Goal: Information Seeking & Learning: Find specific fact

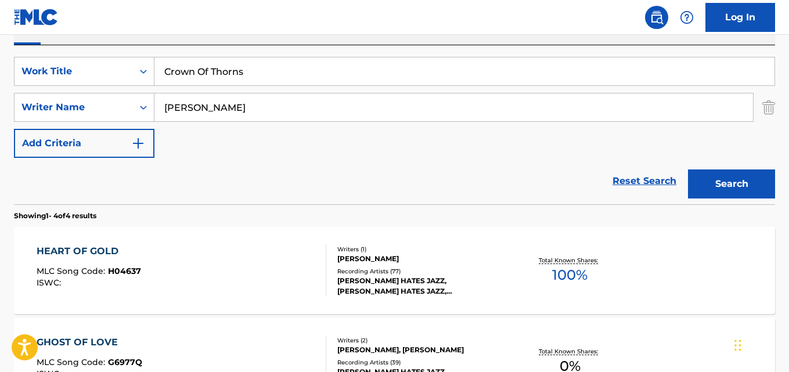
scroll to position [202, 0]
drag, startPoint x: 256, startPoint y: 78, endPoint x: 154, endPoint y: 60, distance: 103.2
click at [154, 60] on input "Crown Of Thorns" at bounding box center [464, 71] width 620 height 28
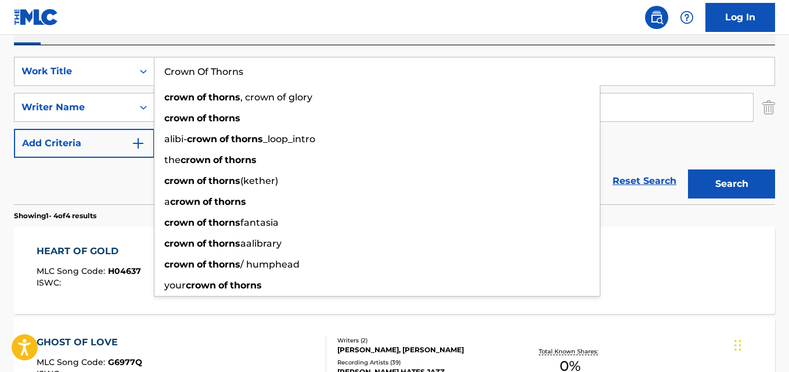
paste input "It's Better This Way"
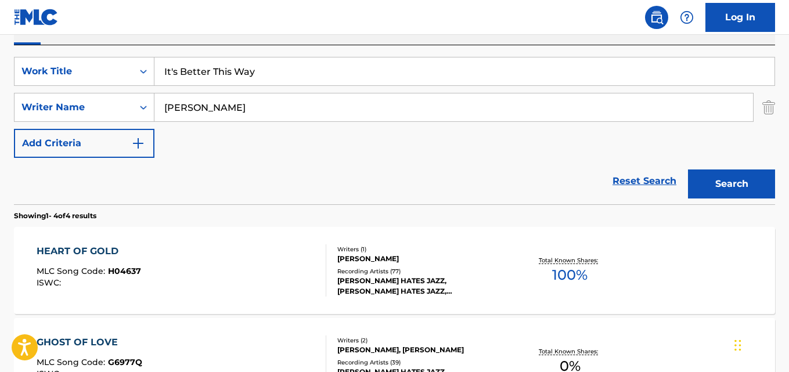
click at [688, 170] on button "Search" at bounding box center [731, 184] width 87 height 29
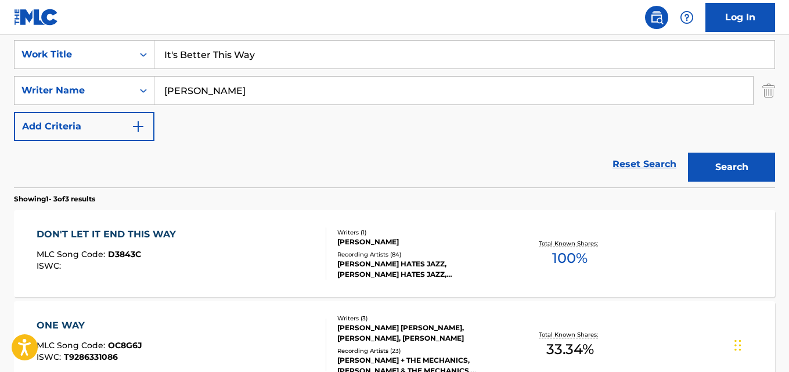
scroll to position [152, 0]
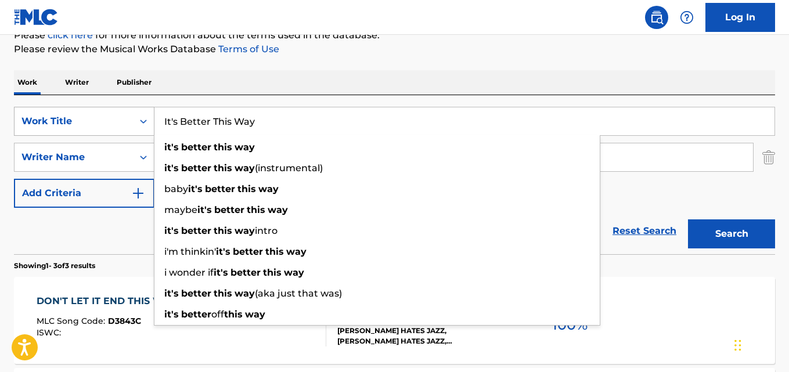
drag, startPoint x: 244, startPoint y: 117, endPoint x: 95, endPoint y: 116, distance: 149.3
click at [87, 113] on div "SearchWithCriteria28ae07e9-a377-4ffb-9205-c10d40972450 Work Title It's Better T…" at bounding box center [394, 121] width 761 height 29
paste input "Autumn Years"
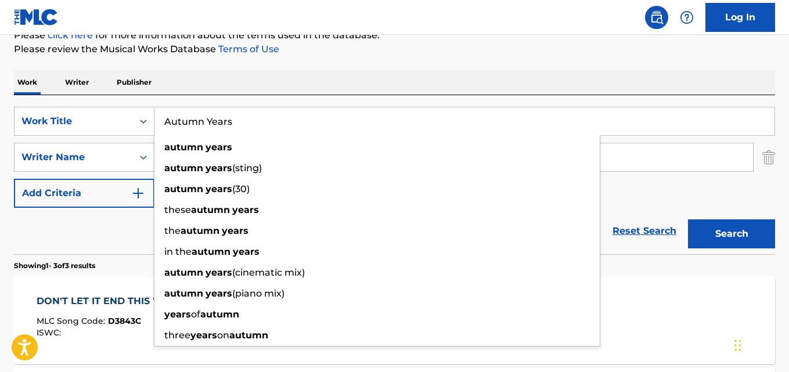
click at [688, 220] on button "Search" at bounding box center [731, 234] width 87 height 29
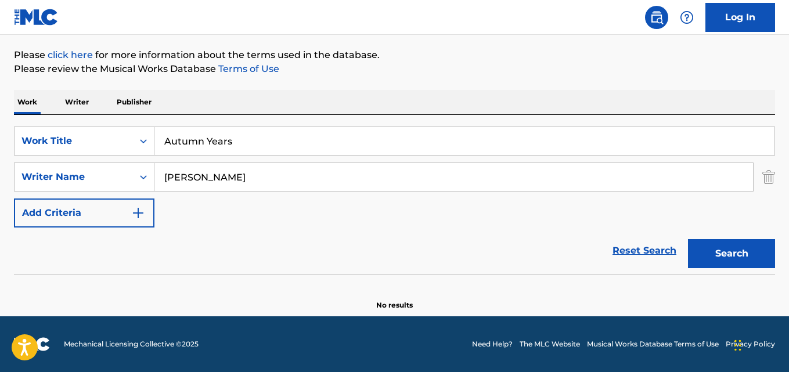
scroll to position [132, 0]
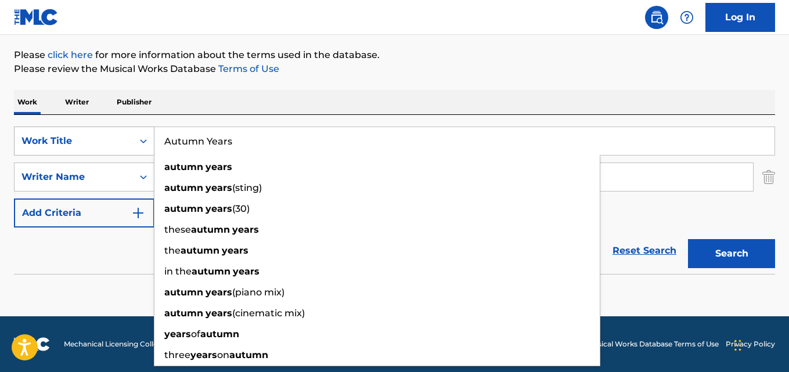
drag, startPoint x: 256, startPoint y: 145, endPoint x: 125, endPoint y: 135, distance: 131.6
click at [129, 135] on div "SearchWithCriteria28ae07e9-a377-4ffb-9205-c10d40972450 Work Title Autumn Years …" at bounding box center [394, 141] width 761 height 29
paste input "Close To The Edge"
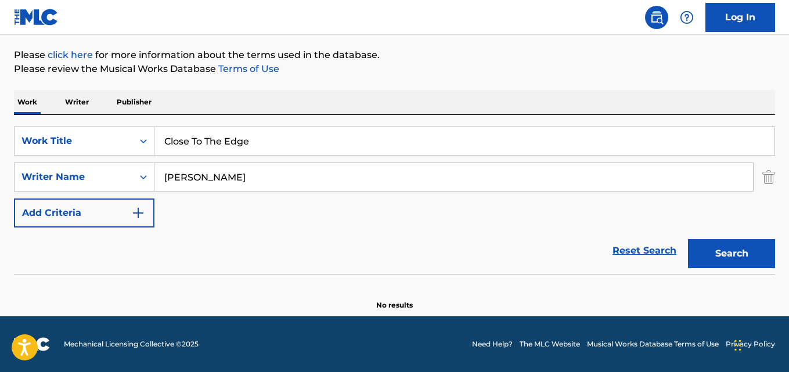
click at [688, 239] on button "Search" at bounding box center [731, 253] width 87 height 29
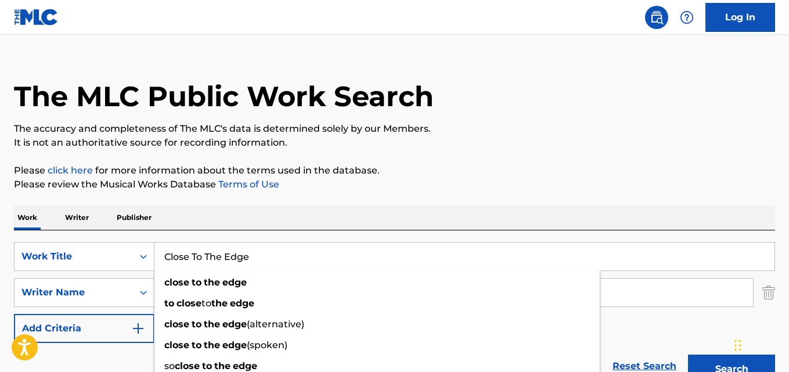
scroll to position [0, 0]
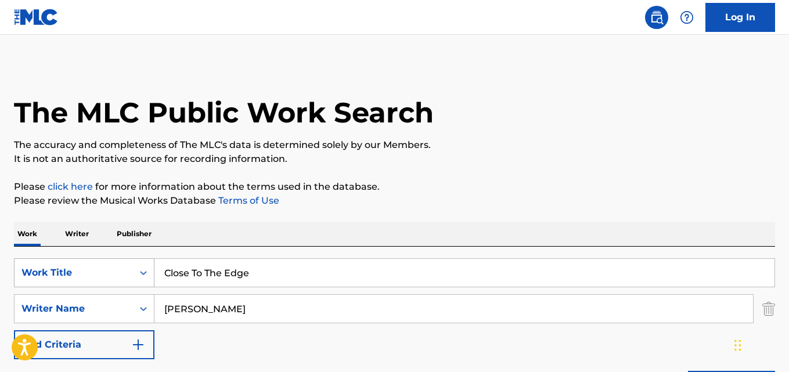
drag, startPoint x: 258, startPoint y: 273, endPoint x: 105, endPoint y: 268, distance: 154.0
click at [105, 268] on div "SearchWithCriteria28ae07e9-a377-4ffb-9205-c10d40972450 Work Title Close To The …" at bounding box center [394, 272] width 761 height 29
paste input "The Last Emotion"
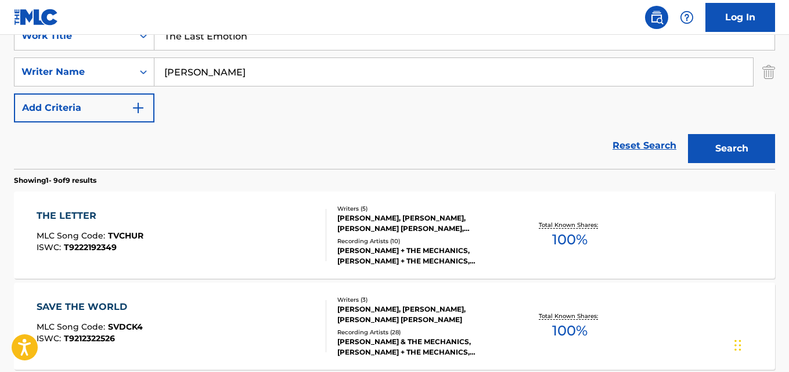
scroll to position [116, 0]
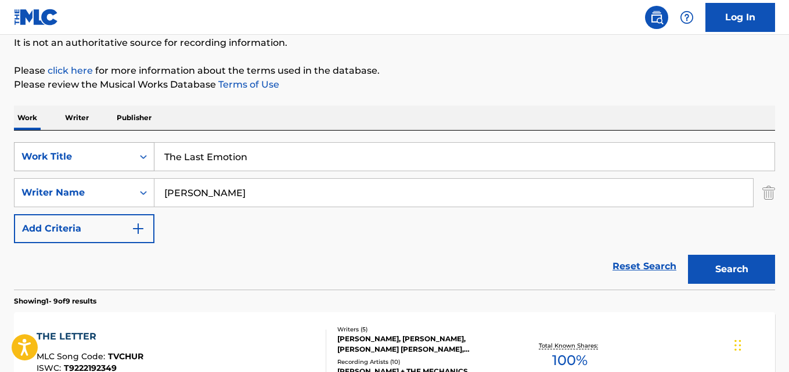
drag, startPoint x: 276, startPoint y: 160, endPoint x: 70, endPoint y: 151, distance: 207.0
click at [67, 151] on div "SearchWithCriteria28ae07e9-a377-4ffb-9205-c10d40972450 Work Title The Last Emot…" at bounding box center [394, 156] width 761 height 29
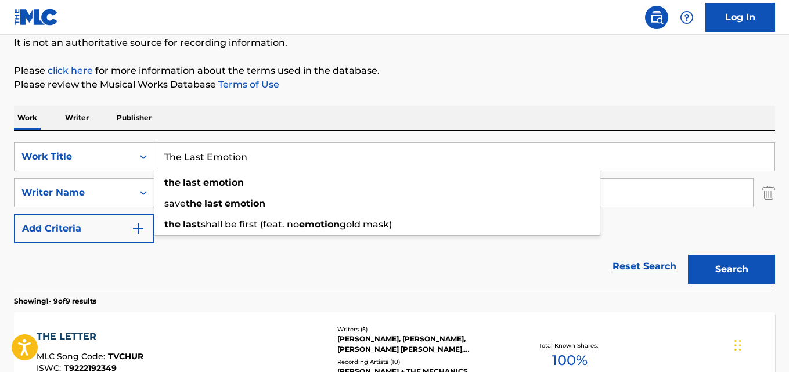
paste input "rue Confessions"
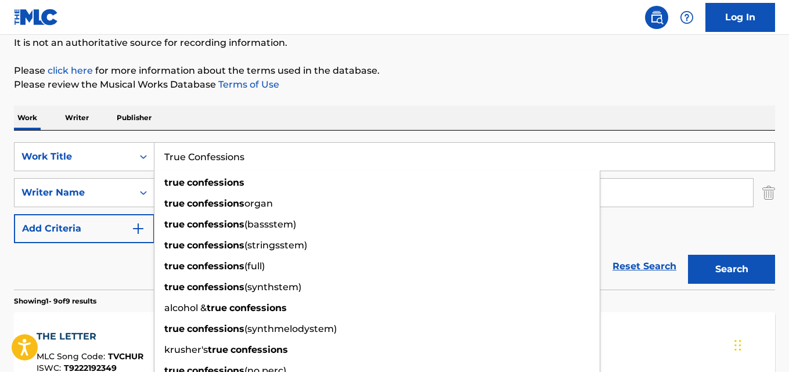
click at [688, 255] on button "Search" at bounding box center [731, 269] width 87 height 29
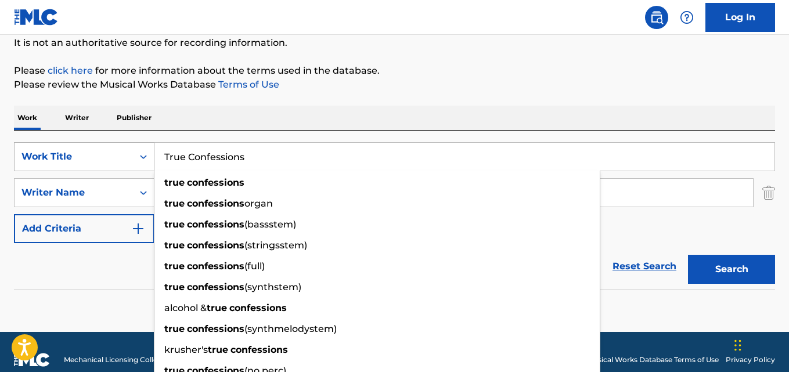
drag, startPoint x: 150, startPoint y: 160, endPoint x: 136, endPoint y: 162, distance: 13.6
click at [138, 162] on div "SearchWithCriteria28ae07e9-a377-4ffb-9205-c10d40972450 Work Title True Confessi…" at bounding box center [394, 156] width 761 height 29
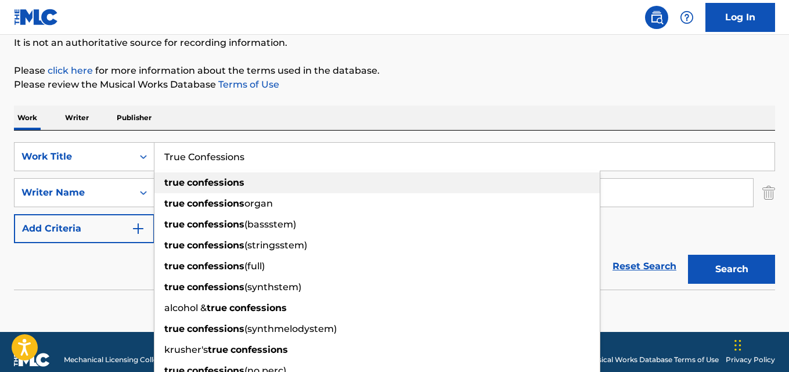
paste input "State Of Play"
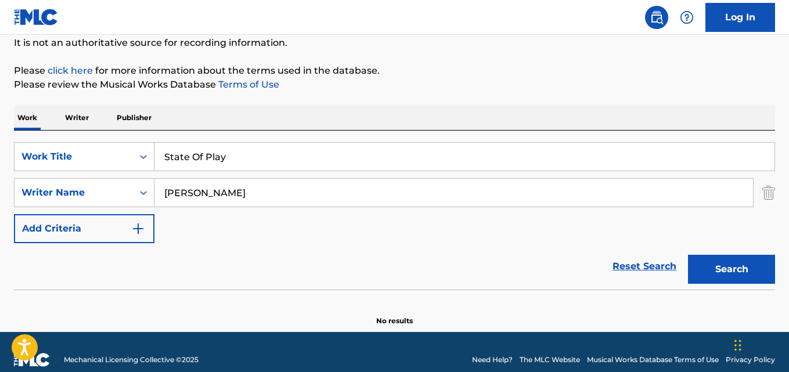
click at [688, 255] on button "Search" at bounding box center [731, 269] width 87 height 29
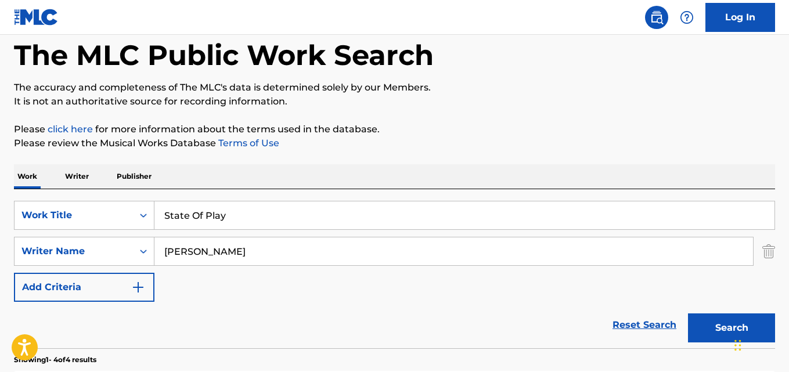
scroll to position [0, 0]
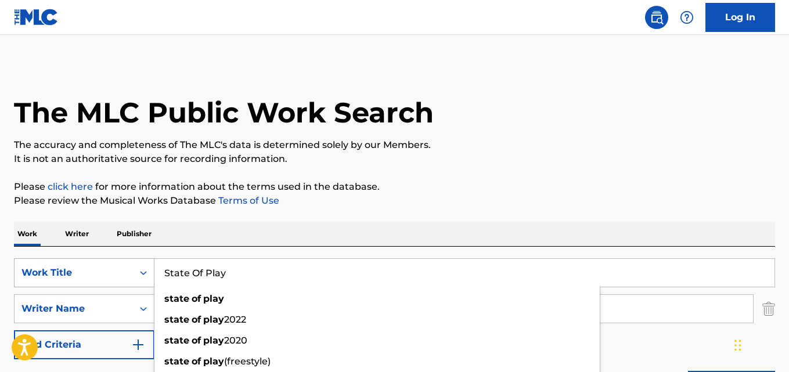
click at [66, 263] on div "SearchWithCriteria28ae07e9-a377-4ffb-9205-c10d40972450 Work Title State Of Play…" at bounding box center [394, 272] width 761 height 29
paste input "Heart Of Hearts"
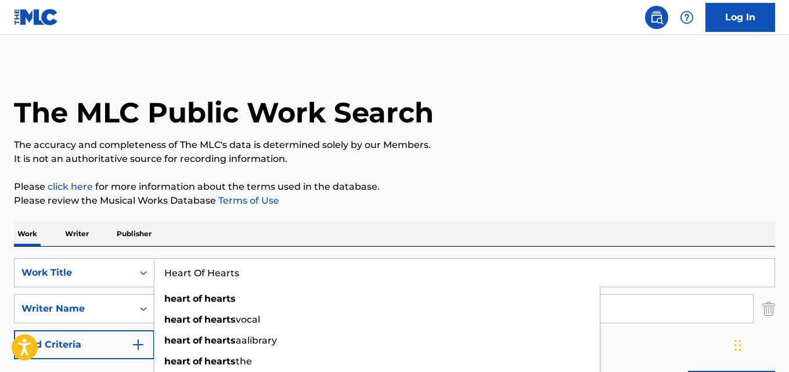
drag, startPoint x: 251, startPoint y: 275, endPoint x: 67, endPoint y: 257, distance: 184.4
click at [67, 257] on div "SearchWithCriteria28ae07e9-a377-4ffb-9205-c10d40972450 Work Title Heart Of Hear…" at bounding box center [394, 326] width 761 height 159
paste input "Aridez"
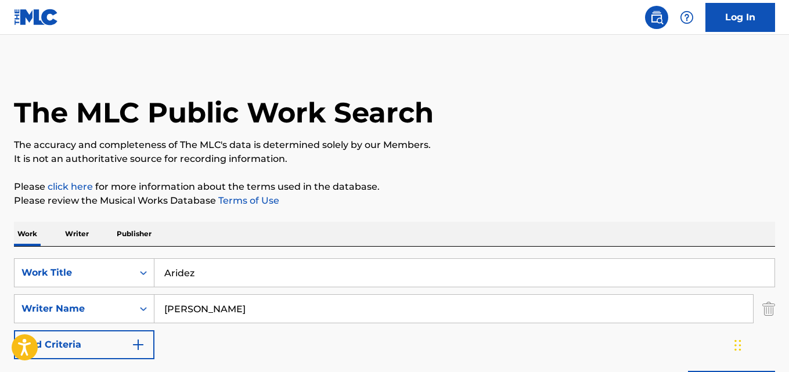
type input "Aridez"
drag, startPoint x: 256, startPoint y: 310, endPoint x: 67, endPoint y: 304, distance: 188.8
click at [67, 304] on div "SearchWithCriteria631c808f-4a22-4095-b367-28aa834f3d60 Writer Name [PERSON_NAME]" at bounding box center [394, 308] width 761 height 29
paste input "Djavan"
type input "Djavan"
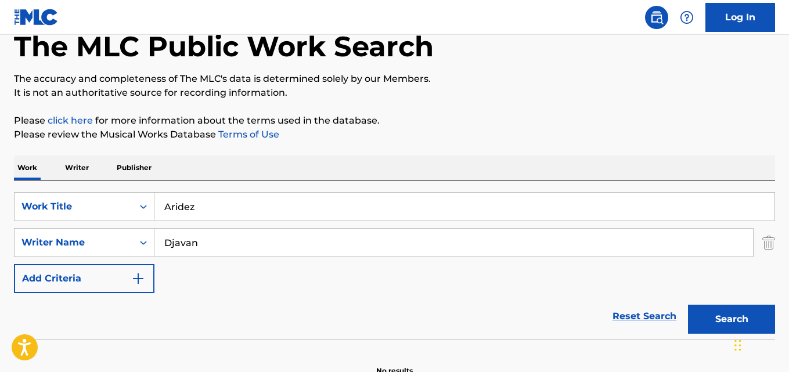
scroll to position [116, 0]
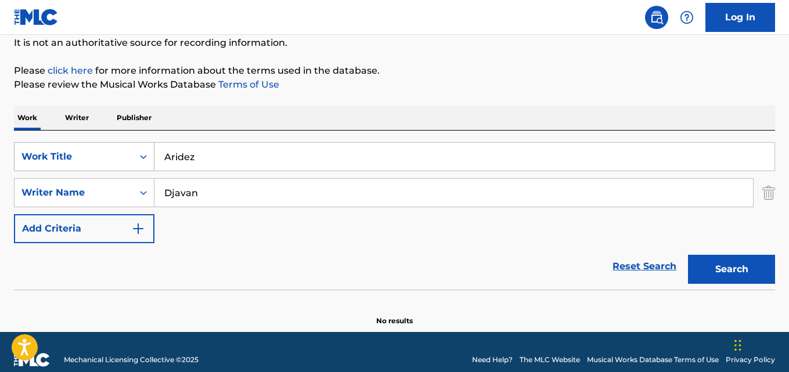
drag, startPoint x: 234, startPoint y: 163, endPoint x: 71, endPoint y: 154, distance: 162.8
click at [87, 155] on div "SearchWithCriteria28ae07e9-a377-4ffb-9205-c10d40972450 Work Title Aridez" at bounding box center [394, 156] width 761 height 29
paste input "Tenha Calma"
type input "Tenha Calma"
click at [688, 255] on button "Search" at bounding box center [731, 269] width 87 height 29
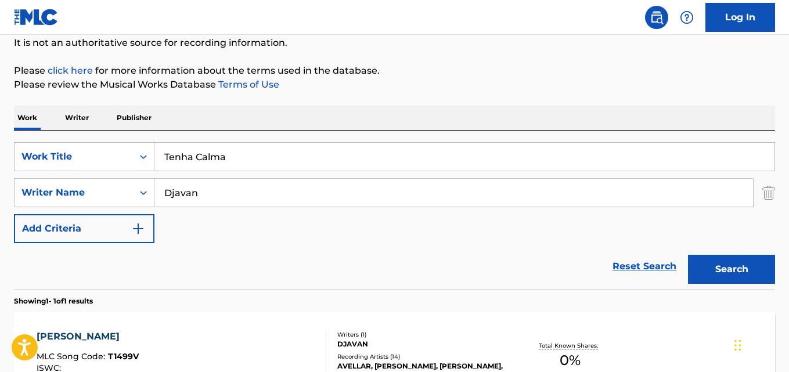
scroll to position [174, 0]
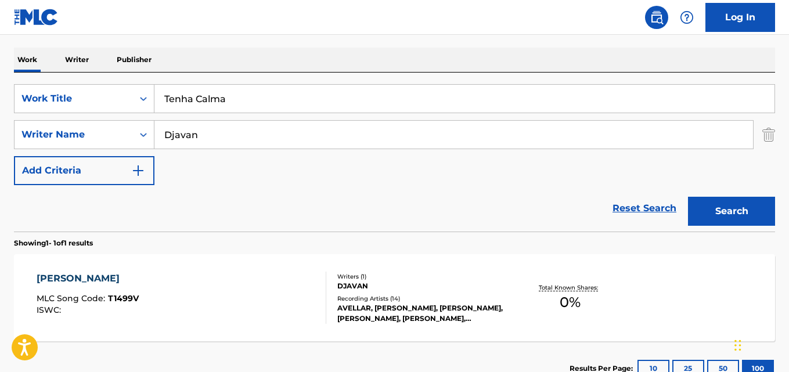
click at [214, 284] on div "TENNA CALMA MLC Song Code : T1499V ISWC :" at bounding box center [181, 298] width 289 height 52
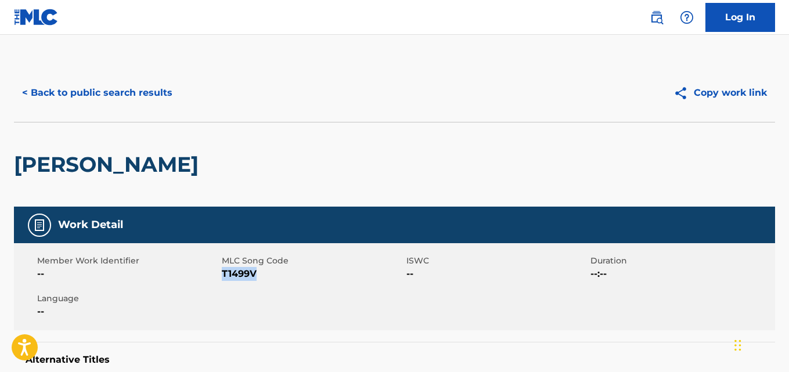
drag, startPoint x: 264, startPoint y: 277, endPoint x: 224, endPoint y: 277, distance: 40.1
click at [224, 277] on span "T1499V" at bounding box center [313, 274] width 182 height 14
copy span "T1499V"
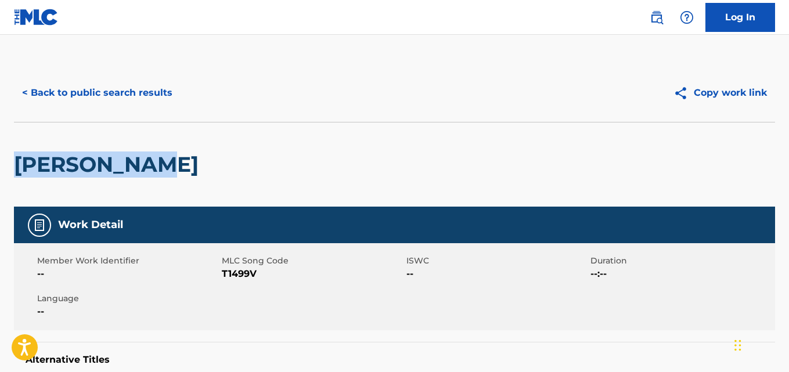
drag, startPoint x: 190, startPoint y: 170, endPoint x: 13, endPoint y: 172, distance: 177.1
copy h2 "[PERSON_NAME]"
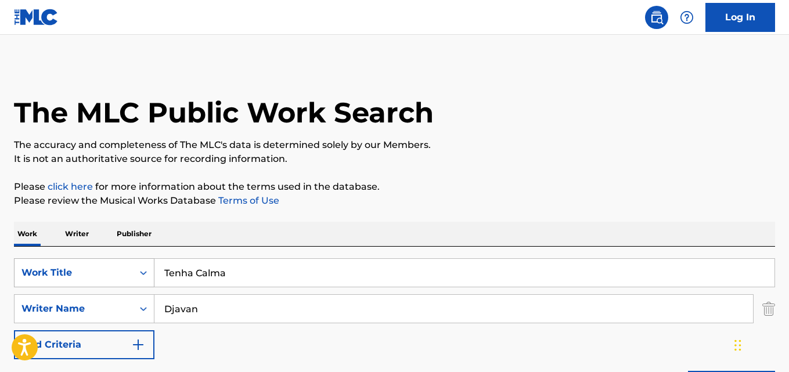
scroll to position [174, 0]
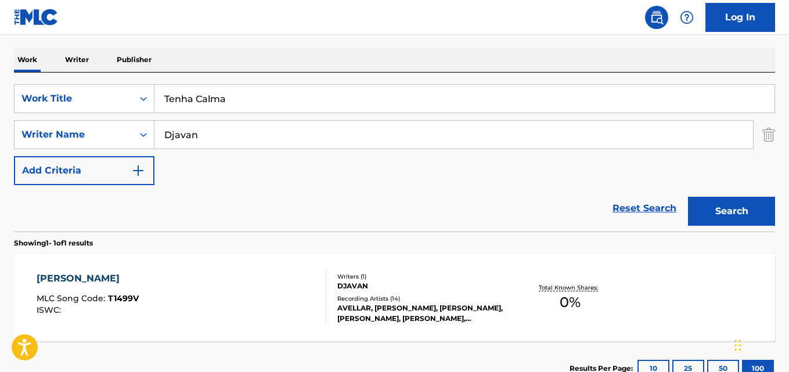
click at [221, 100] on input "Tenha Calma" at bounding box center [464, 99] width 620 height 28
drag, startPoint x: 231, startPoint y: 100, endPoint x: 117, endPoint y: 99, distance: 113.8
click at [123, 99] on div "SearchWithCriteria28ae07e9-a377-4ffb-9205-c10d40972450 Work Title Tenha Calma" at bounding box center [394, 98] width 761 height 29
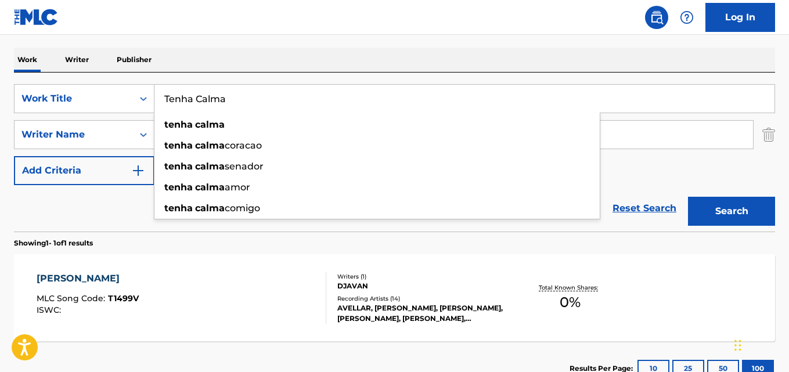
paste input "Hide & Seek"
type input "Hide & Seek"
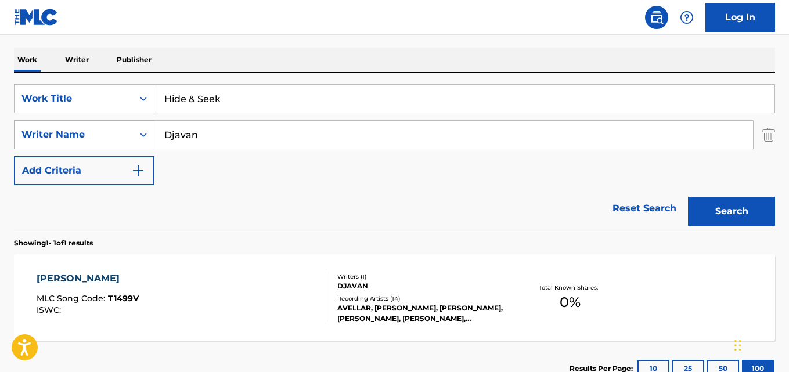
drag, startPoint x: 235, startPoint y: 141, endPoint x: 85, endPoint y: 137, distance: 149.3
click at [86, 137] on div "SearchWithCriteria631c808f-4a22-4095-b367-28aa834f3d60 Writer Name [PERSON_NAME]" at bounding box center [394, 134] width 761 height 29
paste input "[PERSON_NAME], [PERSON_NAME], [PERSON_NAME]"
click at [225, 128] on input "[PERSON_NAME], [PERSON_NAME], [PERSON_NAME]" at bounding box center [453, 135] width 599 height 28
type input "[PERSON_NAME]"
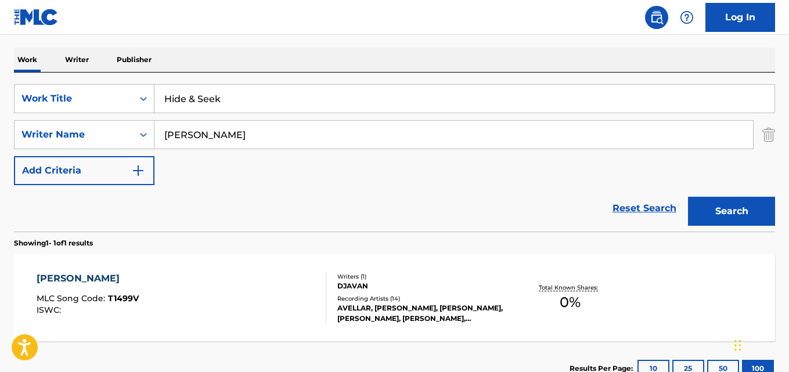
click at [688, 197] on button "Search" at bounding box center [731, 211] width 87 height 29
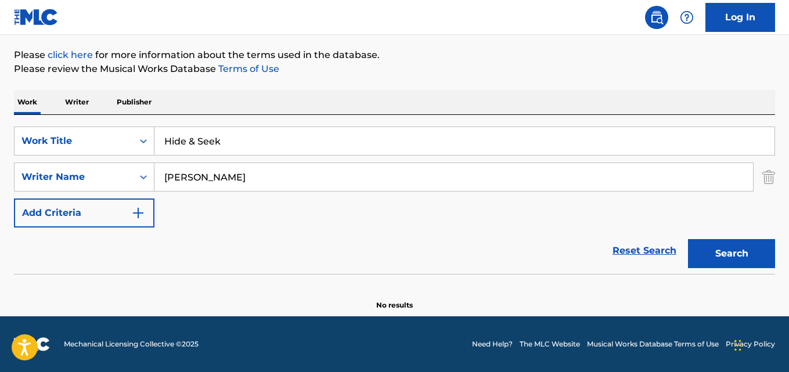
scroll to position [132, 0]
drag, startPoint x: 236, startPoint y: 153, endPoint x: 93, endPoint y: 146, distance: 143.0
click at [93, 146] on div "SearchWithCriteria28ae07e9-a377-4ffb-9205-c10d40972450 Work Title Hide & Seek" at bounding box center [394, 141] width 761 height 29
paste input "Briguei Com Ela"
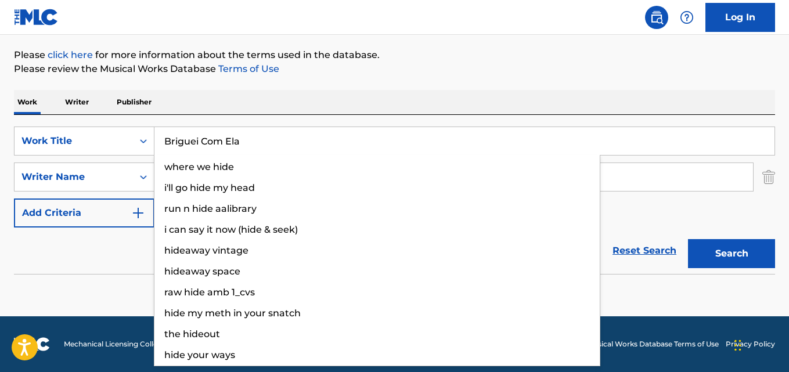
type input "Briguei Com Ela"
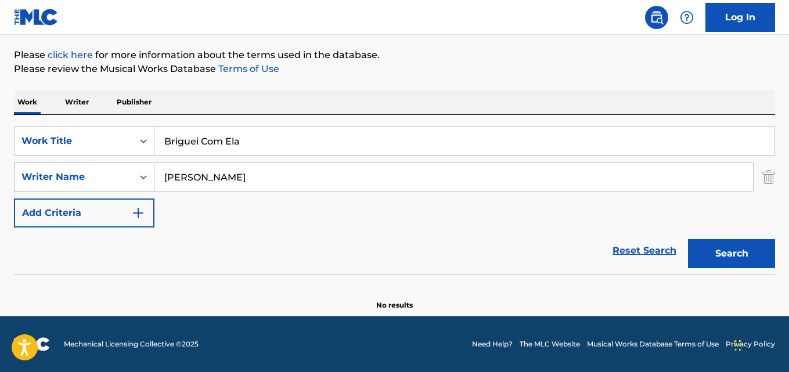
drag, startPoint x: 242, startPoint y: 181, endPoint x: 62, endPoint y: 174, distance: 179.6
click at [64, 175] on div "SearchWithCriteria631c808f-4a22-4095-b367-28aa834f3d60 Writer Name [PERSON_NAME]" at bounding box center [394, 177] width 761 height 29
paste input "Edy Star"
type input "Edy Star"
click at [688, 239] on button "Search" at bounding box center [731, 253] width 87 height 29
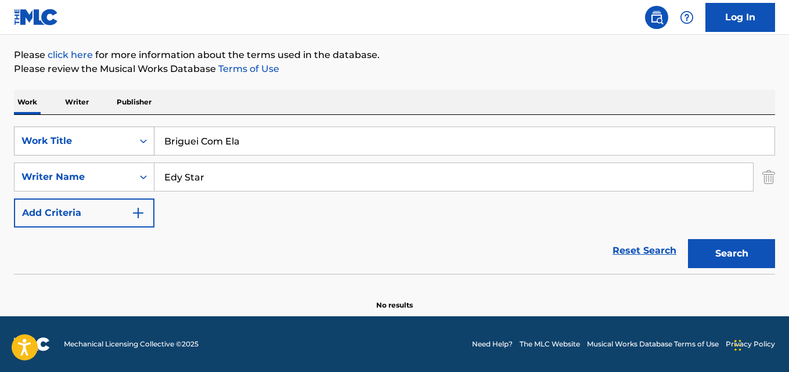
drag, startPoint x: 256, startPoint y: 138, endPoint x: 87, endPoint y: 137, distance: 168.4
click at [88, 137] on div "SearchWithCriteria28ae07e9-a377-4ffb-9205-c10d40972450 Work Title Briguei Com E…" at bounding box center [394, 141] width 761 height 29
paste input "[DEMOGRAPHIC_DATA]"
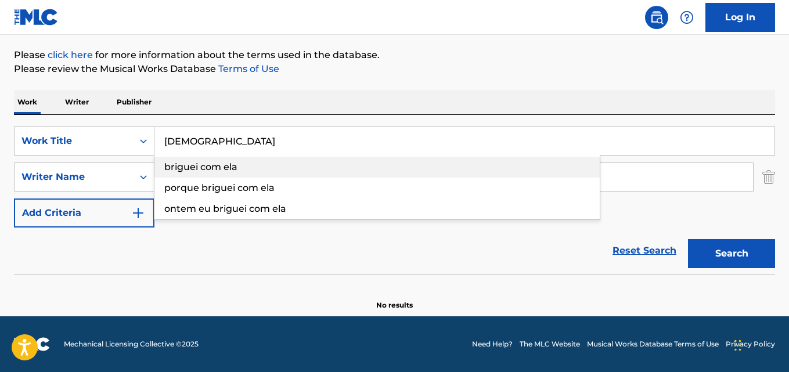
type input "[DEMOGRAPHIC_DATA]"
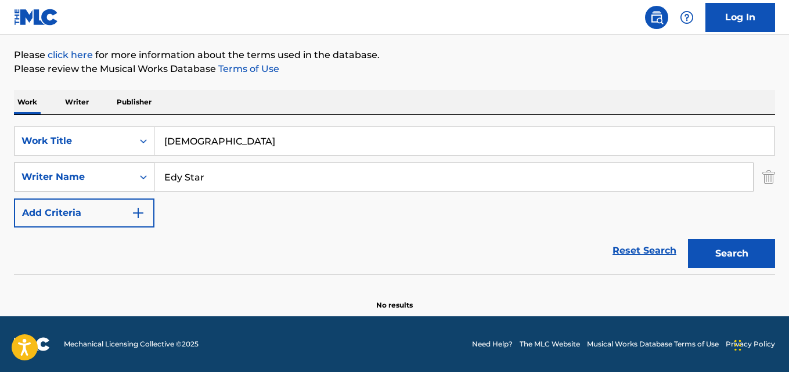
drag, startPoint x: 231, startPoint y: 181, endPoint x: 89, endPoint y: 178, distance: 141.7
click at [88, 178] on div "SearchWithCriteria631c808f-4a22-4095-b367-28aa834f3d60 Writer Name [PERSON_NAME]" at bounding box center [394, 177] width 761 height 29
paste input "[PERSON_NAME], [PERSON_NAME]"
click at [222, 175] on input "[PERSON_NAME], [PERSON_NAME]" at bounding box center [453, 177] width 599 height 28
type input "[PERSON_NAME]"
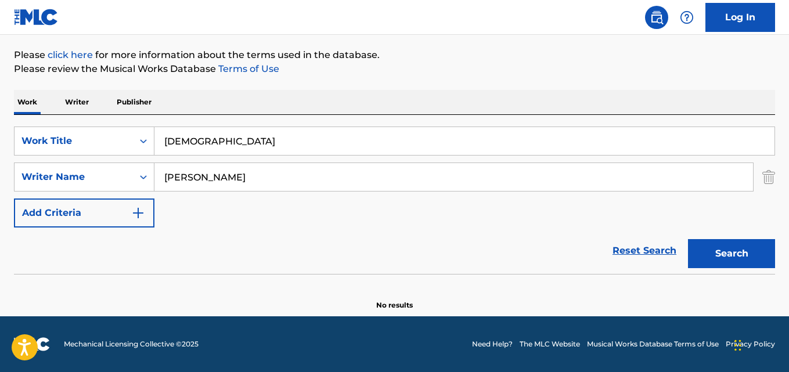
click at [688, 239] on button "Search" at bounding box center [731, 253] width 87 height 29
drag, startPoint x: 242, startPoint y: 139, endPoint x: 63, endPoint y: 137, distance: 178.3
click at [89, 137] on div "SearchWithCriteria28ae07e9-a377-4ffb-9205-c10d40972450 Work Title Apocalipse" at bounding box center [394, 141] width 761 height 29
paste input "Não Vale a [PERSON_NAME]"
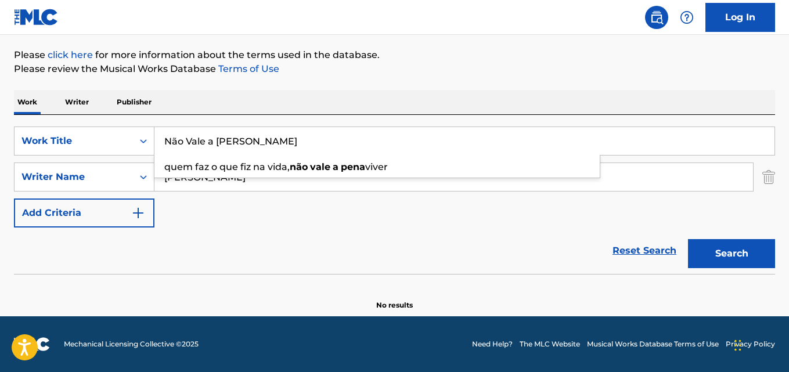
click at [177, 138] on input "Não Vale a [PERSON_NAME]" at bounding box center [464, 141] width 620 height 28
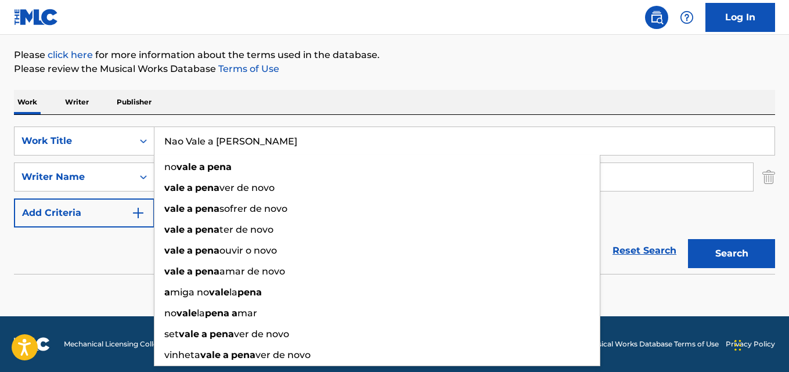
type input "Nao Vale a [PERSON_NAME]"
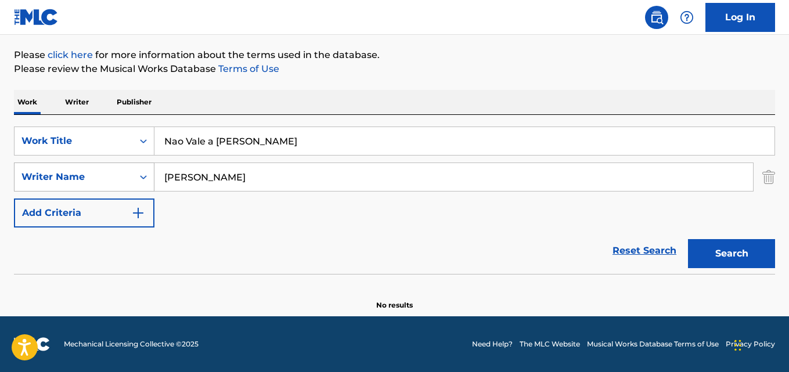
drag, startPoint x: 242, startPoint y: 178, endPoint x: 40, endPoint y: 179, distance: 201.5
click at [58, 179] on div "SearchWithCriteria631c808f-4a22-4095-b367-28aa834f3d60 Writer Name [PERSON_NAME]" at bounding box center [394, 177] width 761 height 29
paste input "R [PERSON_NAME], [PERSON_NAME], A Domadinha"
click at [201, 176] on input "R [PERSON_NAME], [PERSON_NAME], A Domadinha" at bounding box center [453, 177] width 599 height 28
type input "[PERSON_NAME]"
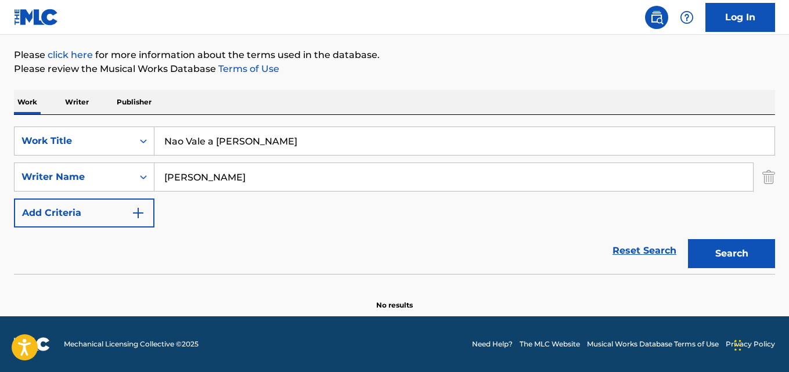
click at [688, 239] on button "Search" at bounding box center [731, 253] width 87 height 29
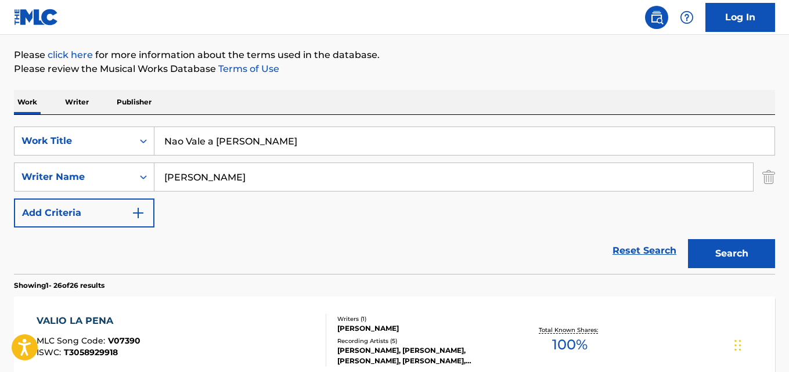
click at [118, 254] on div "Reset Search Search" at bounding box center [394, 251] width 761 height 46
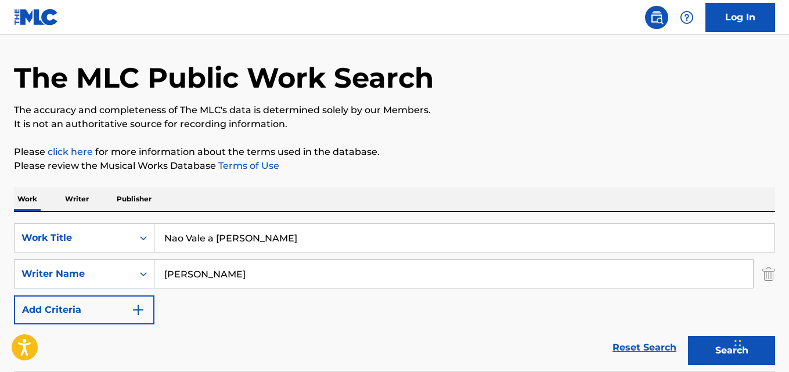
scroll to position [16, 0]
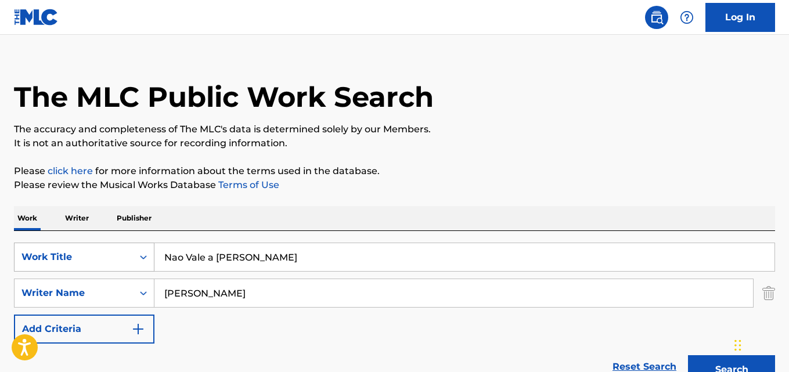
drag, startPoint x: 253, startPoint y: 259, endPoint x: 107, endPoint y: 257, distance: 146.4
click at [112, 257] on div "SearchWithCriteria28ae07e9-a377-4ffb-9205-c10d40972450 Work Title Nao Vale a Pe…" at bounding box center [394, 257] width 761 height 29
paste input "Voice In My Head"
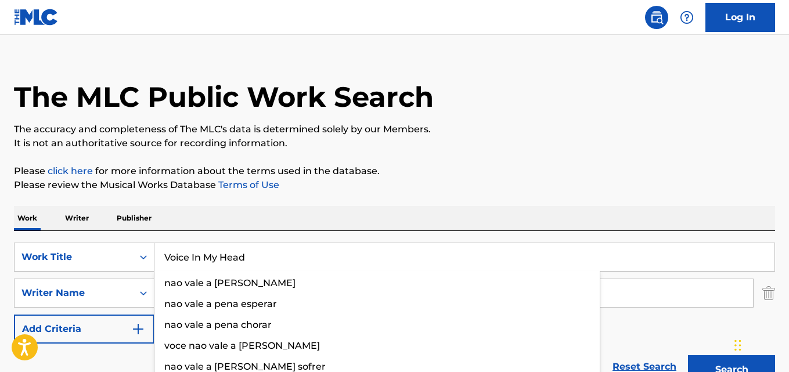
type input "Voice In My Head"
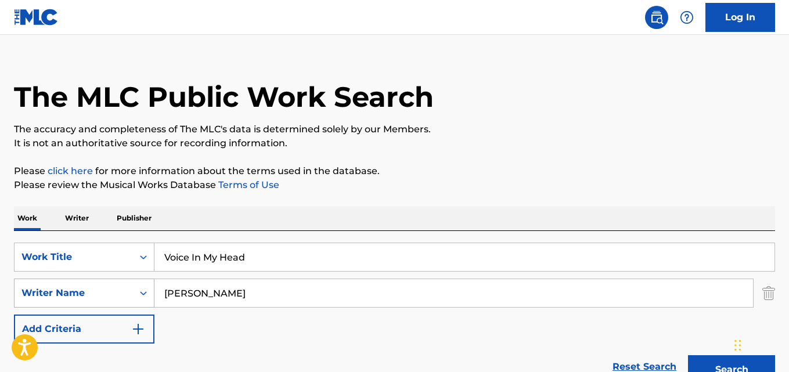
drag, startPoint x: 203, startPoint y: 293, endPoint x: 150, endPoint y: 293, distance: 52.8
click at [128, 293] on div "SearchWithCriteria631c808f-4a22-4095-b367-28aa834f3d60 Writer Name [PERSON_NAME]" at bounding box center [394, 293] width 761 height 29
paste input "[PERSON_NAME]"
type input "[PERSON_NAME]"
click at [688, 355] on button "Search" at bounding box center [731, 369] width 87 height 29
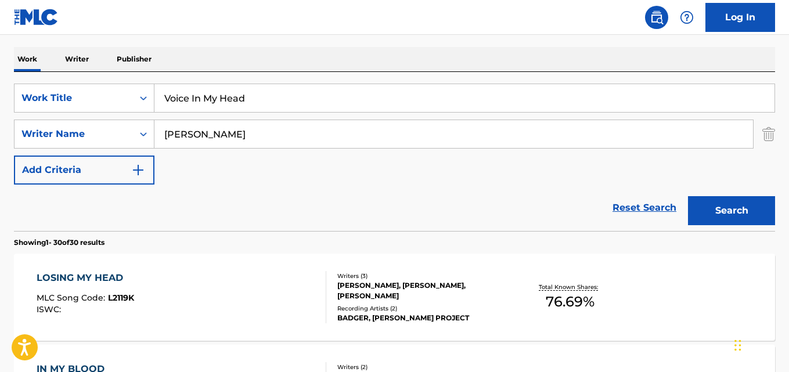
scroll to position [112, 0]
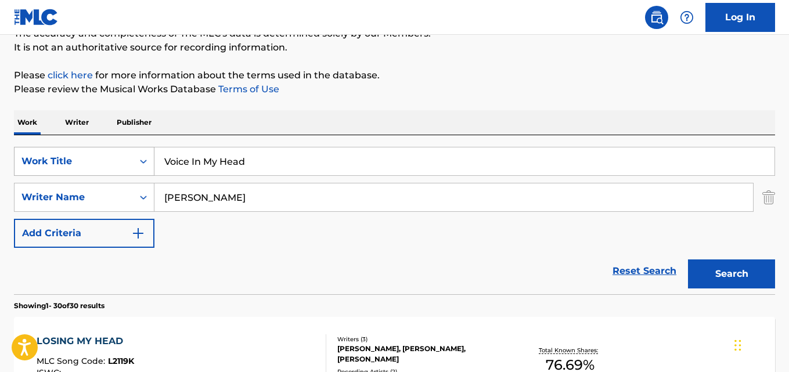
drag, startPoint x: 272, startPoint y: 160, endPoint x: 110, endPoint y: 160, distance: 162.0
click at [112, 160] on div "SearchWithCriteria28ae07e9-a377-4ffb-9205-c10d40972450 Work Title Voice In My H…" at bounding box center [394, 161] width 761 height 29
paste input "Chosen"
click at [688, 260] on button "Search" at bounding box center [731, 274] width 87 height 29
drag, startPoint x: 226, startPoint y: 160, endPoint x: 73, endPoint y: 169, distance: 153.0
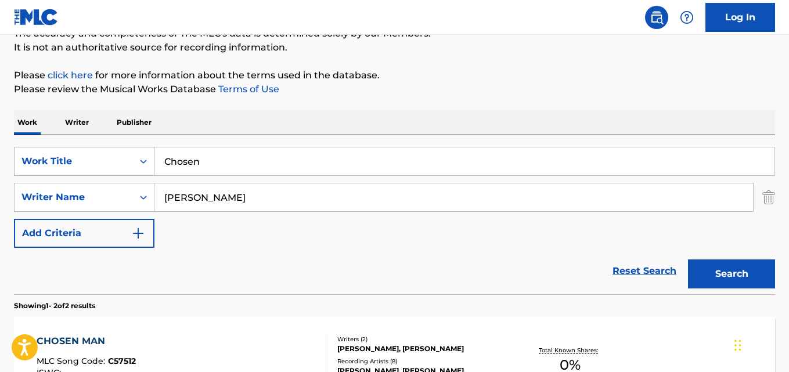
click at [80, 167] on div "SearchWithCriteria28ae07e9-a377-4ffb-9205-c10d40972450 Work Title Chosen" at bounding box center [394, 161] width 761 height 29
paste input "Swear Dow"
type input "Swear Down"
drag, startPoint x: 237, startPoint y: 196, endPoint x: 158, endPoint y: 196, distance: 79.0
click at [156, 196] on input "[PERSON_NAME]" at bounding box center [453, 198] width 599 height 28
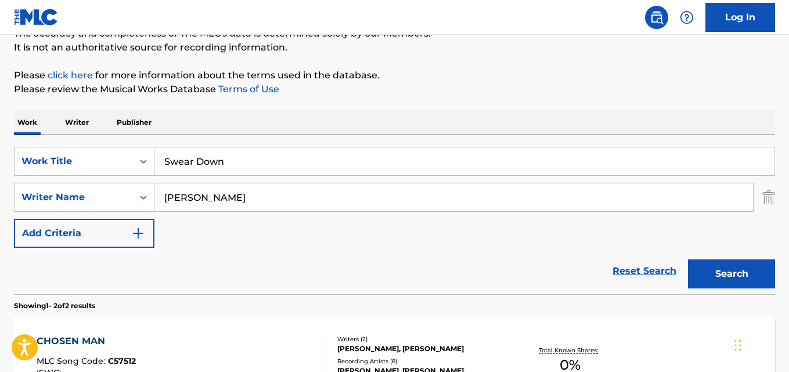
paste input "Emmagen Rain"
type input "Emmagen Rain"
click at [688, 260] on button "Search" at bounding box center [731, 274] width 87 height 29
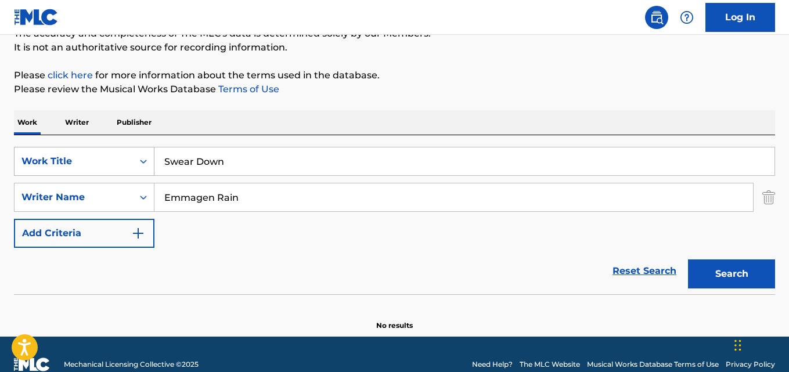
drag, startPoint x: 243, startPoint y: 160, endPoint x: 84, endPoint y: 158, distance: 158.6
click at [93, 157] on div "SearchWithCriteria28ae07e9-a377-4ffb-9205-c10d40972450 Work Title Swear Down" at bounding box center [394, 161] width 761 height 29
paste input "Não Vá Embora"
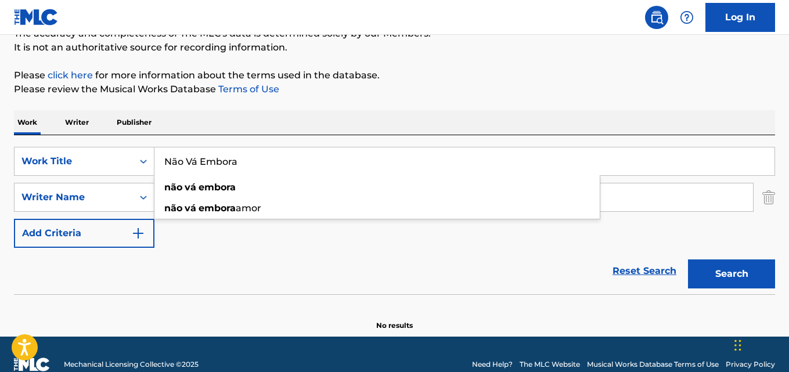
drag, startPoint x: 181, startPoint y: 159, endPoint x: 186, endPoint y: 174, distance: 16.2
click at [179, 160] on input "Não Vá Embora" at bounding box center [464, 162] width 620 height 28
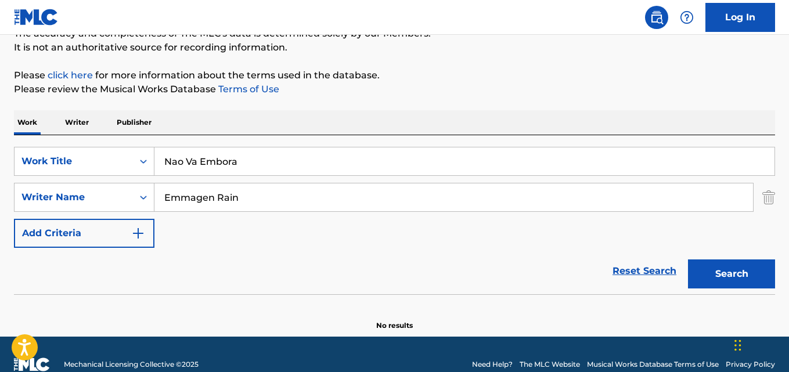
type input "Nao Va Embora"
drag, startPoint x: 261, startPoint y: 202, endPoint x: 60, endPoint y: 200, distance: 200.4
click at [52, 202] on div "SearchWithCriteria631c808f-4a22-4095-b367-28aa834f3d60 Writer Name [PERSON_NAME]" at bounding box center [394, 197] width 761 height 29
paste input "[PERSON_NAME]"
type input "[PERSON_NAME]"
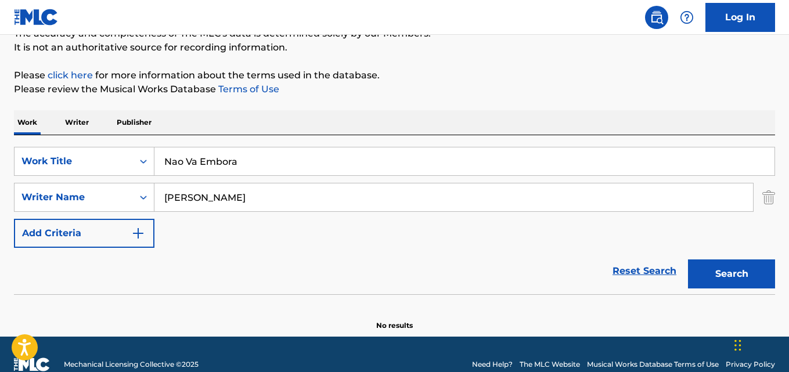
click at [688, 260] on button "Search" at bounding box center [731, 274] width 87 height 29
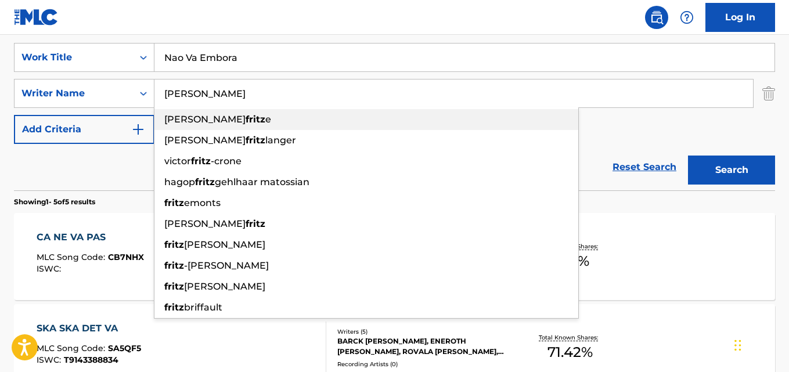
scroll to position [160, 0]
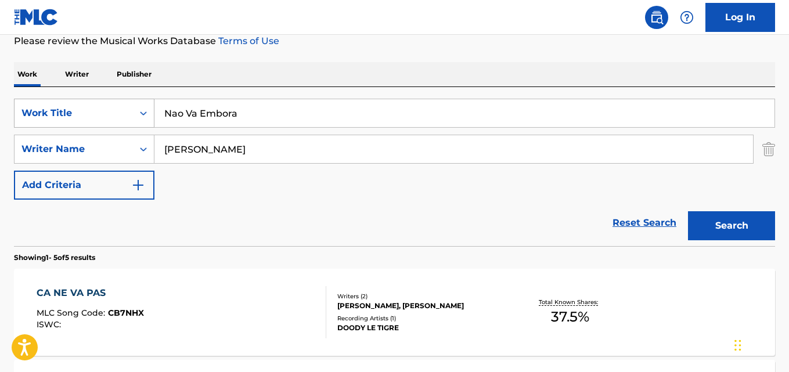
drag, startPoint x: 253, startPoint y: 117, endPoint x: 136, endPoint y: 116, distance: 116.7
click at [143, 116] on div "SearchWithCriteria28ae07e9-a377-4ffb-9205-c10d40972450 Work Title Nao Va Embora" at bounding box center [394, 113] width 761 height 29
paste input "10 Please Be Gentle"
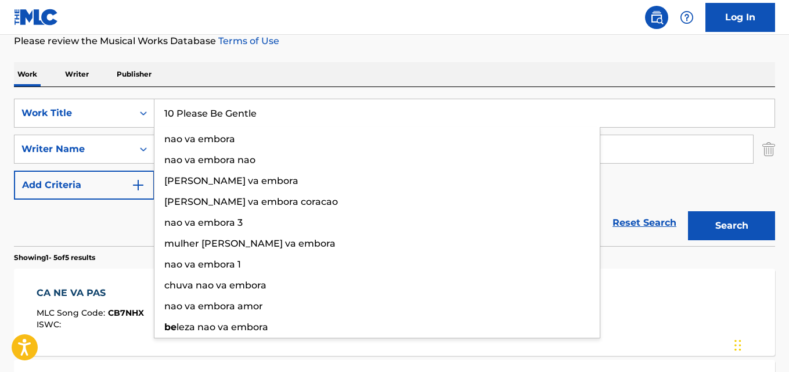
type input "10 Please Be Gentle"
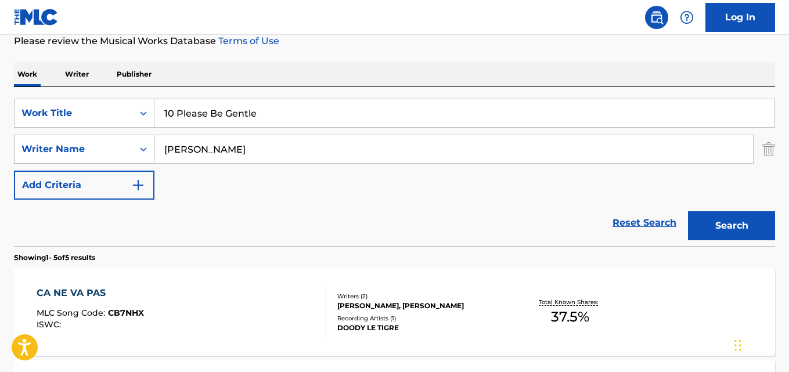
click at [108, 137] on div "SearchWithCriteria631c808f-4a22-4095-b367-28aa834f3d60 Writer Name [PERSON_NAME]" at bounding box center [394, 149] width 761 height 29
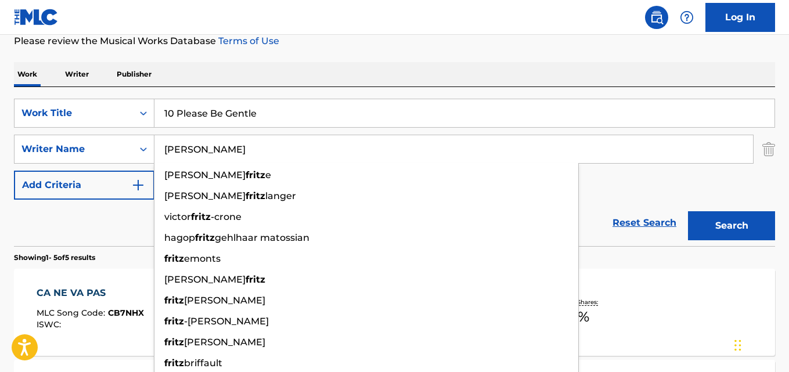
paste input "[PERSON_NAME]"
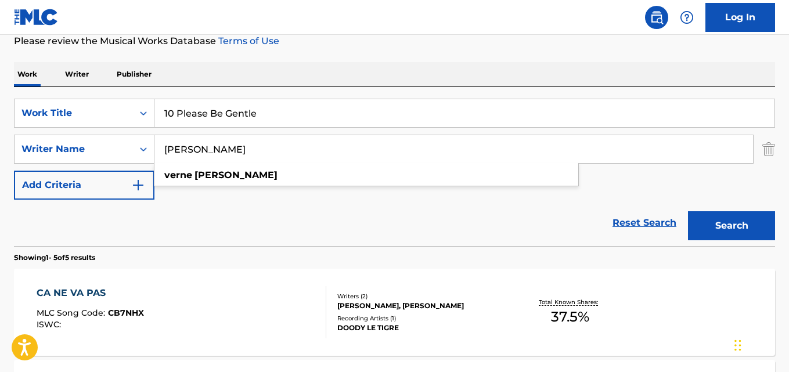
type input "[PERSON_NAME]"
click at [688, 211] on button "Search" at bounding box center [731, 225] width 87 height 29
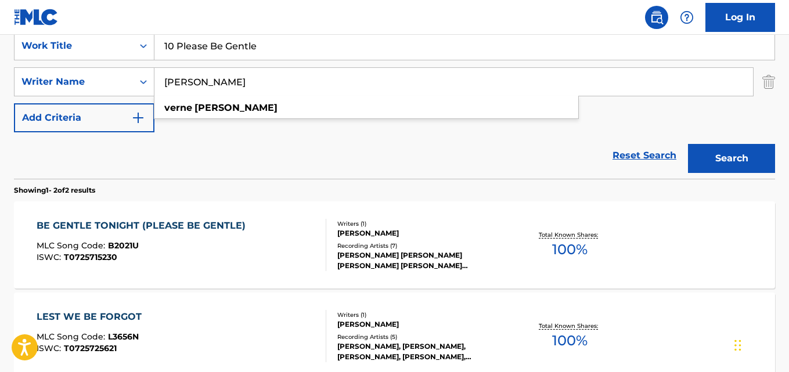
scroll to position [118, 0]
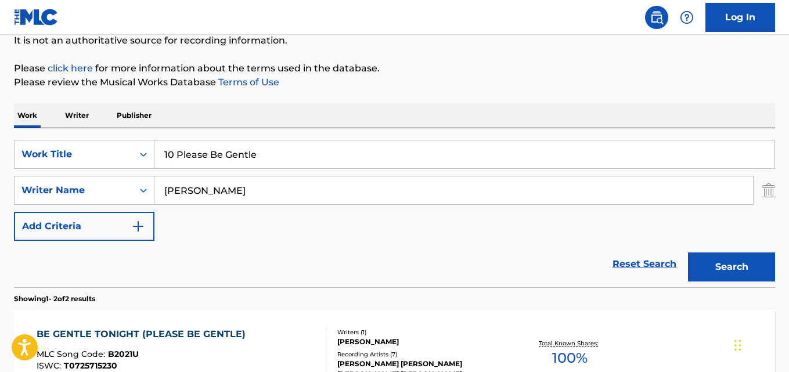
drag, startPoint x: 260, startPoint y: 146, endPoint x: 46, endPoint y: 138, distance: 214.4
click at [51, 138] on div "SearchWithCriteria28ae07e9-a377-4ffb-9205-c10d40972450 Work Title 10 Please Be …" at bounding box center [394, 207] width 761 height 159
paste input "Mas Quem Disse Que Eu Te Esqueço"
type input "Mas Quem Disse Que Eu Te Esqueço"
click at [327, 154] on input "Mas Quem Disse Que Eu Te Esqueço" at bounding box center [464, 155] width 620 height 28
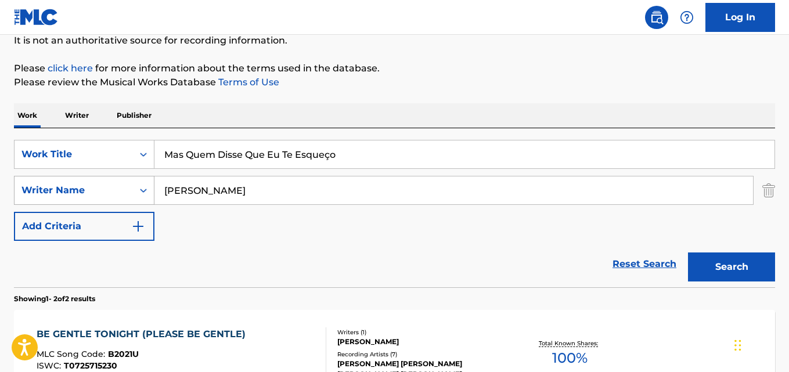
drag, startPoint x: 242, startPoint y: 188, endPoint x: 110, endPoint y: 181, distance: 132.0
click at [121, 181] on div "SearchWithCriteria631c808f-4a22-4095-b367-28aa834f3d60 Writer Name [PERSON_NAME]" at bounding box center [394, 190] width 761 height 29
paste input "[PERSON_NAME], [PERSON_NAME]"
click at [191, 191] on input "[PERSON_NAME], [PERSON_NAME]" at bounding box center [453, 191] width 599 height 28
drag, startPoint x: 289, startPoint y: 193, endPoint x: 382, endPoint y: 232, distance: 100.7
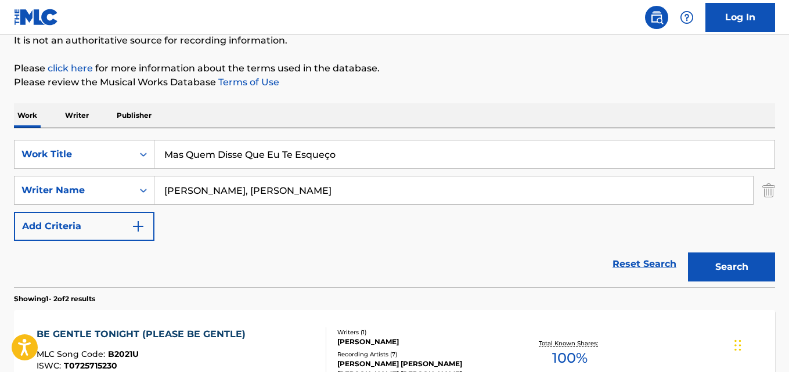
click at [290, 192] on input "[PERSON_NAME], [PERSON_NAME]" at bounding box center [453, 191] width 599 height 28
type input "[PERSON_NAME]"
click at [688, 253] on button "Search" at bounding box center [731, 267] width 87 height 29
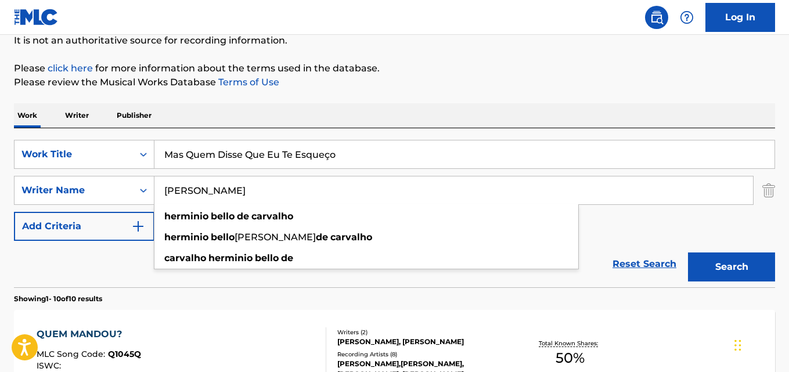
click at [95, 272] on div "Reset Search Search" at bounding box center [394, 264] width 761 height 46
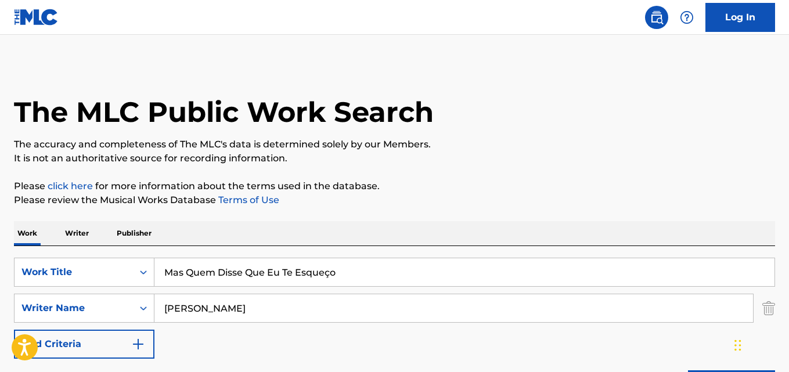
scroll to position [0, 0]
drag, startPoint x: 281, startPoint y: 269, endPoint x: 81, endPoint y: 265, distance: 199.8
click at [87, 266] on div "SearchWithCriteria28ae07e9-a377-4ffb-9205-c10d40972450 Work Title Mas Quem Diss…" at bounding box center [394, 272] width 761 height 29
paste input "Coisa de Pele"
type input "Coisa de Pele"
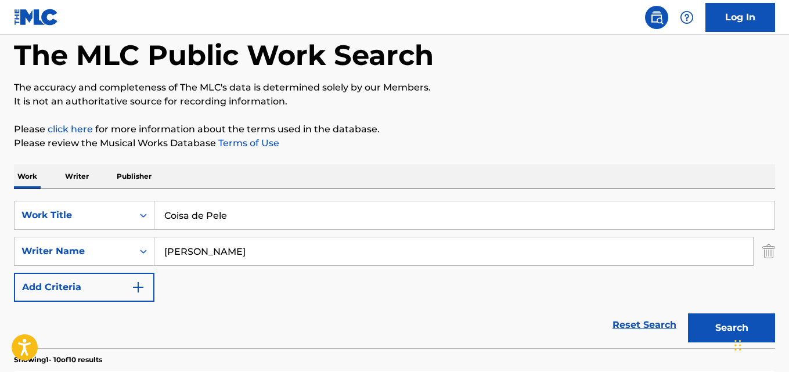
scroll to position [58, 0]
drag, startPoint x: 299, startPoint y: 246, endPoint x: 55, endPoint y: 233, distance: 244.2
click at [91, 241] on div "SearchWithCriteria631c808f-4a22-4095-b367-28aa834f3d60 Writer Name [PERSON_NAME]" at bounding box center [394, 250] width 761 height 29
paste input "[PERSON_NAME], [PERSON_NAME]"
click at [221, 250] on input "[PERSON_NAME], [PERSON_NAME]" at bounding box center [453, 251] width 599 height 28
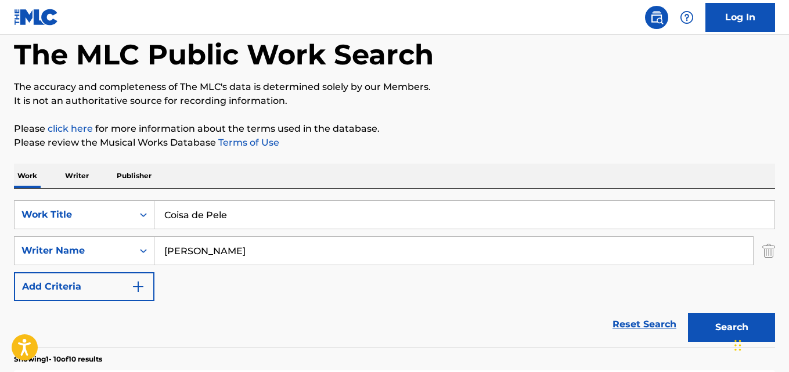
type input "[PERSON_NAME]"
click at [688, 313] on button "Search" at bounding box center [731, 327] width 87 height 29
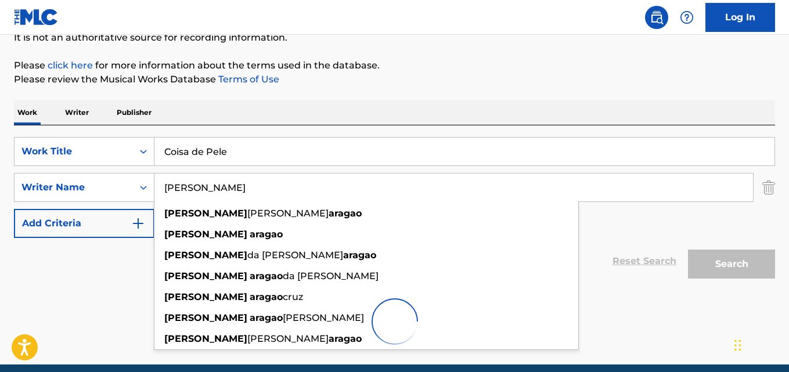
scroll to position [170, 0]
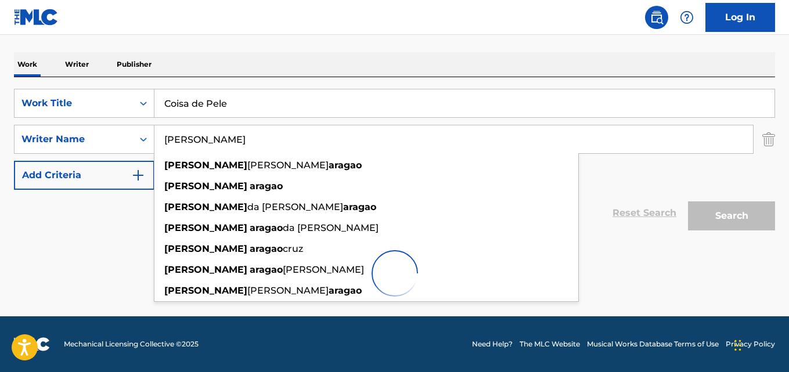
click at [136, 222] on div "Reset Search Search" at bounding box center [394, 213] width 761 height 46
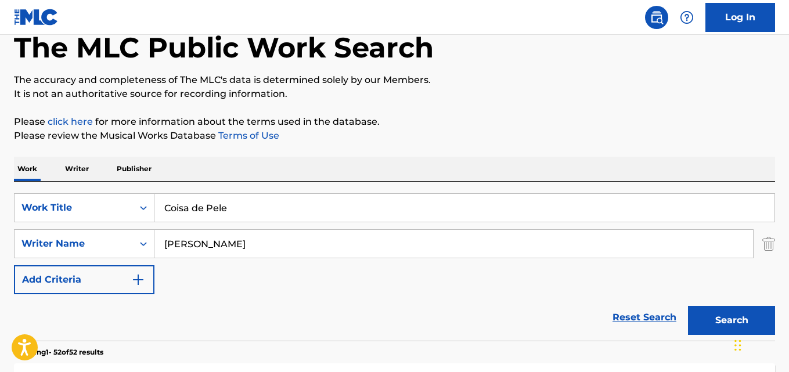
scroll to position [53, 0]
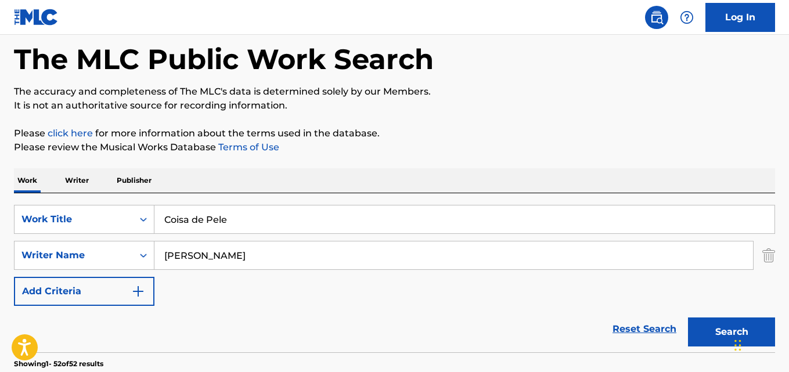
drag, startPoint x: 193, startPoint y: 214, endPoint x: 186, endPoint y: 215, distance: 7.7
click at [112, 215] on div "SearchWithCriteria28ae07e9-a377-4ffb-9205-c10d40972450 Work Title Coisa de Pele" at bounding box center [394, 219] width 761 height 29
paste input "I Never Loved Anyone Like I Lov"
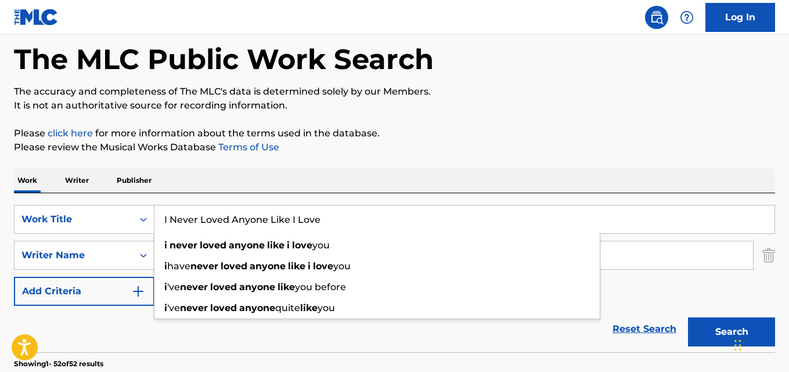
type input "I Never Loved Anyone Like I Love"
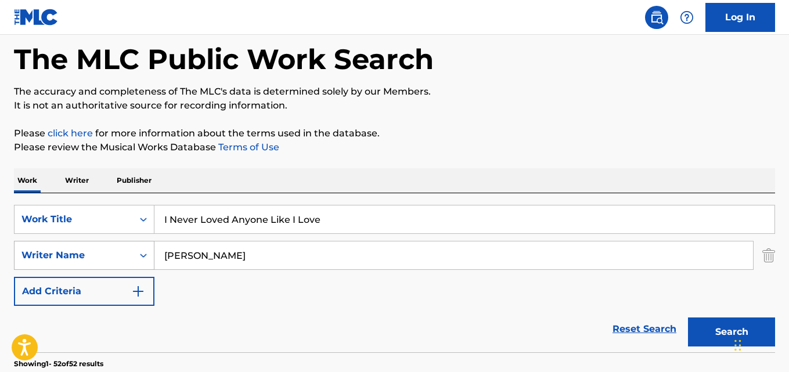
drag, startPoint x: 238, startPoint y: 255, endPoint x: 70, endPoint y: 249, distance: 167.9
click at [70, 249] on div "SearchWithCriteria631c808f-4a22-4095-b367-28aa834f3d60 Writer Name [PERSON_NAME]" at bounding box center [394, 255] width 761 height 29
paste input "[PERSON_NAME], [PERSON_NAME]"
click at [688, 318] on button "Search" at bounding box center [731, 332] width 87 height 29
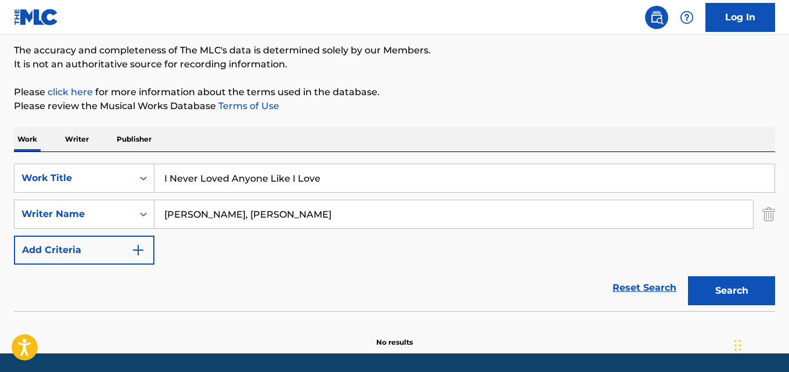
scroll to position [112, 0]
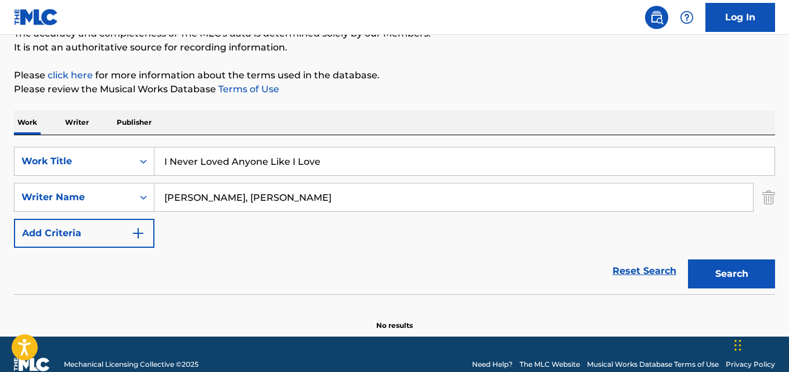
click at [222, 197] on input "[PERSON_NAME], [PERSON_NAME]" at bounding box center [453, 198] width 599 height 28
type input "[PERSON_NAME]"
click at [688, 260] on button "Search" at bounding box center [731, 274] width 87 height 29
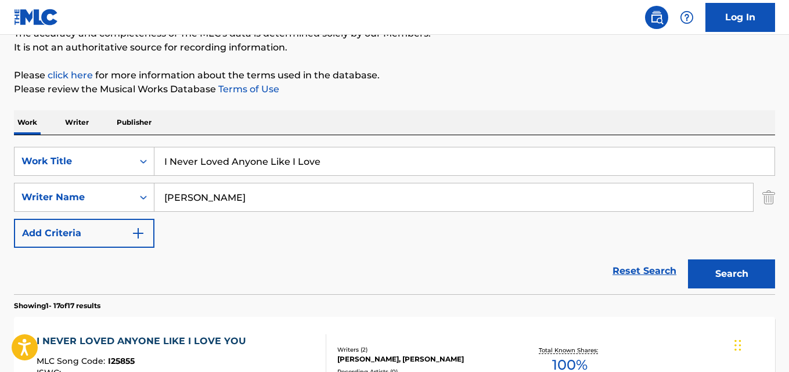
click at [247, 261] on div "Reset Search Search" at bounding box center [394, 271] width 761 height 46
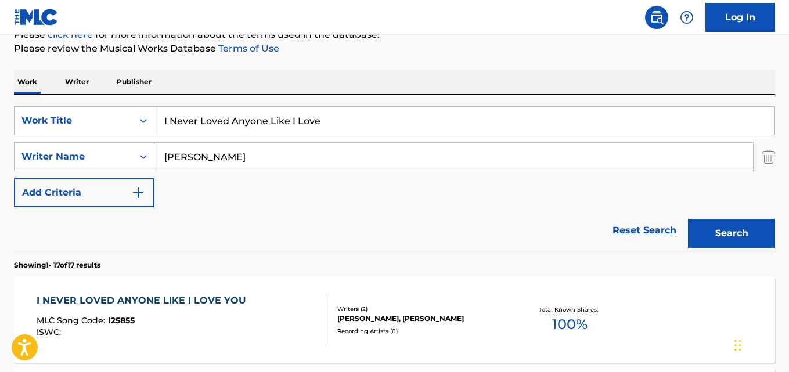
scroll to position [170, 0]
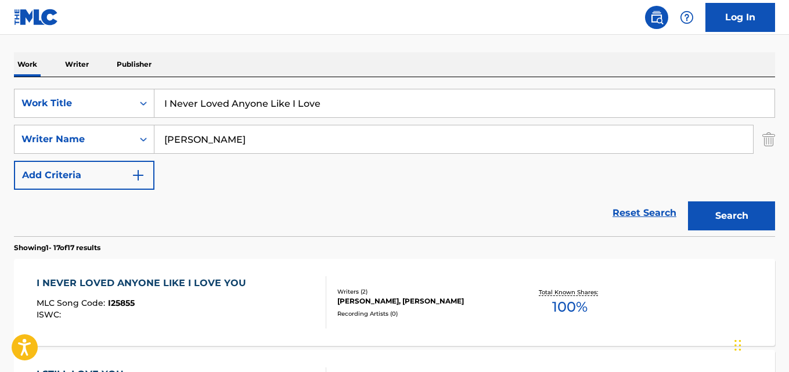
click at [217, 274] on div "I NEVER LOVED ANYONE LIKE I LOVE YOU MLC Song Code : I25855 ISWC : Writers ( 2 …" at bounding box center [394, 302] width 761 height 87
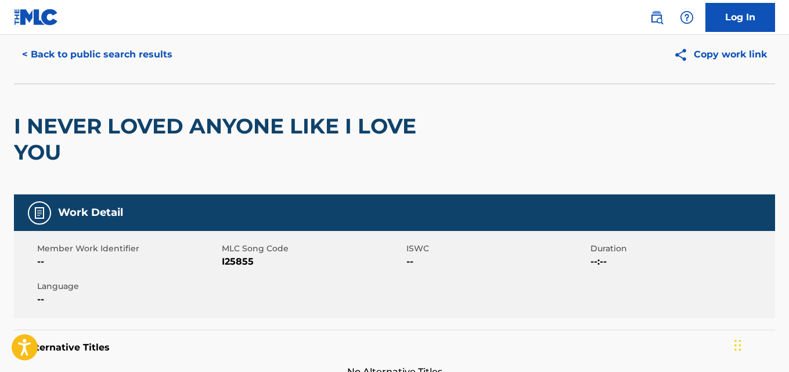
scroll to position [58, 0]
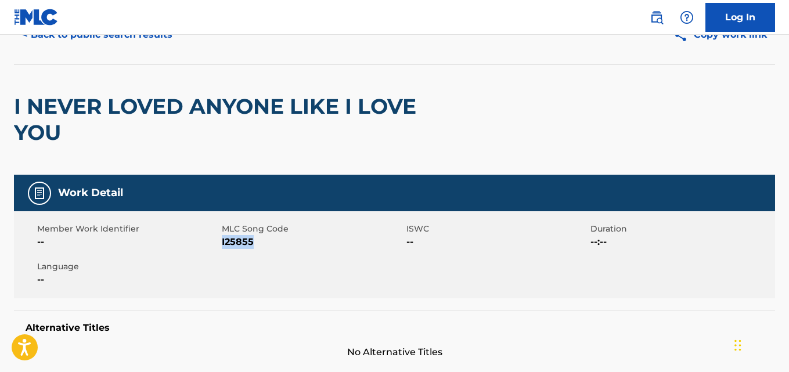
drag, startPoint x: 262, startPoint y: 246, endPoint x: 222, endPoint y: 246, distance: 40.1
click at [222, 246] on span "I25855" at bounding box center [313, 242] width 182 height 14
copy span "I25855"
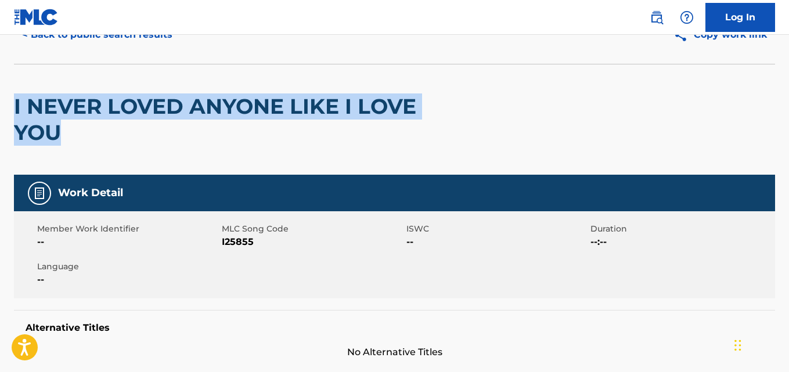
drag, startPoint x: 64, startPoint y: 139, endPoint x: 8, endPoint y: 113, distance: 62.1
copy h2 "I NEVER LOVED ANYONE LIKE I LOVE YOU"
click at [74, 134] on h2 "I NEVER LOVED ANYONE LIKE I LOVE YOU" at bounding box center [242, 119] width 457 height 52
drag, startPoint x: 75, startPoint y: 134, endPoint x: 15, endPoint y: 110, distance: 64.4
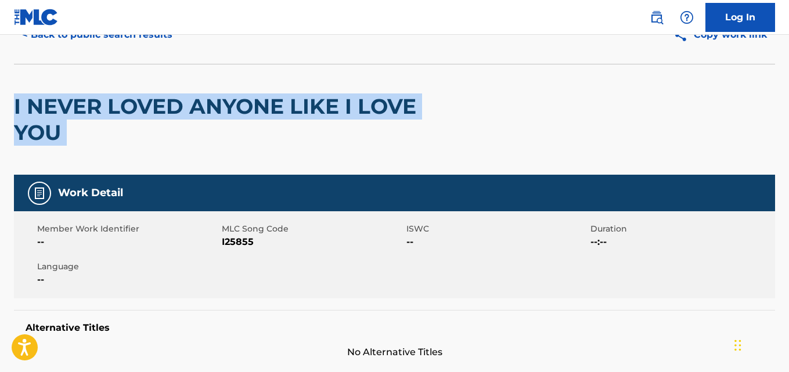
click at [15, 110] on h2 "I NEVER LOVED ANYONE LIKE I LOVE YOU" at bounding box center [242, 119] width 457 height 52
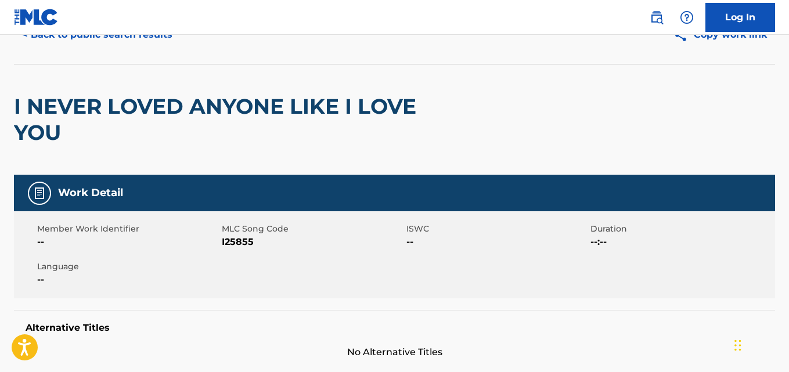
scroll to position [170, 0]
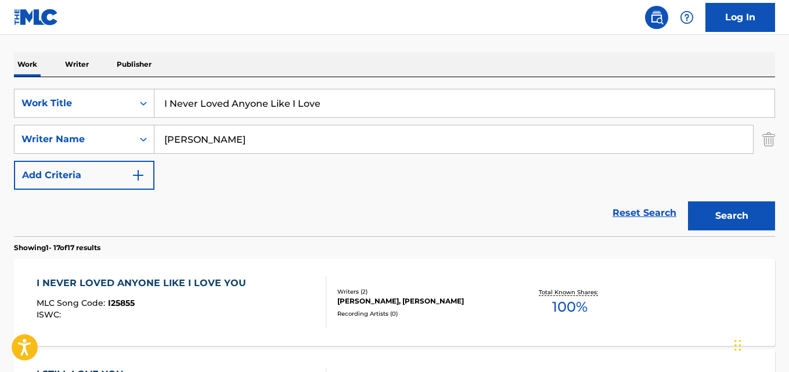
drag, startPoint x: 337, startPoint y: 105, endPoint x: 5, endPoint y: 95, distance: 332.3
paste input "[DEMOGRAPHIC_DATA] Erasure Songs: No. 3, change [y]our Country"
type input "[DEMOGRAPHIC_DATA] Erasure Songs: No. 3, change [y]our Country"
drag, startPoint x: 207, startPoint y: 138, endPoint x: 35, endPoint y: 136, distance: 171.9
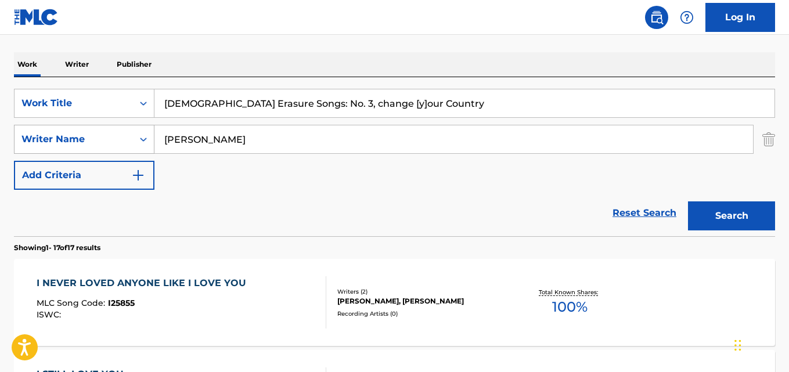
click at [35, 136] on div "SearchWithCriteria631c808f-4a22-4095-b367-28aa834f3d60 Writer Name [PERSON_NAME]" at bounding box center [394, 139] width 761 height 29
paste input "[PERSON_NAME]"
type input "[PERSON_NAME]"
click at [688, 202] on button "Search" at bounding box center [731, 216] width 87 height 29
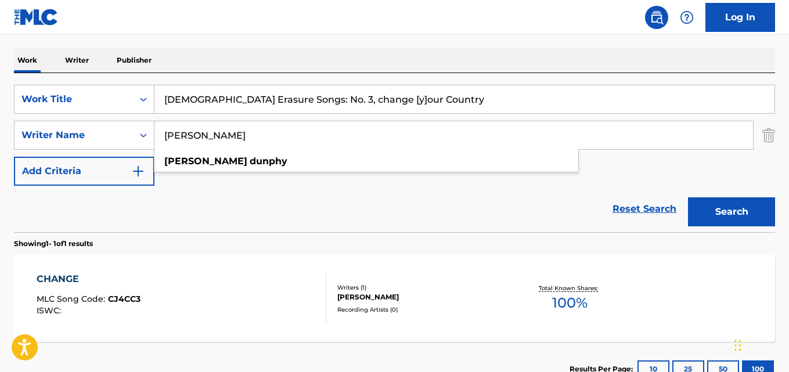
scroll to position [143, 0]
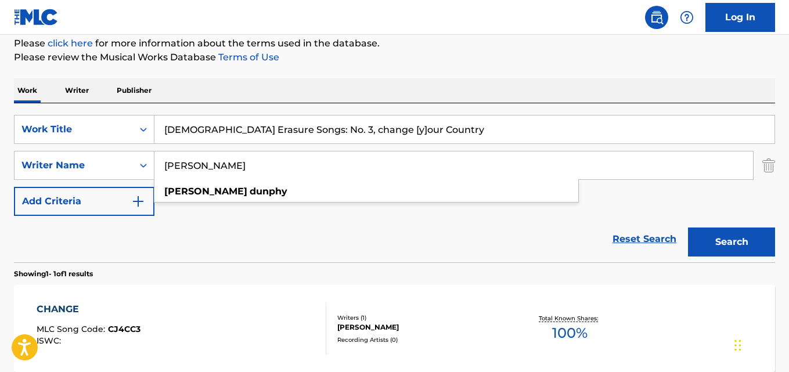
drag, startPoint x: 420, startPoint y: 130, endPoint x: 6, endPoint y: 105, distance: 414.8
click at [6, 105] on div "The MLC Public Work Search The accuracy and completeness of The MLC's data is d…" at bounding box center [394, 173] width 789 height 506
paste input "Steep"
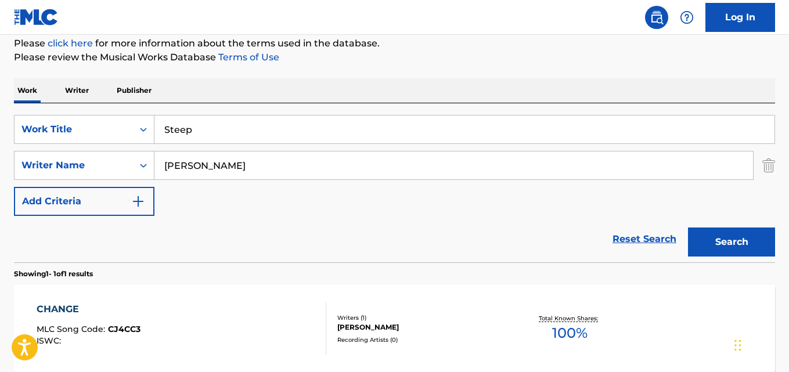
type input "Steep"
click at [98, 164] on div "SearchWithCriteria631c808f-4a22-4095-b367-28aa834f3d60 Writer Name [PERSON_NAME]" at bounding box center [394, 165] width 761 height 29
paste input "[PERSON_NAME], [PERSON_NAME], [PERSON_NAME]"
click at [226, 162] on input "[PERSON_NAME], [PERSON_NAME], [PERSON_NAME]" at bounding box center [453, 166] width 599 height 28
type input "[PERSON_NAME]"
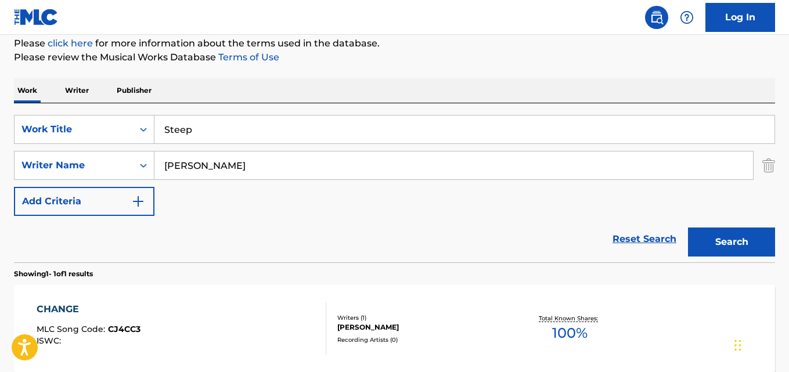
click at [688, 228] on button "Search" at bounding box center [731, 242] width 87 height 29
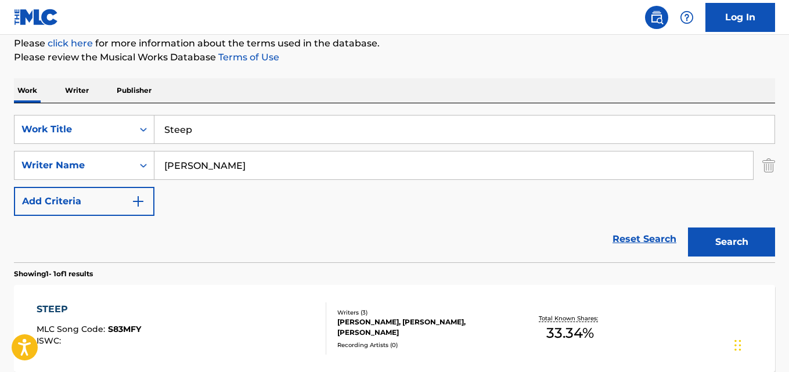
click at [103, 234] on div "Reset Search Search" at bounding box center [394, 239] width 761 height 46
click at [226, 319] on div "STEEP MLC Song Code : S83MFY ISWC :" at bounding box center [181, 329] width 289 height 52
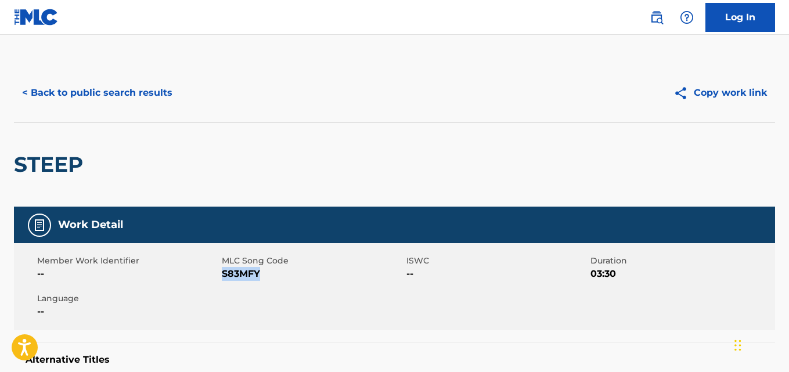
drag, startPoint x: 262, startPoint y: 276, endPoint x: 224, endPoint y: 278, distance: 38.4
click at [224, 278] on span "S83MFY" at bounding box center [313, 274] width 182 height 14
copy span "S83MFY"
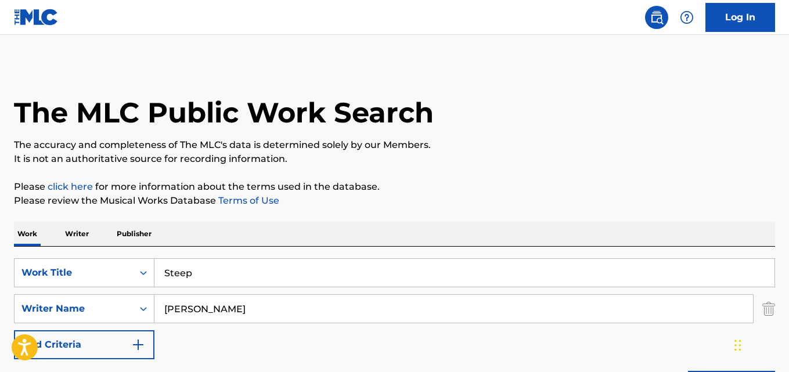
scroll to position [143, 0]
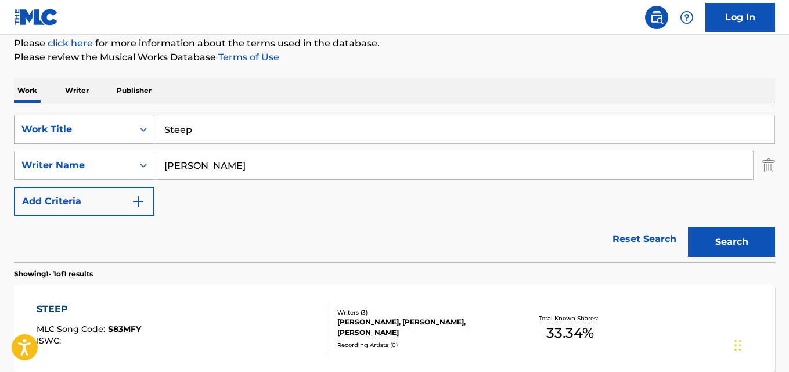
drag, startPoint x: 202, startPoint y: 130, endPoint x: 99, endPoint y: 128, distance: 102.8
click at [67, 126] on div "SearchWithCriteria28ae07e9-a377-4ffb-9205-c10d40972450 Work Title Steep" at bounding box center [394, 129] width 761 height 29
paste input "Prepara o Teu Psicológico"
click at [260, 126] on input "Prepara o Teu Psicológico" at bounding box center [464, 130] width 620 height 28
type input "Prepara o Teu Psicologico"
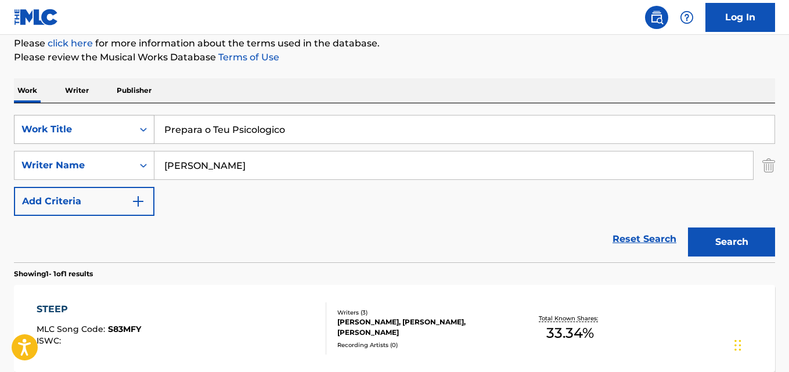
drag, startPoint x: 238, startPoint y: 167, endPoint x: 20, endPoint y: 143, distance: 218.6
click at [62, 148] on div "SearchWithCriteria28ae07e9-a377-4ffb-9205-c10d40972450 Work Title Prepara o Teu…" at bounding box center [394, 165] width 761 height 101
paste input "[PERSON_NAME], [PERSON_NAME], [PERSON_NAME][GEOGRAPHIC_DATA]"
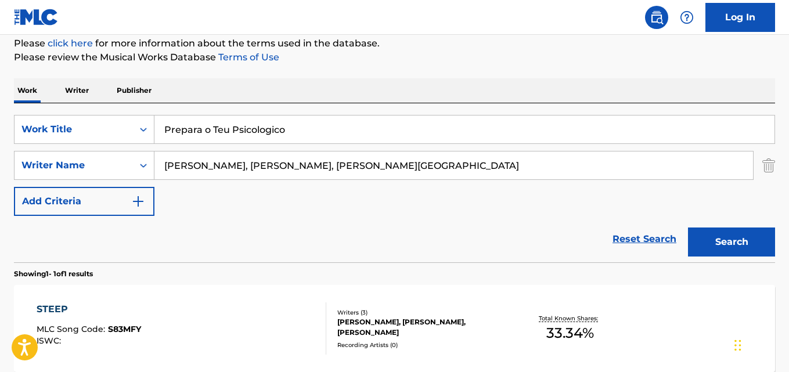
click at [217, 166] on input "[PERSON_NAME], [PERSON_NAME], [PERSON_NAME][GEOGRAPHIC_DATA]" at bounding box center [453, 166] width 599 height 28
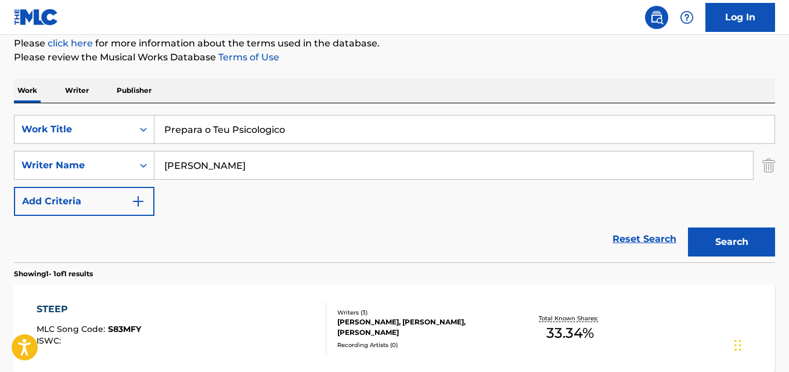
type input "[PERSON_NAME]"
click at [688, 228] on button "Search" at bounding box center [731, 242] width 87 height 29
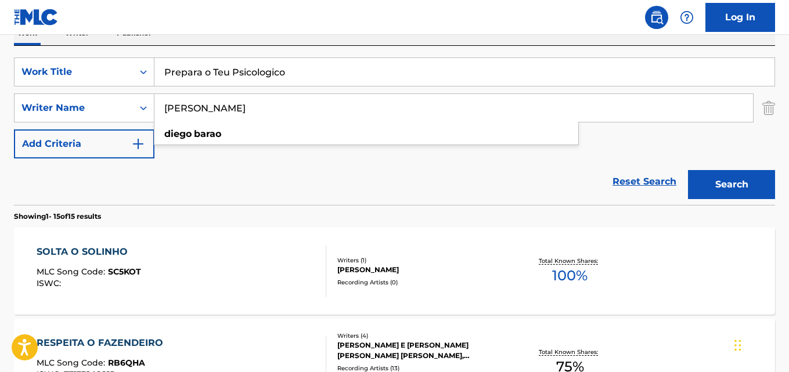
scroll to position [27, 0]
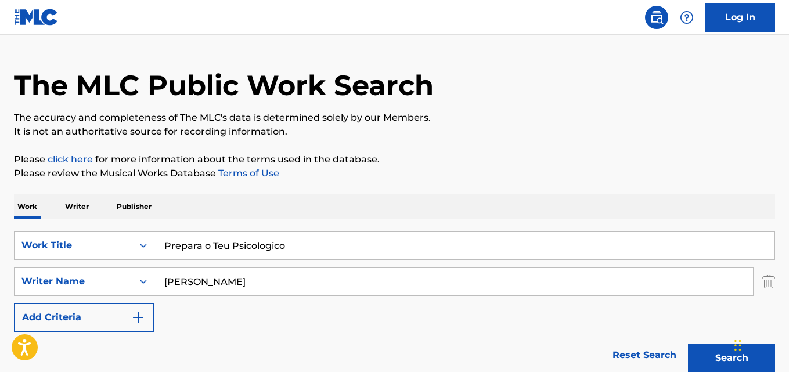
drag, startPoint x: 300, startPoint y: 251, endPoint x: 124, endPoint y: 226, distance: 177.2
click at [125, 226] on div "SearchWithCriteria28ae07e9-a377-4ffb-9205-c10d40972450 Work Title Prepara o Teu…" at bounding box center [394, 299] width 761 height 159
paste input "The Christmas Rap"
type input "The Christmas Rap"
click at [75, 264] on div "SearchWithCriteria28ae07e9-a377-4ffb-9205-c10d40972450 Work Title The Christmas…" at bounding box center [394, 281] width 761 height 101
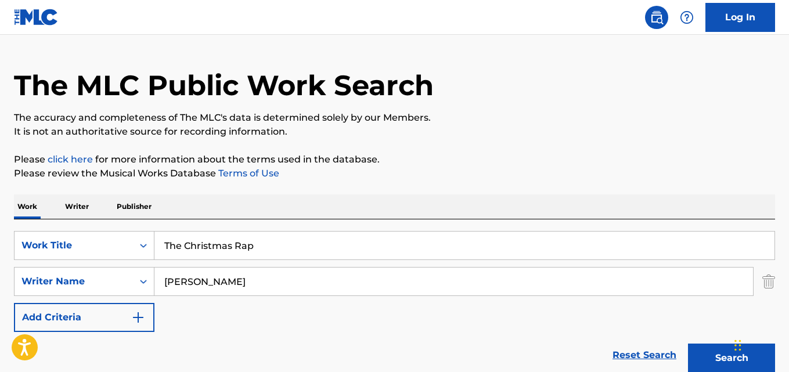
paste input "[PERSON_NAME]"
type input "[PERSON_NAME]"
click at [688, 344] on button "Search" at bounding box center [731, 358] width 87 height 29
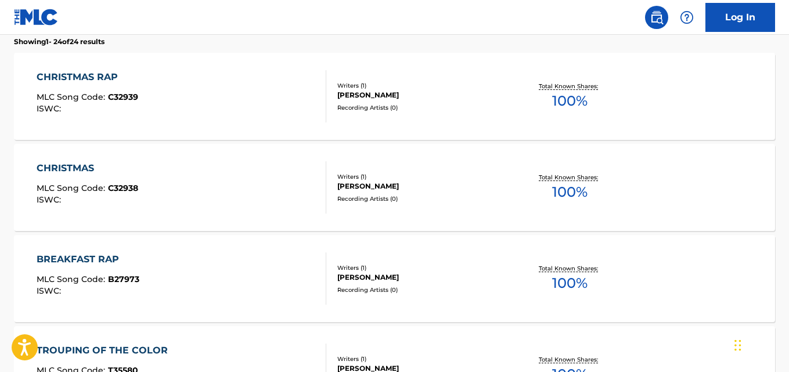
scroll to position [318, 0]
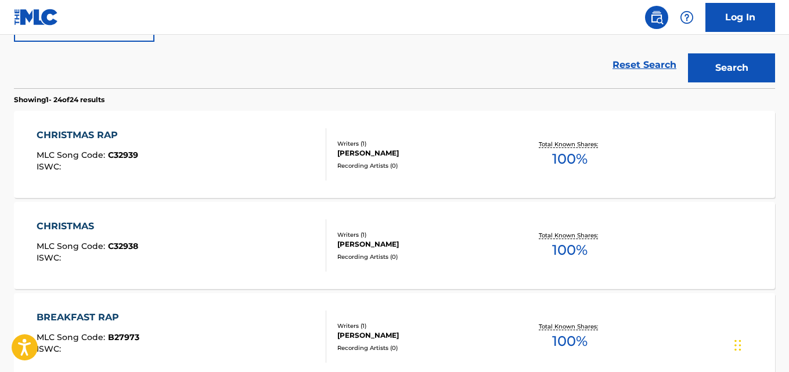
click at [240, 163] on div "CHRISTMAS RAP MLC Song Code : C32939 ISWC :" at bounding box center [181, 154] width 289 height 52
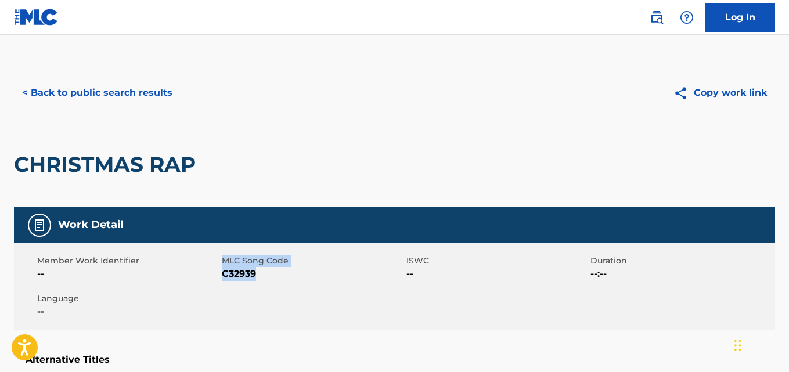
drag, startPoint x: 258, startPoint y: 274, endPoint x: 218, endPoint y: 274, distance: 40.1
click at [218, 274] on div "Member Work Identifier -- MLC Song Code C32939 ISWC -- Duration --:-- Language …" at bounding box center [394, 286] width 761 height 87
click at [218, 273] on span "--" at bounding box center [128, 274] width 182 height 14
click at [227, 272] on span "C32939" at bounding box center [313, 274] width 182 height 14
drag, startPoint x: 224, startPoint y: 273, endPoint x: 292, endPoint y: 273, distance: 67.9
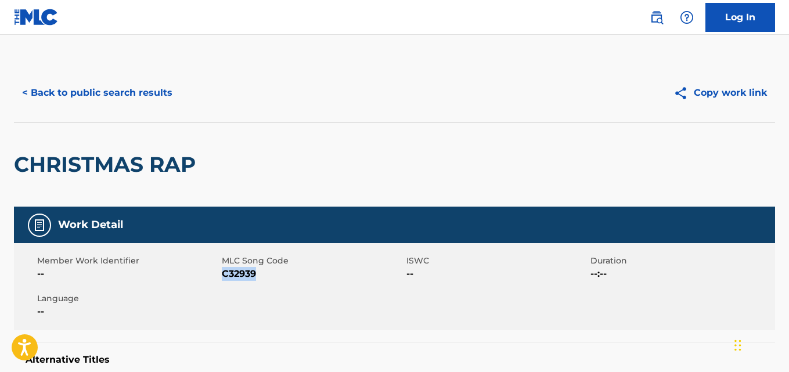
click at [223, 274] on span "C32939" at bounding box center [313, 274] width 182 height 14
copy span "C32939"
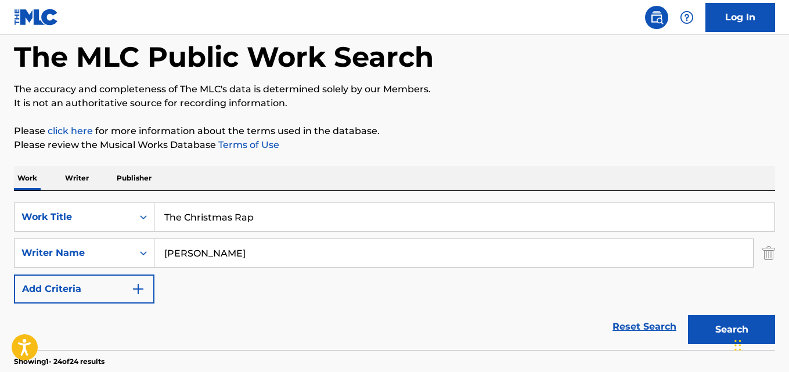
scroll to position [35, 0]
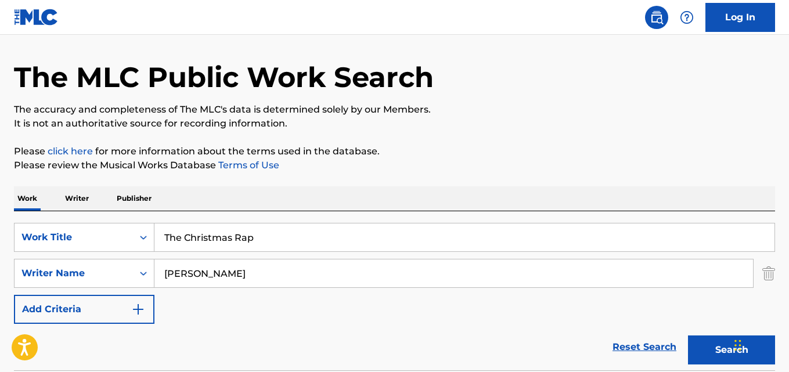
click at [265, 244] on input "The Christmas Rap" at bounding box center [464, 238] width 620 height 28
drag, startPoint x: 219, startPoint y: 239, endPoint x: 226, endPoint y: 218, distance: 21.5
click at [16, 226] on div "SearchWithCriteria28ae07e9-a377-4ffb-9205-c10d40972450 Work Title The Christmas…" at bounding box center [394, 237] width 761 height 29
paste input "[DEMOGRAPHIC_DATA] Rest Ye Merry Gentlemen"
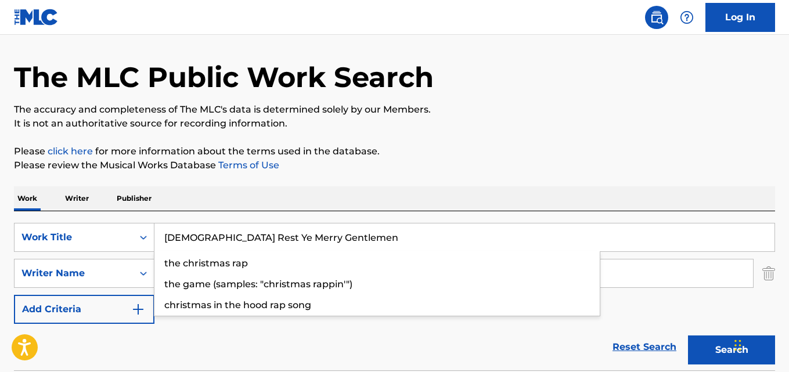
type input "[DEMOGRAPHIC_DATA] Rest Ye Merry Gentlemen"
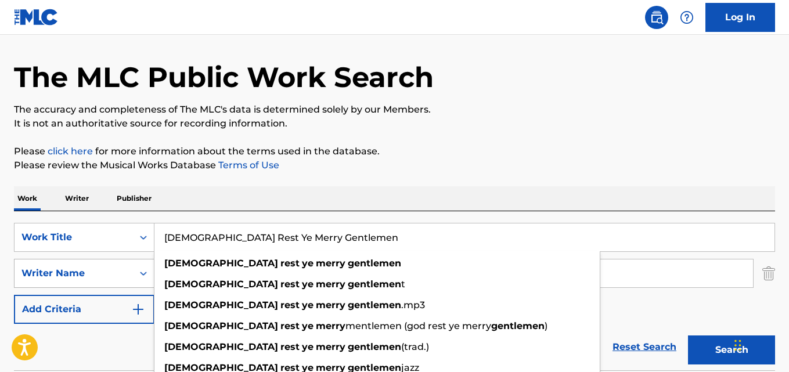
click at [60, 272] on div "SearchWithCriteria28ae07e9-a377-4ffb-9205-c10d40972450 Work Title God Rest Ye M…" at bounding box center [394, 273] width 761 height 101
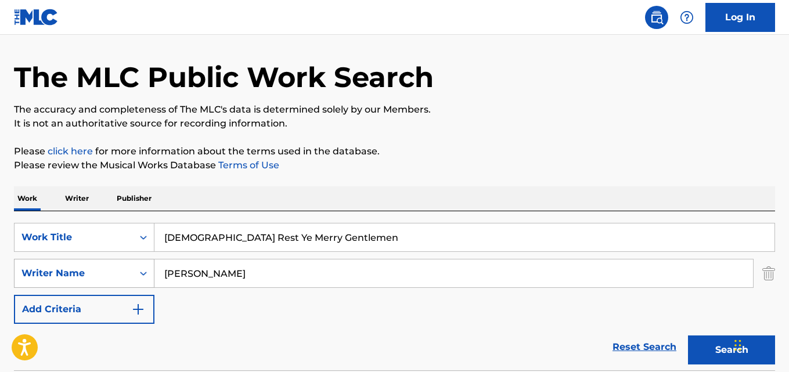
drag, startPoint x: 273, startPoint y: 278, endPoint x: 35, endPoint y: 262, distance: 238.1
click at [37, 262] on div "SearchWithCriteria631c808f-4a22-4095-b367-28aa834f3d60 Writer Name [PERSON_NAME]" at bounding box center [394, 273] width 761 height 29
paste input "[PERSON_NAME], Traditional"
click at [239, 274] on input "[PERSON_NAME], Traditional" at bounding box center [453, 274] width 599 height 28
type input "[PERSON_NAME]"
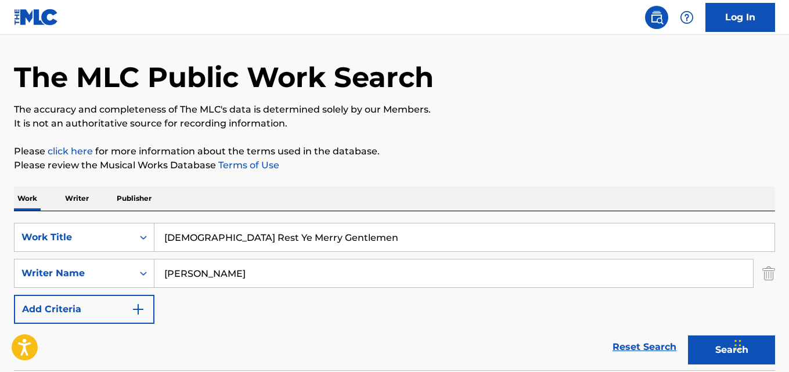
click at [688, 336] on button "Search" at bounding box center [731, 350] width 87 height 29
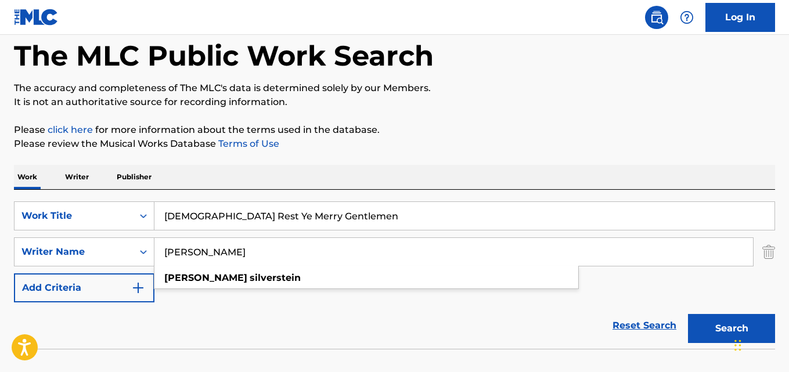
scroll to position [93, 0]
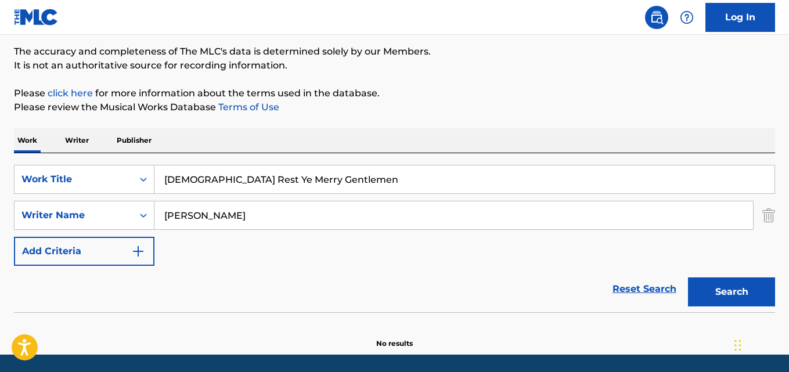
drag, startPoint x: 340, startPoint y: 185, endPoint x: 58, endPoint y: 146, distance: 285.0
click at [0, 136] on div "The MLC Public Work Search The accuracy and completeness of The MLC's data is d…" at bounding box center [394, 159] width 789 height 379
paste input "Kieloniityllä"
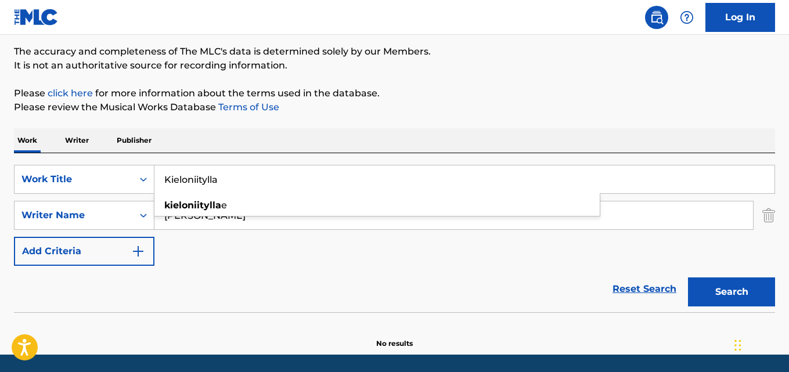
type input "Kieloniitylla"
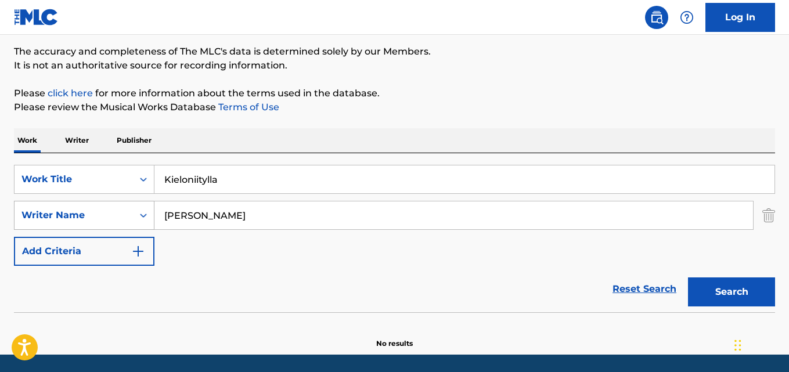
drag, startPoint x: 244, startPoint y: 218, endPoint x: 44, endPoint y: 214, distance: 199.8
click at [118, 217] on div "SearchWithCriteria631c808f-4a22-4095-b367-28aa834f3d60 Writer Name [PERSON_NAME]" at bounding box center [394, 215] width 761 height 29
click at [44, 214] on div "Writer Name" at bounding box center [73, 215] width 105 height 14
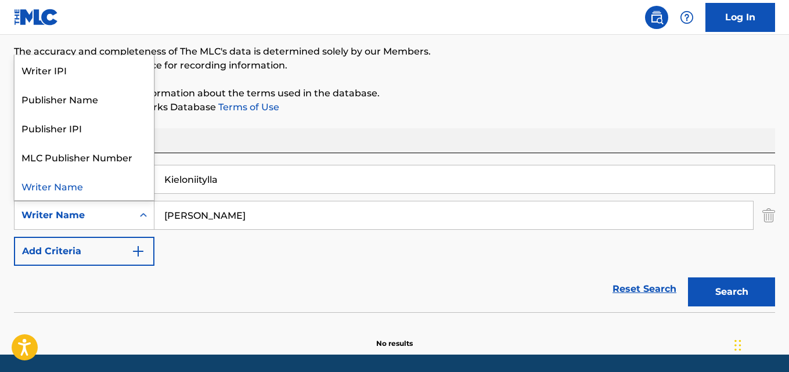
paste input "Search Form"
click at [239, 216] on input "[PERSON_NAME]" at bounding box center [453, 216] width 599 height 28
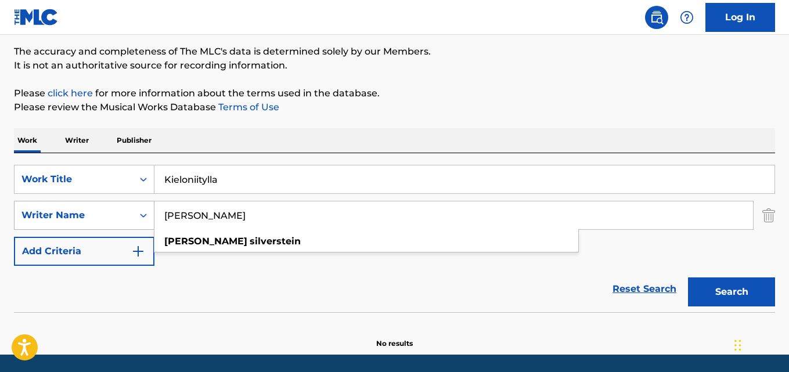
drag, startPoint x: 250, startPoint y: 216, endPoint x: 142, endPoint y: 215, distance: 108.6
click at [142, 215] on div "SearchWithCriteria631c808f-4a22-4095-b367-28aa834f3d60 Writer Name [PERSON_NAME…" at bounding box center [394, 215] width 761 height 29
paste input "[PERSON_NAME], [PERSON_NAME]"
click at [247, 214] on input "[PERSON_NAME], [PERSON_NAME]" at bounding box center [453, 216] width 599 height 28
type input "[PERSON_NAME]"
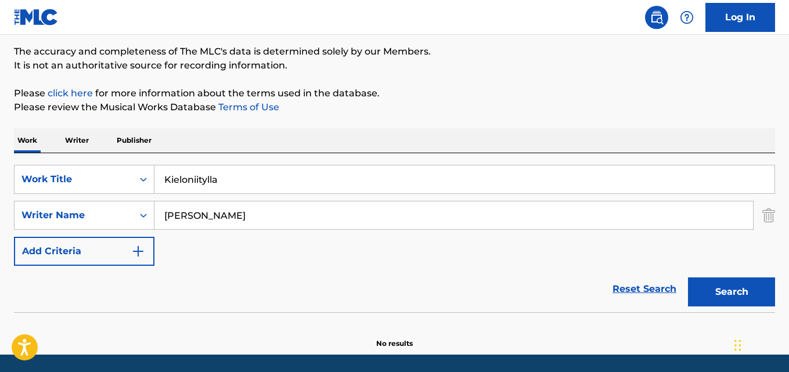
click at [688, 278] on button "Search" at bounding box center [731, 292] width 87 height 29
drag, startPoint x: 208, startPoint y: 175, endPoint x: 139, endPoint y: 176, distance: 69.1
click at [143, 176] on div "SearchWithCriteria28ae07e9-a377-4ffb-9205-c10d40972450 Work Title Kieloniitylla" at bounding box center [394, 179] width 761 height 29
paste input "Deck The Halls"
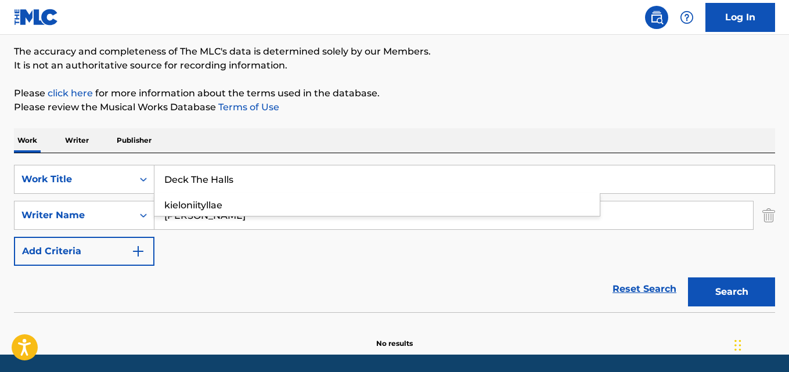
type input "Deck The Halls"
drag, startPoint x: 152, startPoint y: 202, endPoint x: 117, endPoint y: 199, distance: 35.0
click at [100, 199] on div "SearchWithCriteria28ae07e9-a377-4ffb-9205-c10d40972450 Work Title Deck The Hall…" at bounding box center [394, 215] width 761 height 101
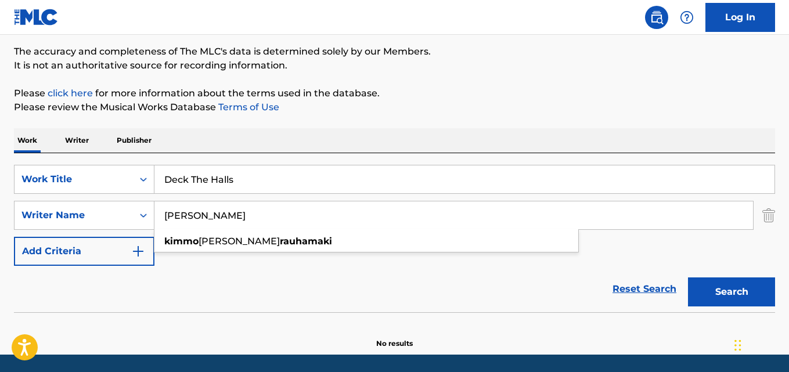
paste input "Traditional, [PERSON_NAME]"
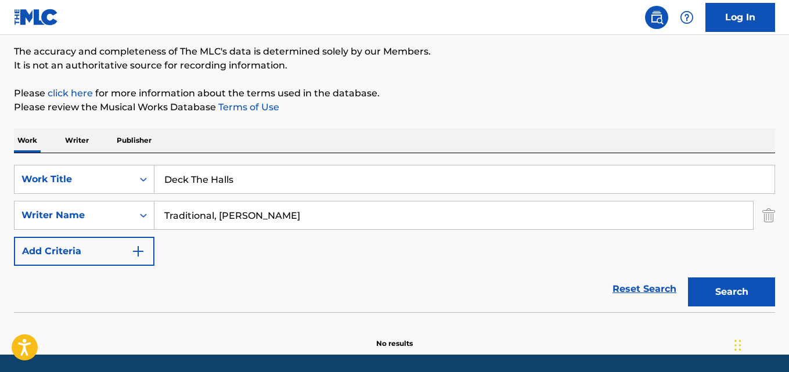
click at [222, 212] on input "Traditional, [PERSON_NAME]" at bounding box center [453, 216] width 599 height 28
type input "[PERSON_NAME]"
click at [688, 278] on button "Search" at bounding box center [731, 292] width 87 height 29
drag, startPoint x: 181, startPoint y: 179, endPoint x: 118, endPoint y: 179, distance: 62.7
click at [118, 179] on div "SearchWithCriteria28ae07e9-a377-4ffb-9205-c10d40972450 Work Title Deck The Halls" at bounding box center [394, 179] width 761 height 29
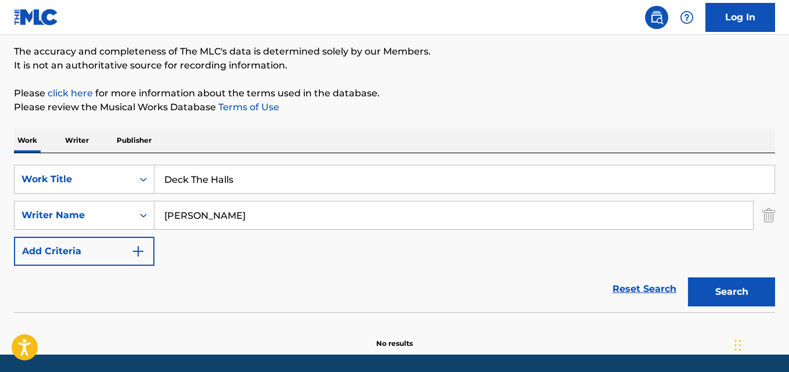
paste input "Up On The Housetop"
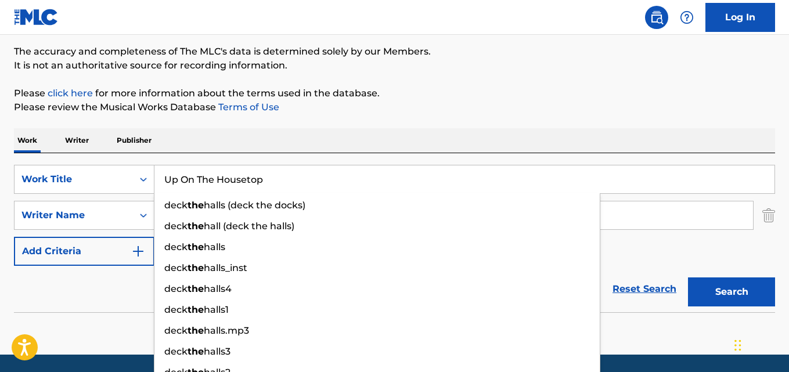
type input "Up On The Housetop"
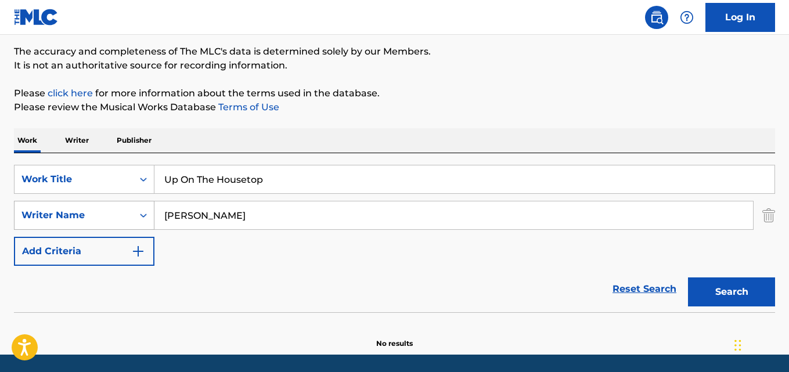
drag, startPoint x: 188, startPoint y: 211, endPoint x: 51, endPoint y: 210, distance: 137.6
click at [53, 210] on div "SearchWithCriteria631c808f-4a22-4095-b367-28aa834f3d60 Writer Name [PERSON_NAME]" at bounding box center [394, 215] width 761 height 29
paste input "Traditional, [PERSON_NAME]"
click at [222, 211] on input "Traditional, [PERSON_NAME]" at bounding box center [453, 216] width 599 height 28
type input "[PERSON_NAME]"
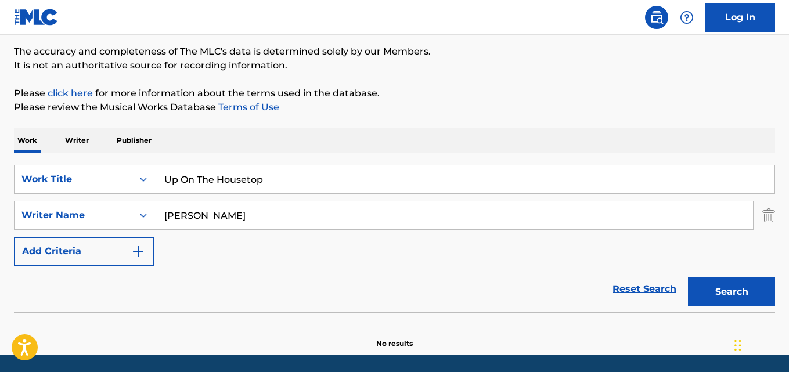
click at [688, 278] on button "Search" at bounding box center [731, 292] width 87 height 29
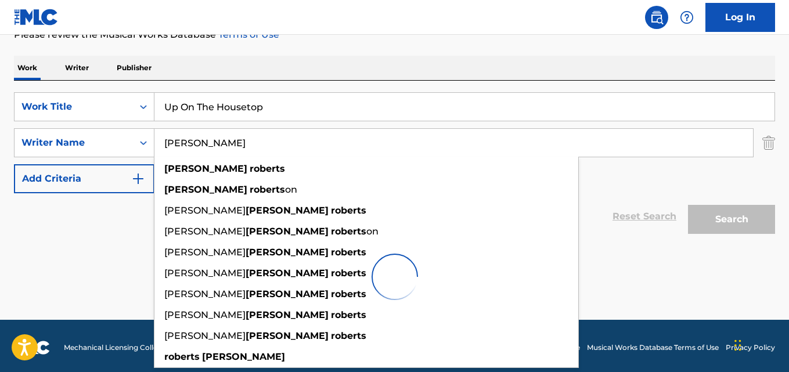
scroll to position [170, 0]
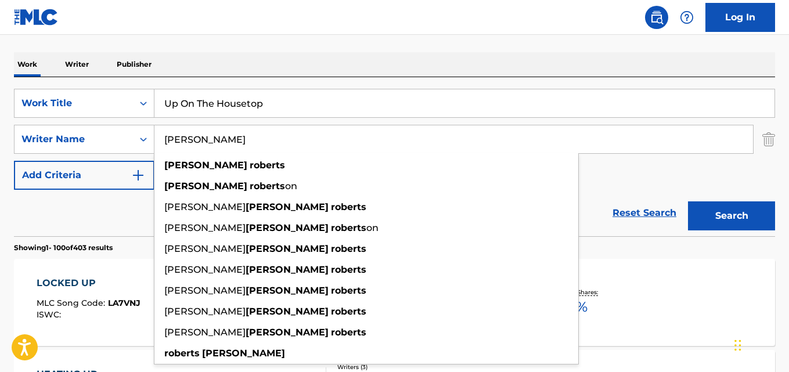
click at [129, 209] on div "Reset Search Search" at bounding box center [394, 213] width 761 height 46
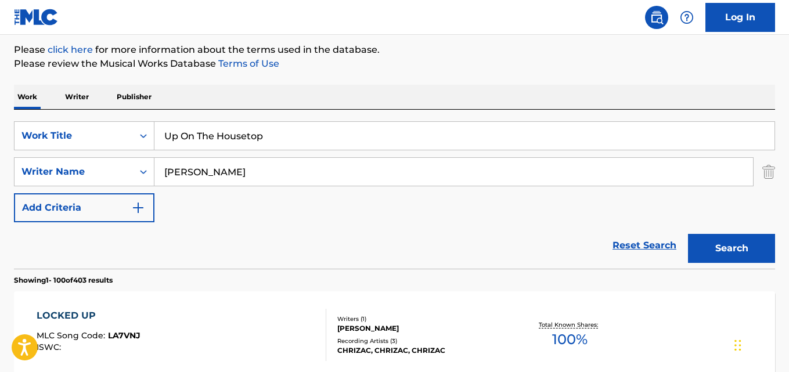
scroll to position [112, 0]
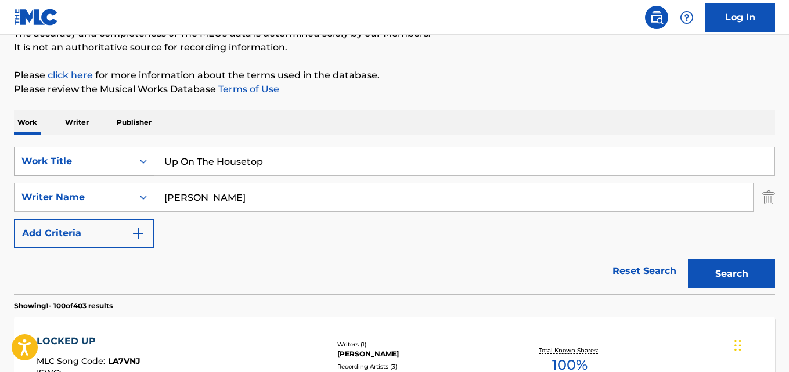
drag, startPoint x: 267, startPoint y: 169, endPoint x: 82, endPoint y: 153, distance: 185.9
click at [81, 149] on div "SearchWithCriteria28ae07e9-a377-4ffb-9205-c10d40972450 Work Title Up On The Hou…" at bounding box center [394, 161] width 761 height 29
paste input "Sina de um Garimpeiro"
type input "Sina de um Garimpeiro"
drag, startPoint x: 276, startPoint y: 196, endPoint x: 82, endPoint y: 188, distance: 193.5
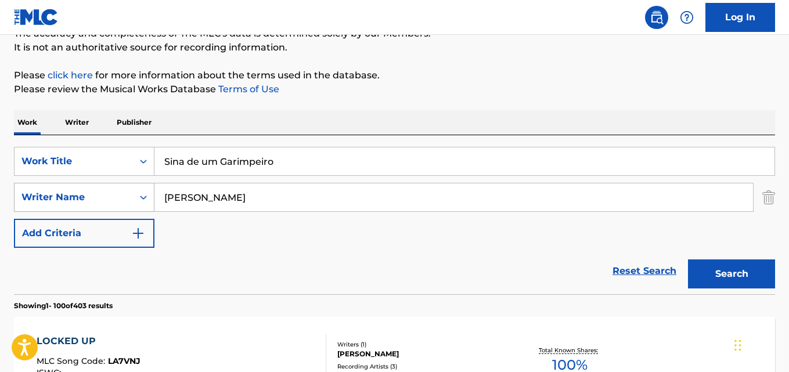
click at [75, 188] on div "SearchWithCriteria631c808f-4a22-4095-b367-28aa834f3d60 Writer Name [PERSON_NAME]" at bounding box center [394, 197] width 761 height 29
paste input "[PERSON_NAME], [PERSON_NAME], [PERSON_NAME], [PERSON_NAME], [PERSON_NAME]"
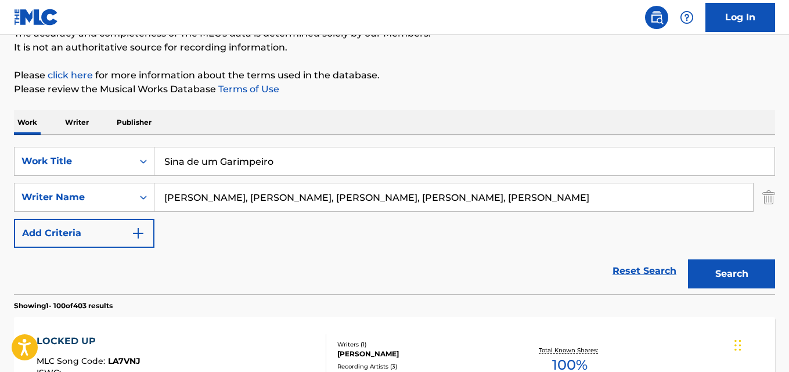
click at [228, 197] on input "[PERSON_NAME], [PERSON_NAME], [PERSON_NAME], [PERSON_NAME], [PERSON_NAME]" at bounding box center [453, 198] width 599 height 28
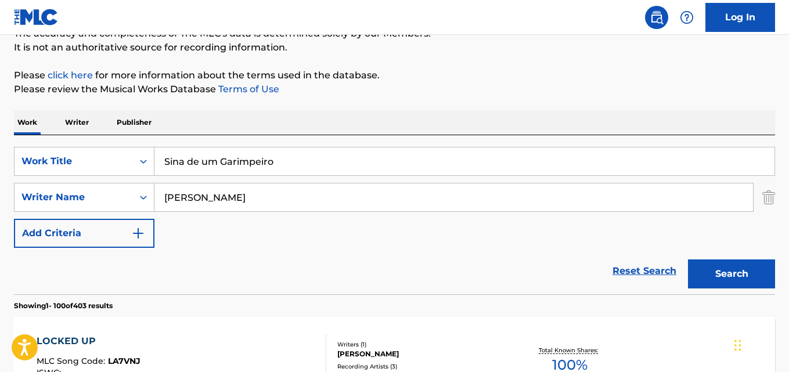
type input "[PERSON_NAME]"
click at [688, 260] on button "Search" at bounding box center [731, 274] width 87 height 29
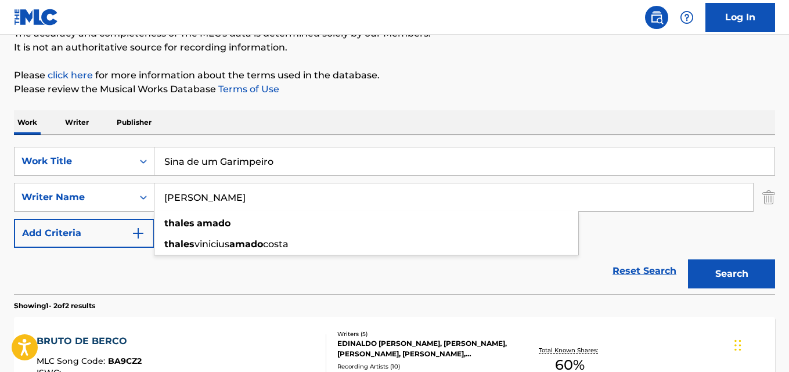
drag, startPoint x: 139, startPoint y: 292, endPoint x: 156, endPoint y: 293, distance: 16.9
click at [139, 292] on div "Reset Search Search" at bounding box center [394, 271] width 761 height 46
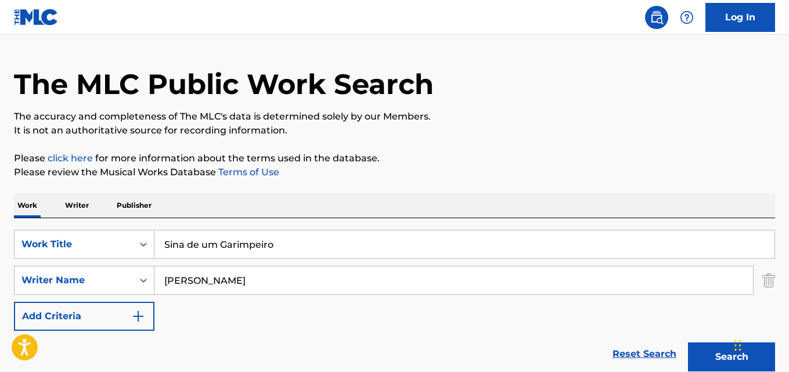
scroll to position [0, 0]
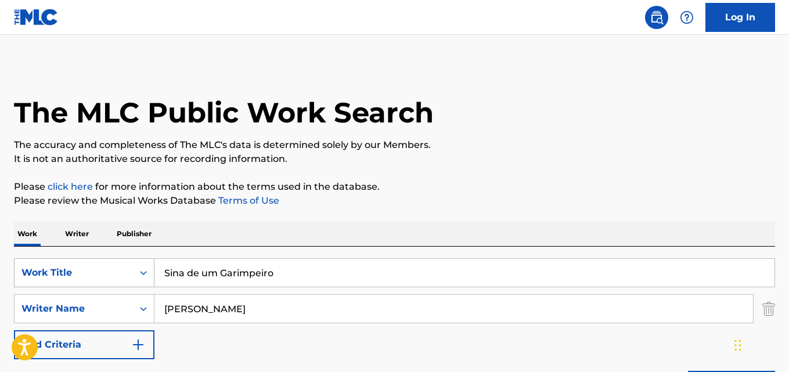
drag, startPoint x: 295, startPoint y: 276, endPoint x: 112, endPoint y: 271, distance: 183.6
click at [112, 271] on div "SearchWithCriteria28ae07e9-a377-4ffb-9205-c10d40972450 Work Title Sina de um Ga…" at bounding box center [394, 272] width 761 height 29
paste input "[PERSON_NAME]"
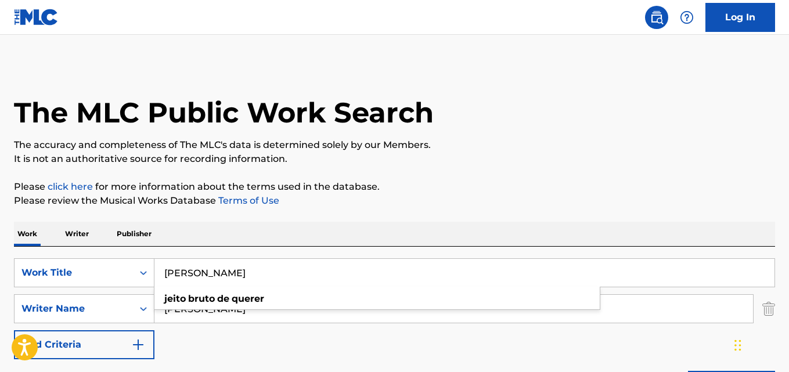
type input "[PERSON_NAME]"
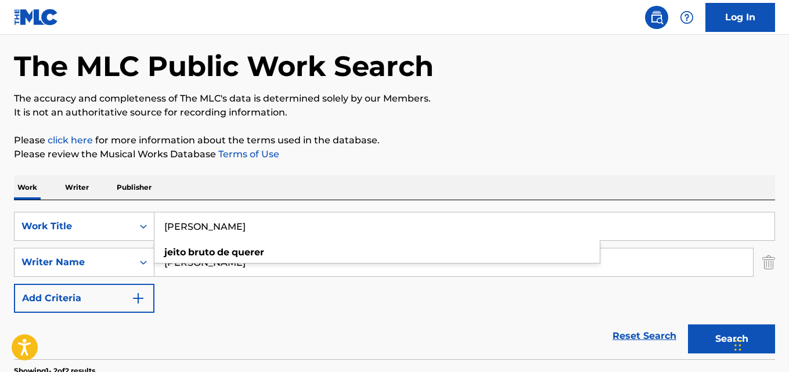
scroll to position [58, 0]
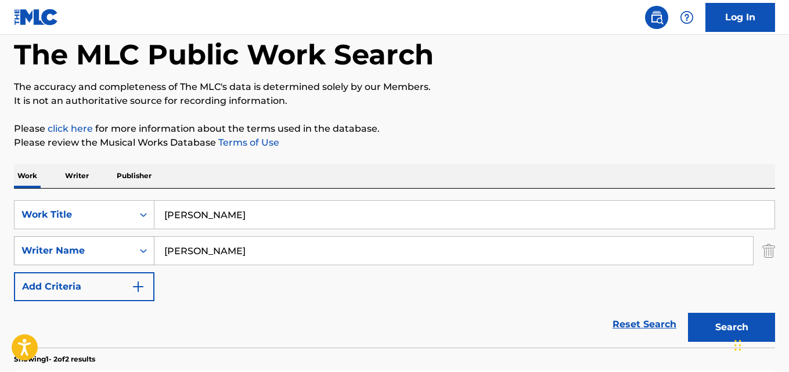
click at [74, 247] on div "SearchWithCriteria631c808f-4a22-4095-b367-28aa834f3d60 Writer Name [PERSON_NAME]" at bounding box center [394, 250] width 761 height 29
paste input "[PERSON_NAME], Marcão Blognej"
click at [215, 250] on input "[PERSON_NAME], Marcão Blognejo" at bounding box center [453, 251] width 599 height 28
type input "[PERSON_NAME]"
click at [688, 313] on button "Search" at bounding box center [731, 327] width 87 height 29
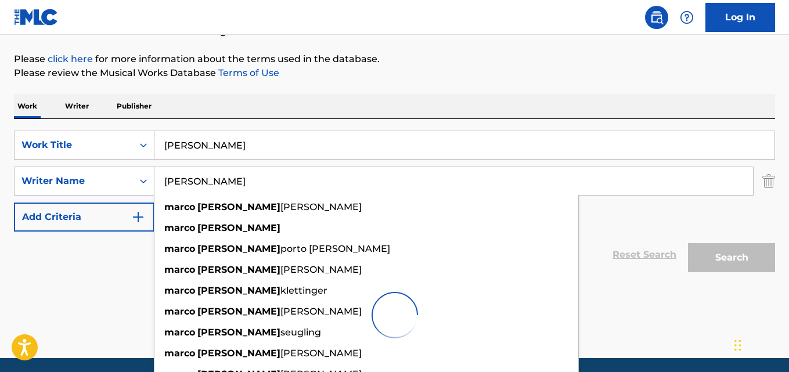
scroll to position [170, 0]
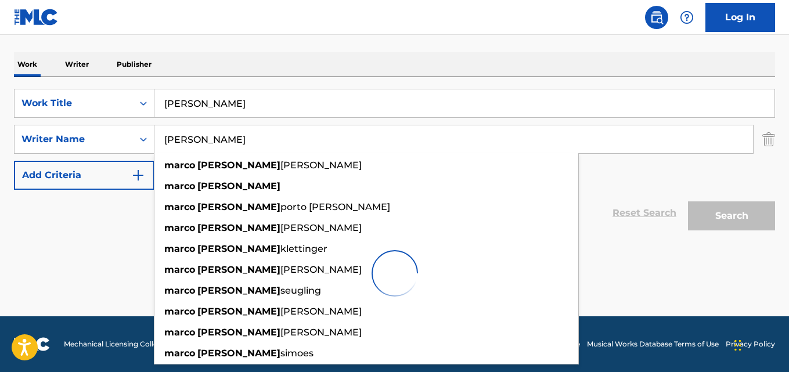
click at [93, 231] on div "Reset Search Search" at bounding box center [394, 213] width 761 height 46
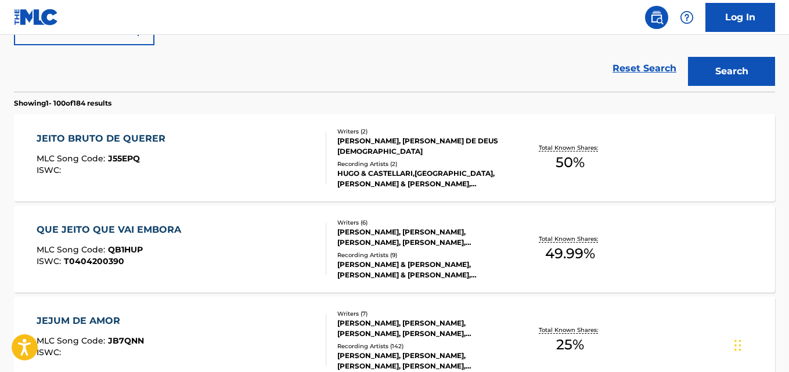
scroll to position [286, 0]
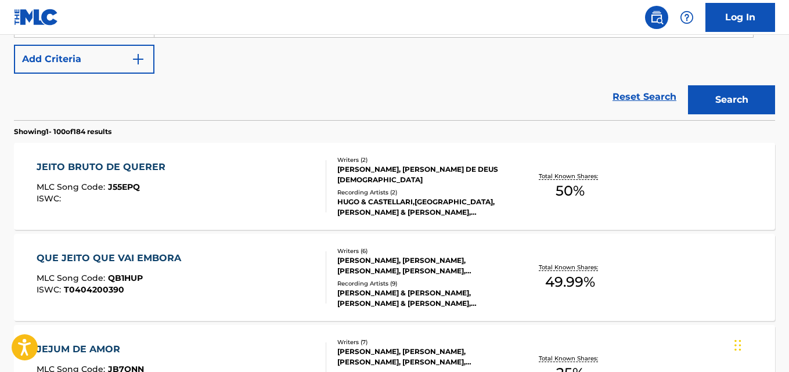
click at [259, 178] on div "JEITO BRUTO DE QUERER MLC Song Code : J55EPQ ISWC :" at bounding box center [181, 186] width 289 height 52
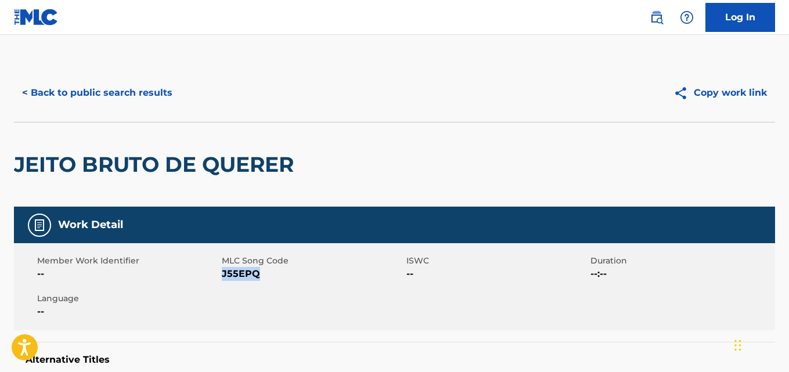
drag, startPoint x: 262, startPoint y: 275, endPoint x: 224, endPoint y: 274, distance: 38.9
click at [224, 274] on span "J55EPQ" at bounding box center [313, 274] width 182 height 14
copy span "J55EPQ"
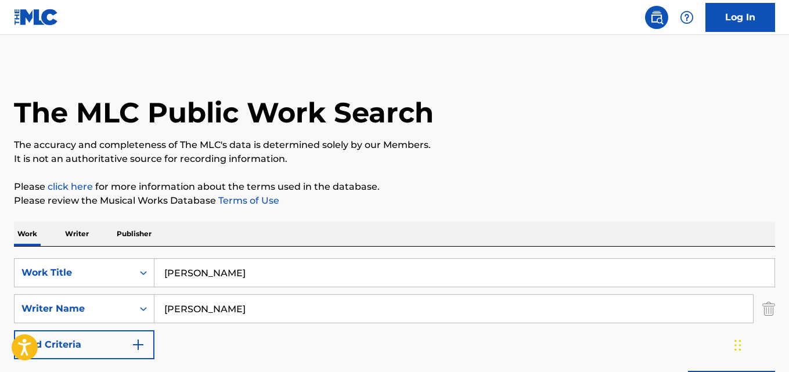
drag, startPoint x: 275, startPoint y: 267, endPoint x: 0, endPoint y: 240, distance: 276.0
paste input "Ciúme Retroativo"
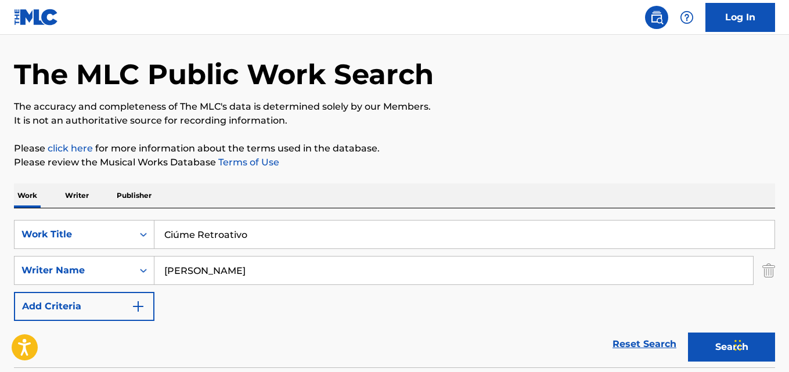
scroll to position [58, 0]
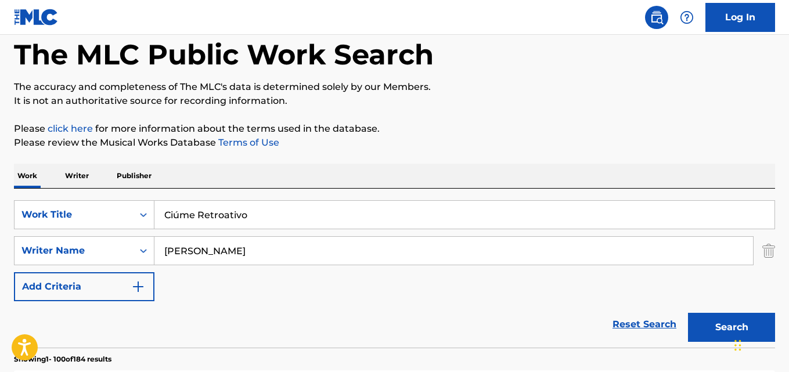
drag, startPoint x: 178, startPoint y: 215, endPoint x: 326, endPoint y: 285, distance: 164.2
click at [179, 217] on input "Ciúme Retroativo" at bounding box center [464, 215] width 620 height 28
type input "Ciume Retroativo"
drag, startPoint x: 246, startPoint y: 256, endPoint x: 48, endPoint y: 256, distance: 198.6
click at [48, 256] on div "SearchWithCriteria631c808f-4a22-4095-b367-28aa834f3d60 Writer Name [PERSON_NAME]" at bounding box center [394, 250] width 761 height 29
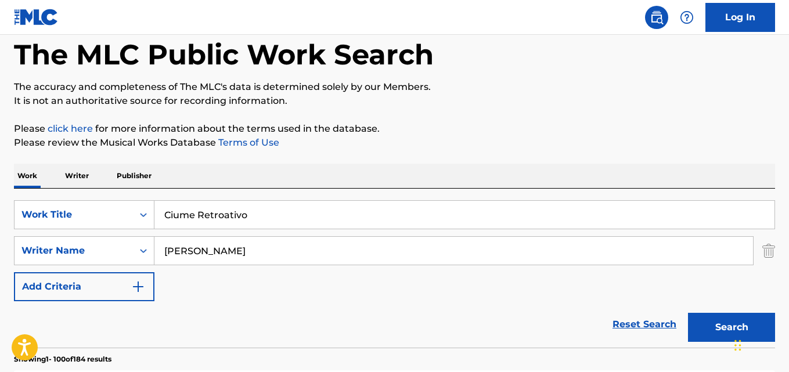
paste input "Lary, [PERSON_NAME], [PERSON_NAME], [PERSON_NAME]"
click at [182, 252] on input "Lary, [PERSON_NAME], [PERSON_NAME], [PERSON_NAME]" at bounding box center [453, 251] width 599 height 28
type input "Lary"
click at [688, 313] on button "Search" at bounding box center [731, 327] width 87 height 29
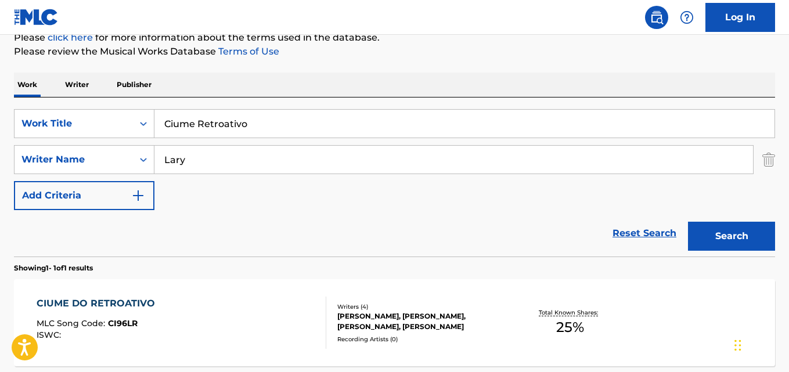
scroll to position [232, 0]
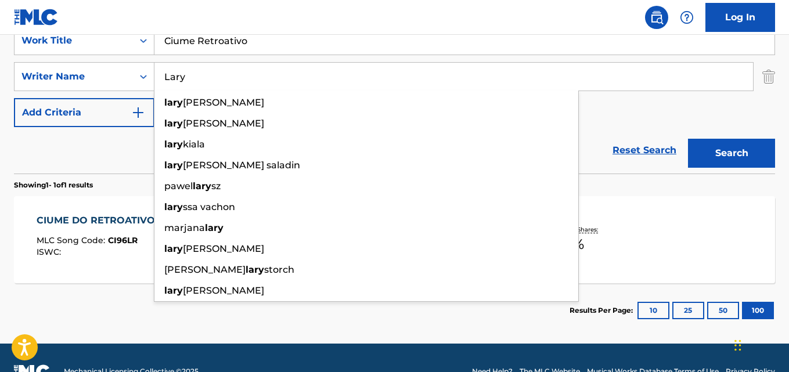
click at [336, 325] on section "Results Per Page: 10 25 50 100" at bounding box center [394, 310] width 761 height 55
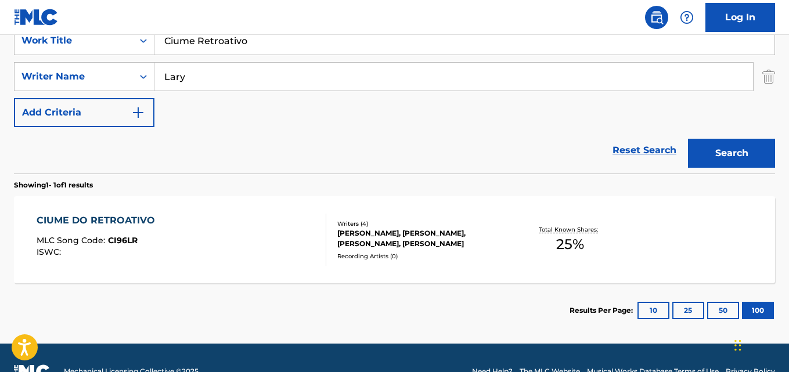
click at [147, 220] on div "CIUME DO RETROATIVO" at bounding box center [99, 221] width 124 height 14
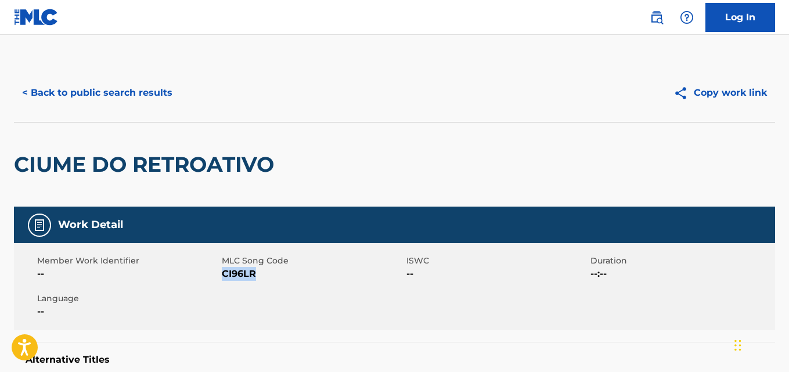
drag, startPoint x: 260, startPoint y: 275, endPoint x: 240, endPoint y: 283, distance: 21.7
click at [222, 276] on span "CI96LR" at bounding box center [313, 274] width 182 height 14
copy span "CI96LR"
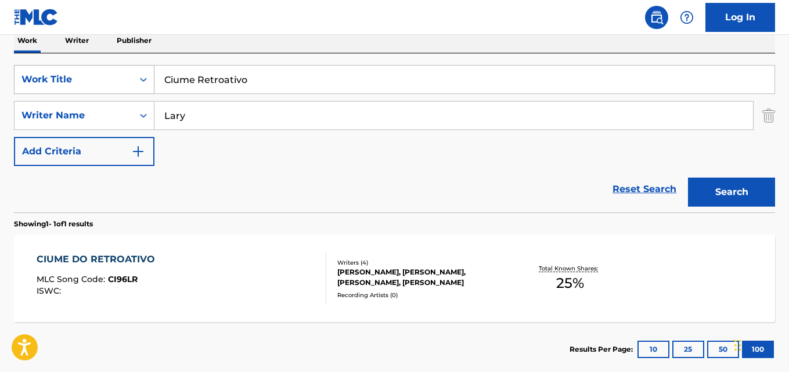
drag, startPoint x: 265, startPoint y: 84, endPoint x: 104, endPoint y: 70, distance: 161.5
click at [106, 69] on div "SearchWithCriteria28ae07e9-a377-4ffb-9205-c10d40972450 Work Title Ciume Retroat…" at bounding box center [394, 79] width 761 height 29
paste input "[PERSON_NAME] de Papelã"
type input "Caixa de Papelao"
drag, startPoint x: 192, startPoint y: 121, endPoint x: 105, endPoint y: 115, distance: 87.9
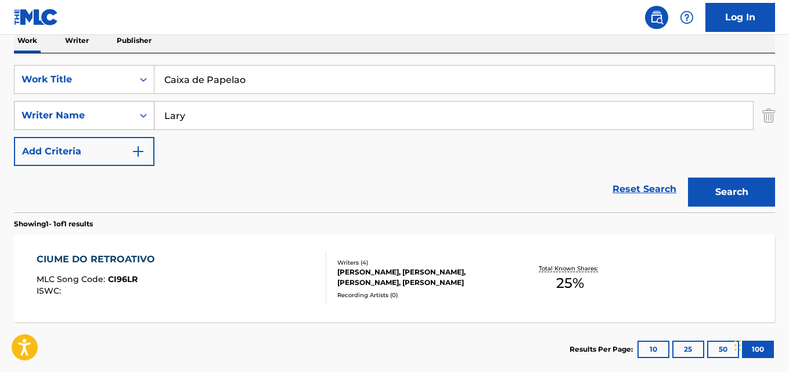
click at [101, 114] on div "SearchWithCriteria631c808f-4a22-4095-b367-28aa834f3d60 Writer Name Lary" at bounding box center [394, 115] width 761 height 29
paste input "[PERSON_NAME], [PERSON_NAME], [PERSON_NAME]"
click at [226, 115] on input "[PERSON_NAME], [PERSON_NAME], [PERSON_NAME]" at bounding box center [453, 116] width 599 height 28
type input "[PERSON_NAME]"
click at [688, 178] on button "Search" at bounding box center [731, 192] width 87 height 29
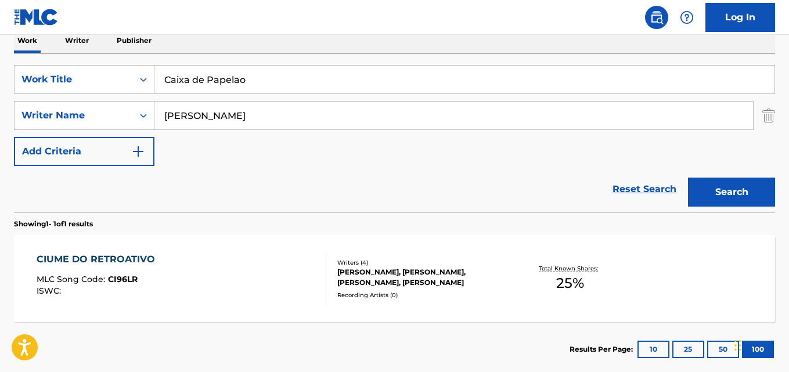
scroll to position [170, 0]
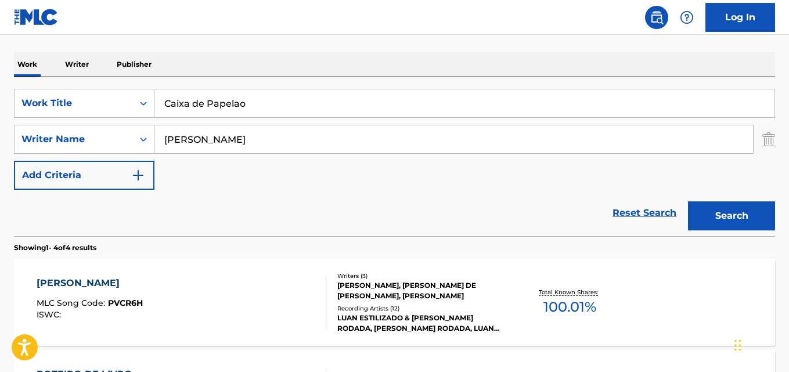
click at [118, 210] on div "Reset Search Search" at bounding box center [394, 213] width 761 height 46
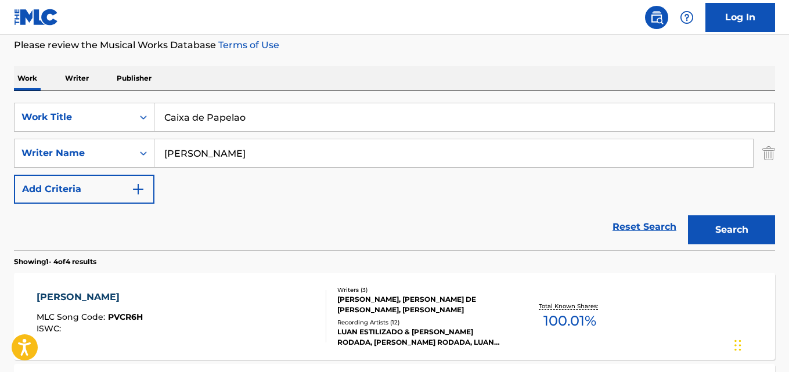
scroll to position [53, 0]
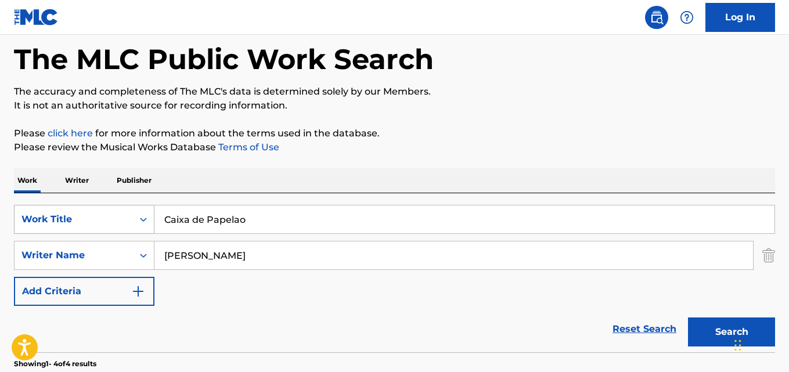
drag, startPoint x: 262, startPoint y: 221, endPoint x: 107, endPoint y: 210, distance: 155.5
click at [123, 212] on div "SearchWithCriteria28ae07e9-a377-4ffb-9205-c10d40972450 Work Title Caixa de Pape…" at bounding box center [394, 219] width 761 height 29
paste input "Natural"
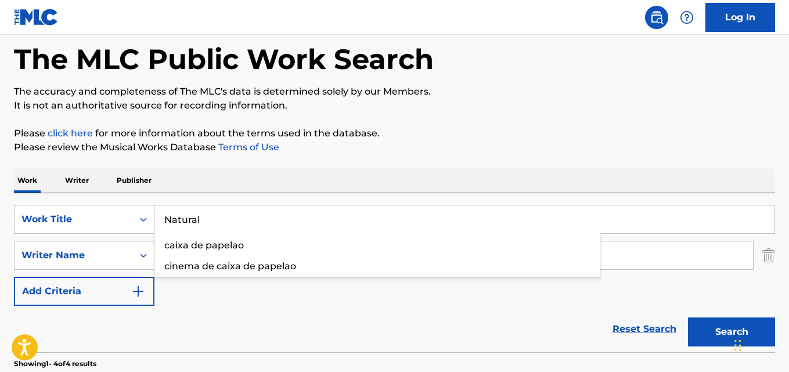
type input "Natural"
click at [39, 239] on div "SearchWithCriteria28ae07e9-a377-4ffb-9205-c10d40972450 Work Title Natural Searc…" at bounding box center [394, 255] width 761 height 101
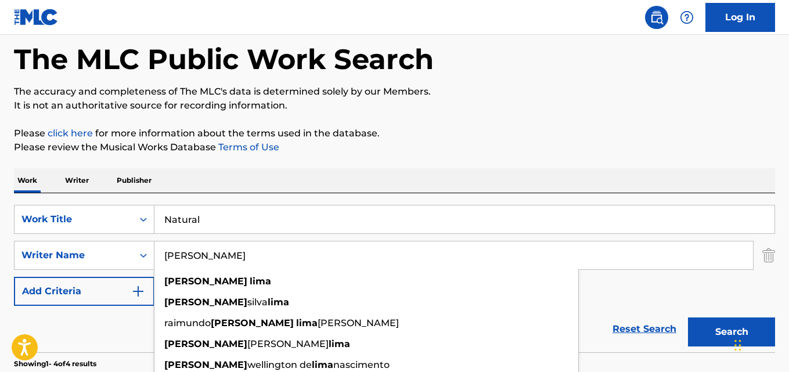
paste input "[PERSON_NAME]"
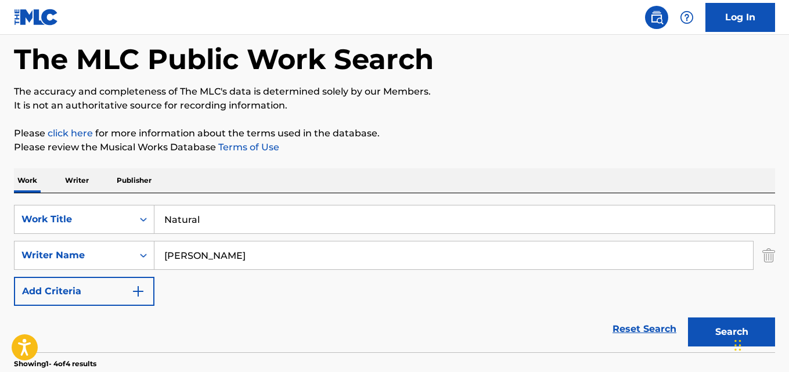
type input "[PERSON_NAME]"
click at [688, 318] on button "Search" at bounding box center [731, 332] width 87 height 29
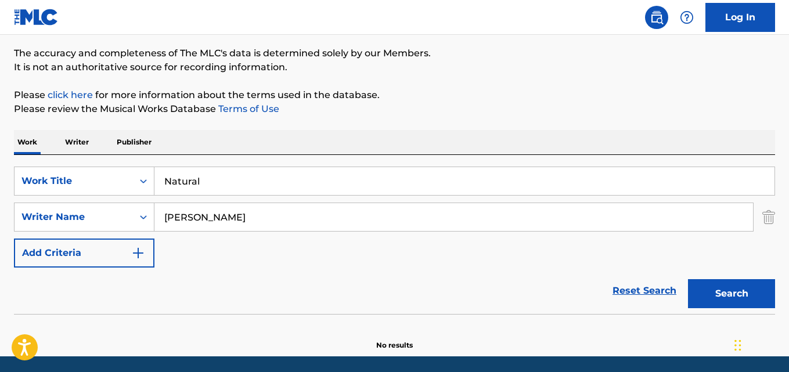
scroll to position [132, 0]
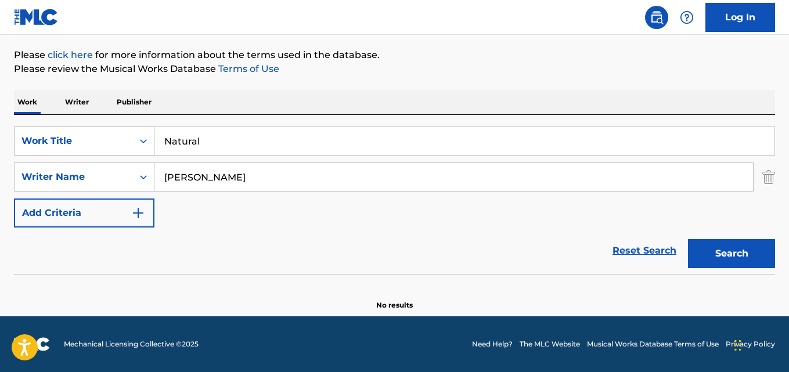
drag, startPoint x: 240, startPoint y: 143, endPoint x: 76, endPoint y: 140, distance: 163.8
click at [47, 138] on div "SearchWithCriteria28ae07e9-a377-4ffb-9205-c10d40972450 Work Title Natural" at bounding box center [394, 141] width 761 height 29
paste input "When I Fall In Love Again"
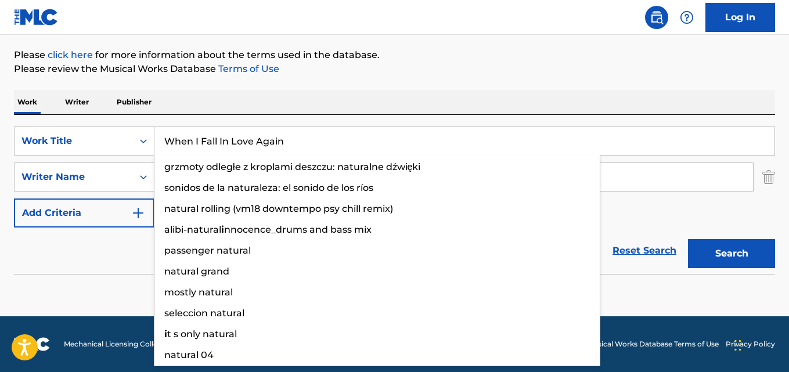
click at [688, 239] on button "Search" at bounding box center [731, 253] width 87 height 29
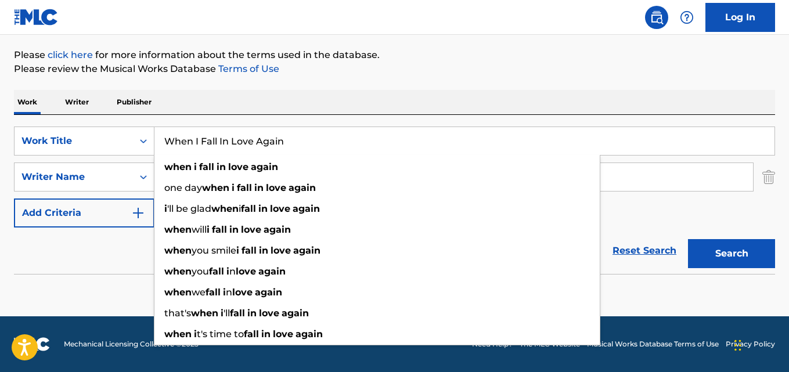
click at [79, 253] on div "Reset Search Search" at bounding box center [394, 251] width 761 height 46
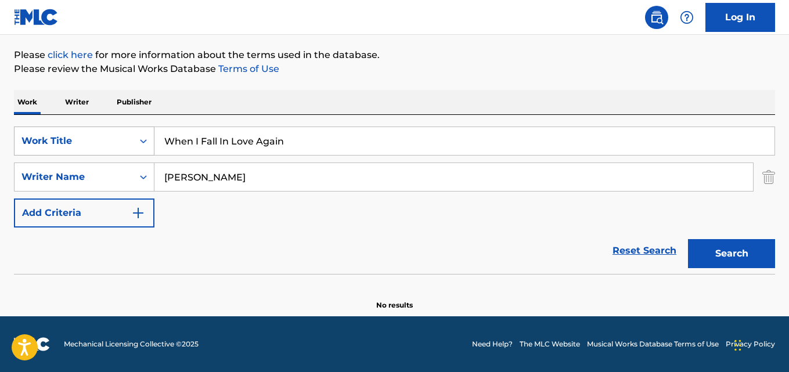
drag, startPoint x: 310, startPoint y: 144, endPoint x: 67, endPoint y: 144, distance: 242.7
click at [59, 142] on div "SearchWithCriteria28ae07e9-a377-4ffb-9205-c10d40972450 Work Title When I Fall I…" at bounding box center [394, 141] width 761 height 29
paste input "Agora Já Não Importa"
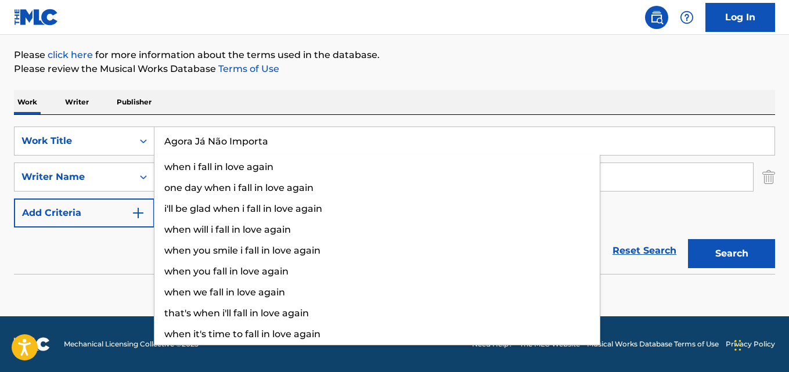
click at [688, 239] on button "Search" at bounding box center [731, 253] width 87 height 29
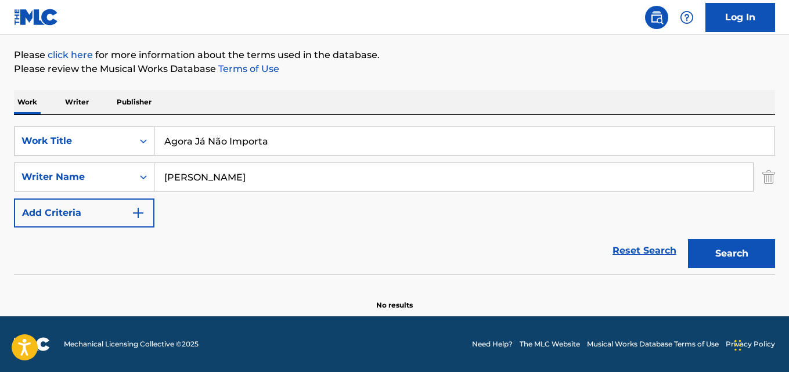
drag, startPoint x: 296, startPoint y: 146, endPoint x: 80, endPoint y: 152, distance: 216.7
click at [78, 148] on div "SearchWithCriteria28ae07e9-a377-4ffb-9205-c10d40972450 Work Title Agora [PERSON…" at bounding box center [394, 141] width 761 height 29
paste input "In Verso"
click at [688, 239] on button "Search" at bounding box center [731, 253] width 87 height 29
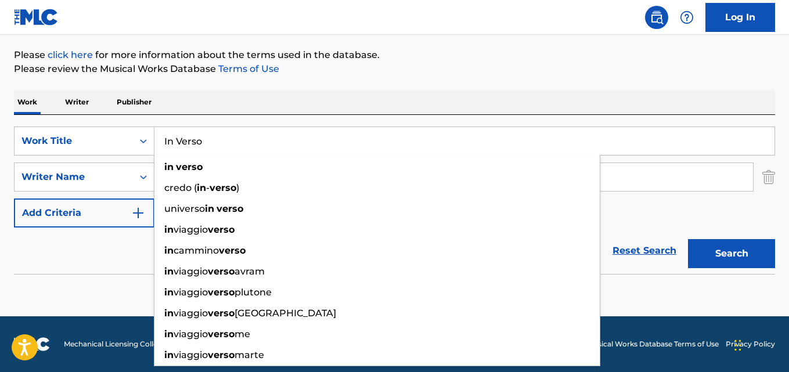
click at [95, 280] on section at bounding box center [394, 277] width 761 height 6
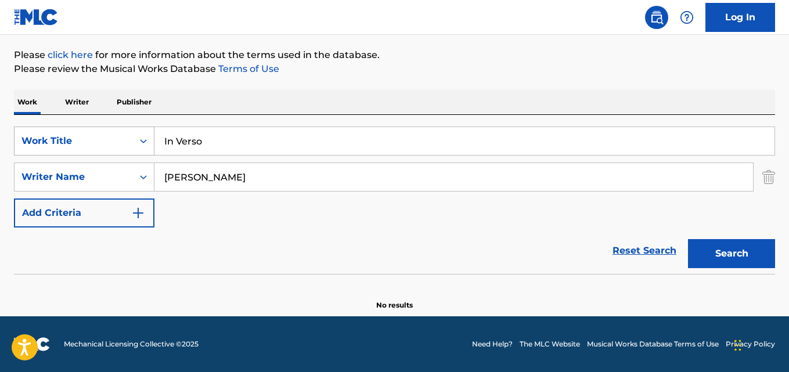
drag, startPoint x: 238, startPoint y: 141, endPoint x: 110, endPoint y: 150, distance: 127.5
click at [232, 141] on input "In Verso" at bounding box center [464, 141] width 620 height 28
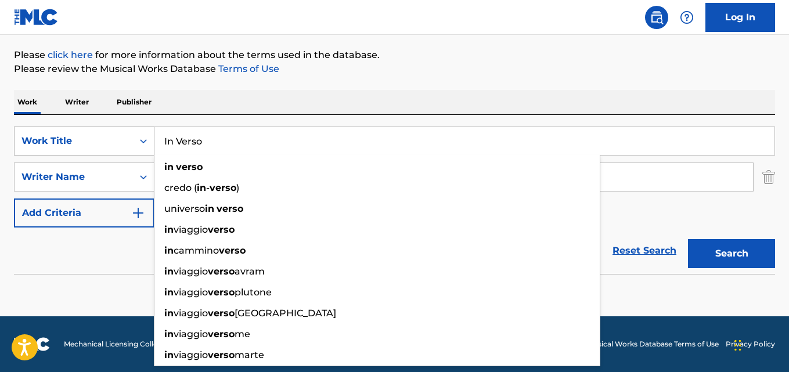
drag, startPoint x: 230, startPoint y: 148, endPoint x: 139, endPoint y: 148, distance: 91.2
click at [140, 148] on div "SearchWithCriteria28ae07e9-a377-4ffb-9205-c10d40972450 Work Title In Verso in v…" at bounding box center [394, 141] width 761 height 29
paste input "Dinha, [PERSON_NAME]"
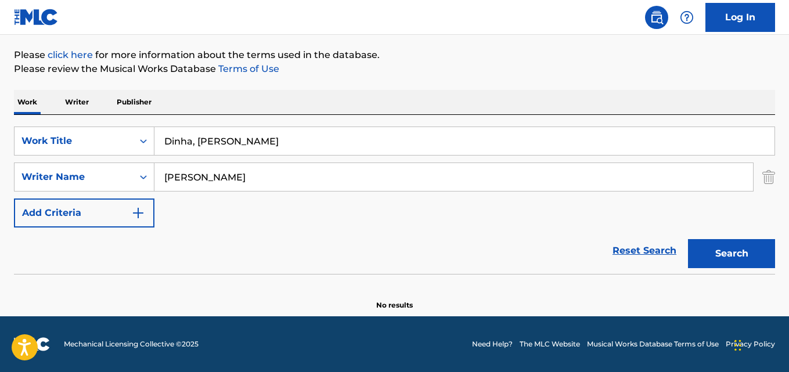
click at [688, 239] on button "Search" at bounding box center [731, 253] width 87 height 29
drag, startPoint x: 294, startPoint y: 144, endPoint x: 51, endPoint y: 124, distance: 243.5
click at [56, 125] on div "SearchWithCriteria28ae07e9-a377-4ffb-9205-c10d40972450 Work Title Dinha, Essa F…" at bounding box center [394, 194] width 761 height 159
paste input "Take This Heart And Lock It Up"
type input "Take This Heart And Lock It Up"
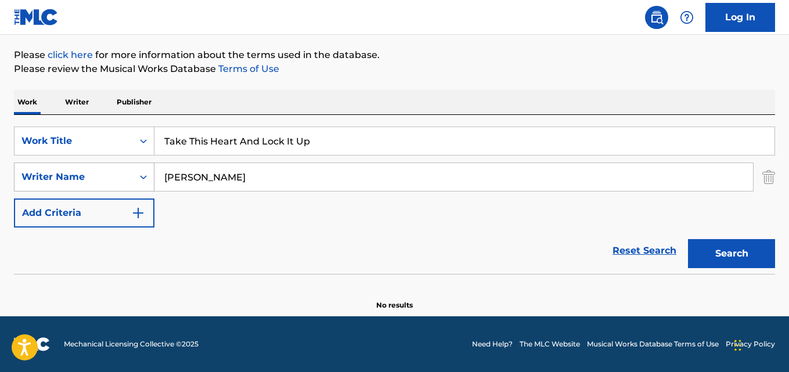
drag, startPoint x: 255, startPoint y: 178, endPoint x: 93, endPoint y: 169, distance: 162.3
click at [107, 172] on div "SearchWithCriteria631c808f-4a22-4095-b367-28aa834f3d60 Writer Name [PERSON_NAME]" at bounding box center [394, 177] width 761 height 29
paste input "[PERSON_NAME]"
type input "[PERSON_NAME]"
click at [688, 239] on button "Search" at bounding box center [731, 253] width 87 height 29
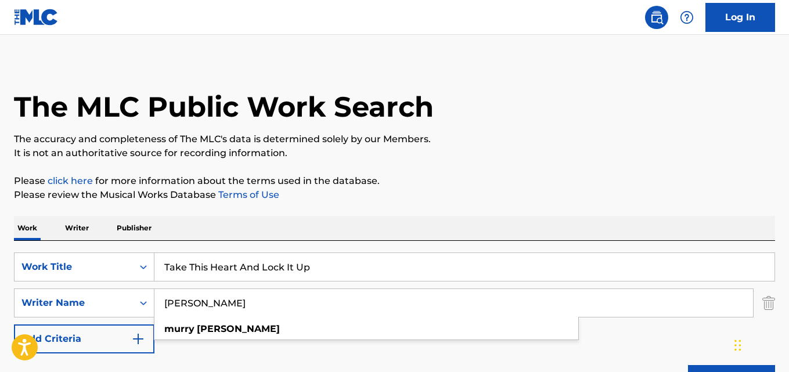
scroll to position [0, 0]
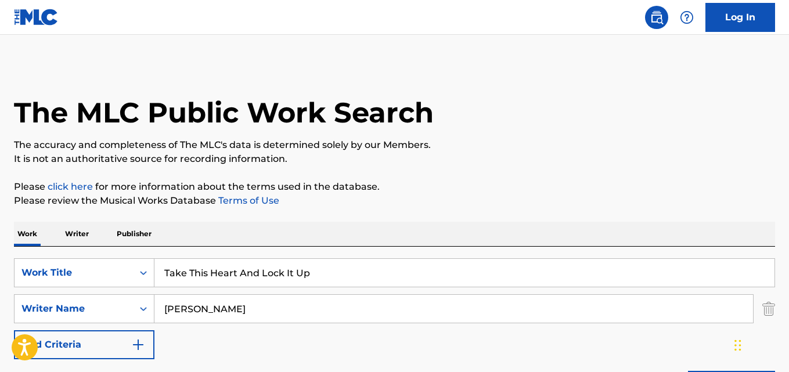
drag, startPoint x: 321, startPoint y: 271, endPoint x: 55, endPoint y: 226, distance: 269.7
paste input "Drying Tear"
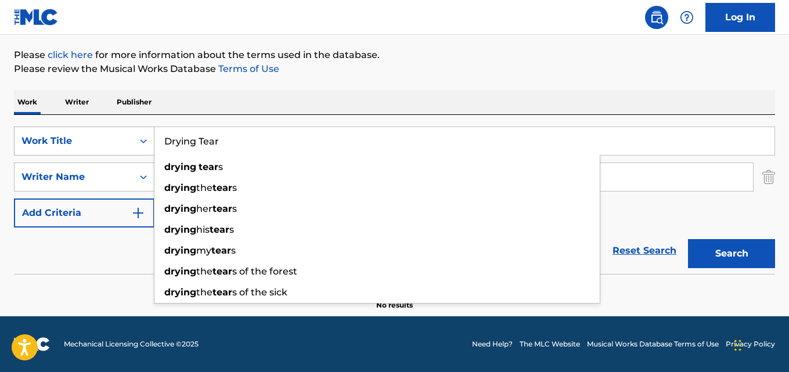
click at [70, 145] on div "SearchWithCriteria28ae07e9-a377-4ffb-9205-c10d40972450 Work Title Drying Tear d…" at bounding box center [394, 141] width 761 height 29
paste input "When A Fella Needs a Friend"
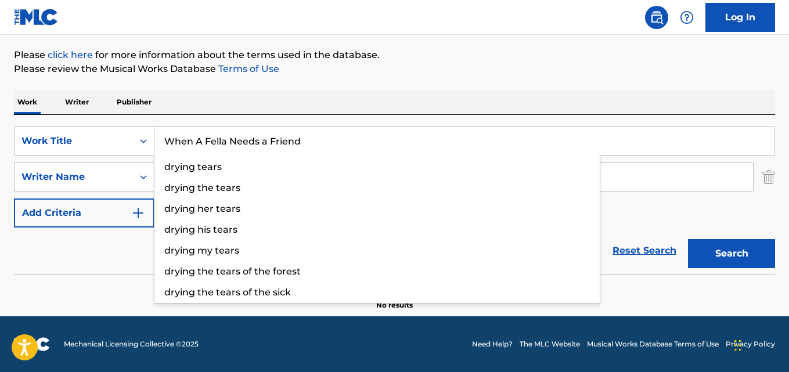
click at [688, 239] on button "Search" at bounding box center [731, 253] width 87 height 29
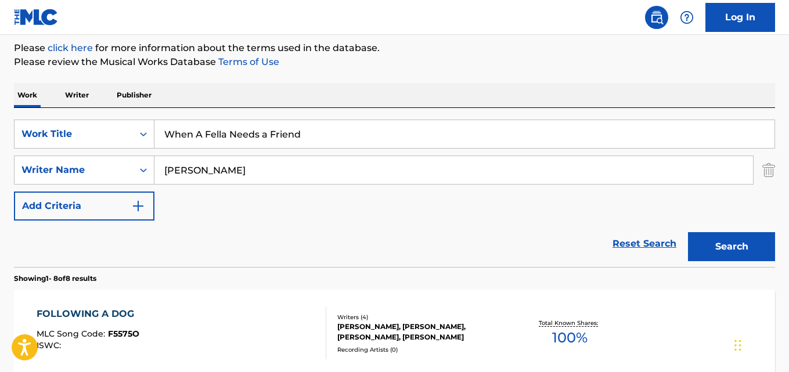
scroll to position [74, 0]
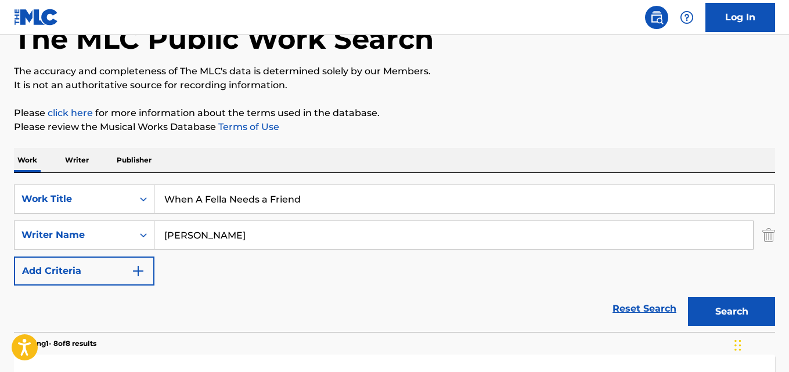
drag, startPoint x: 316, startPoint y: 202, endPoint x: 0, endPoint y: 185, distance: 316.4
paste input "Long American Highway"
click at [688, 297] on button "Search" at bounding box center [731, 311] width 87 height 29
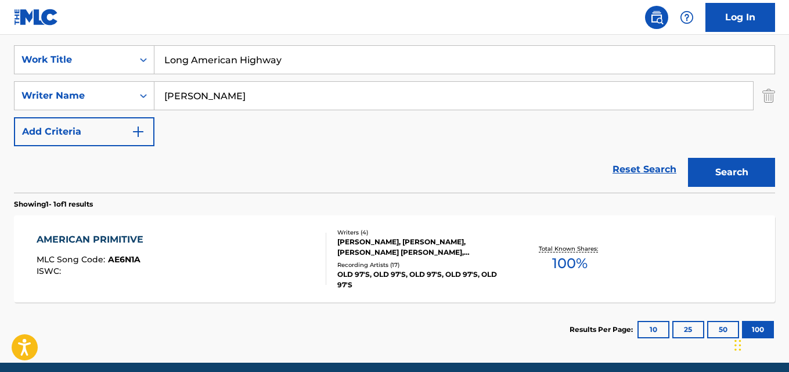
scroll to position [143, 0]
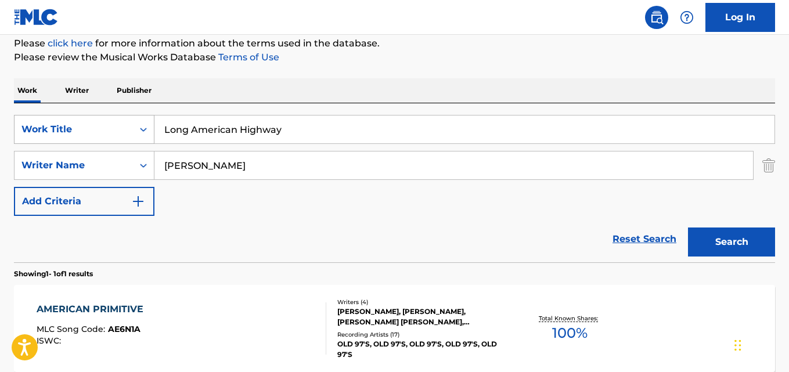
drag, startPoint x: 298, startPoint y: 128, endPoint x: 110, endPoint y: 118, distance: 188.4
click at [150, 123] on div "SearchWithCriteria28ae07e9-a377-4ffb-9205-c10d40972450 Work Title Long American…" at bounding box center [394, 129] width 761 height 29
paste input "Ol' Bo's Dream"
click at [688, 228] on button "Search" at bounding box center [731, 242] width 87 height 29
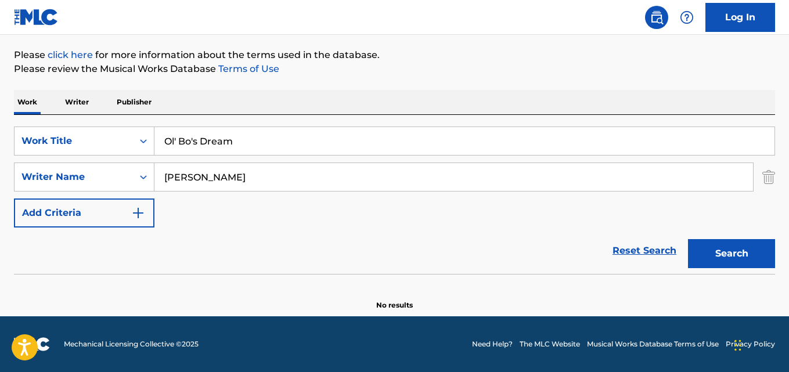
scroll to position [132, 0]
drag, startPoint x: 263, startPoint y: 147, endPoint x: 141, endPoint y: 150, distance: 122.0
click at [124, 145] on div "SearchWithCriteria28ae07e9-a377-4ffb-9205-c10d40972450 Work Title Ol' Bo's Dream" at bounding box center [394, 141] width 761 height 29
paste input "Praise The Road"
click at [688, 239] on button "Search" at bounding box center [731, 253] width 87 height 29
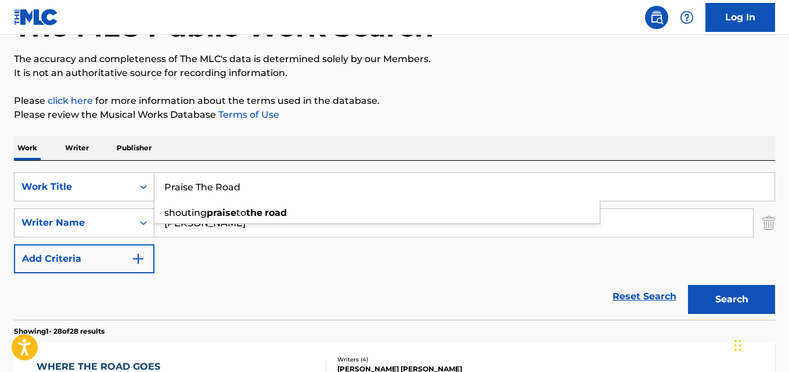
scroll to position [85, 0]
drag, startPoint x: 242, startPoint y: 190, endPoint x: 65, endPoint y: 181, distance: 176.8
click at [83, 182] on div "SearchWithCriteria28ae07e9-a377-4ffb-9205-c10d40972450 Work Title Praise The Ro…" at bounding box center [394, 187] width 761 height 29
paste input "You're Gone Again"
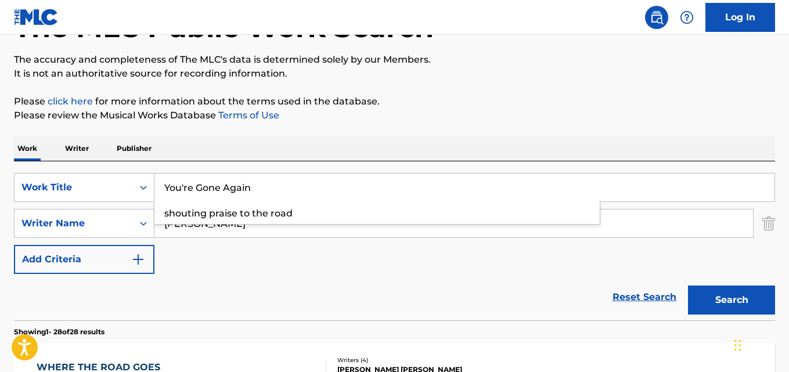
click at [688, 286] on button "Search" at bounding box center [731, 300] width 87 height 29
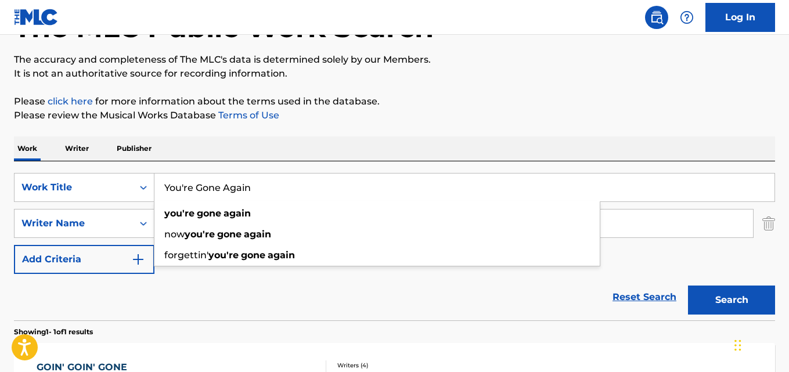
click at [290, 297] on div "Reset Search Search" at bounding box center [394, 297] width 761 height 46
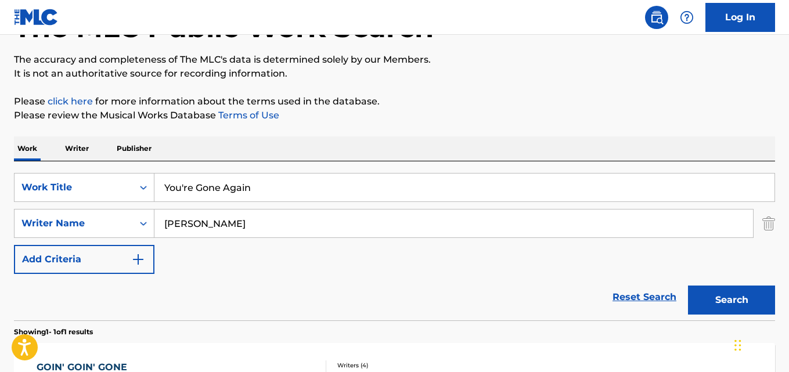
drag, startPoint x: 265, startPoint y: 190, endPoint x: 251, endPoint y: 218, distance: 30.6
click at [73, 190] on div "SearchWithCriteria28ae07e9-a377-4ffb-9205-c10d40972450 Work Title You're Gone A…" at bounding box center [394, 187] width 761 height 29
paste input "3: 10 to [GEOGRAPHIC_DATA]"
drag, startPoint x: 262, startPoint y: 189, endPoint x: 96, endPoint y: 189, distance: 166.1
click at [121, 189] on div "SearchWithCriteria28ae07e9-a377-4ffb-9205-c10d40972450 Work Title you're gone a…" at bounding box center [394, 187] width 761 height 29
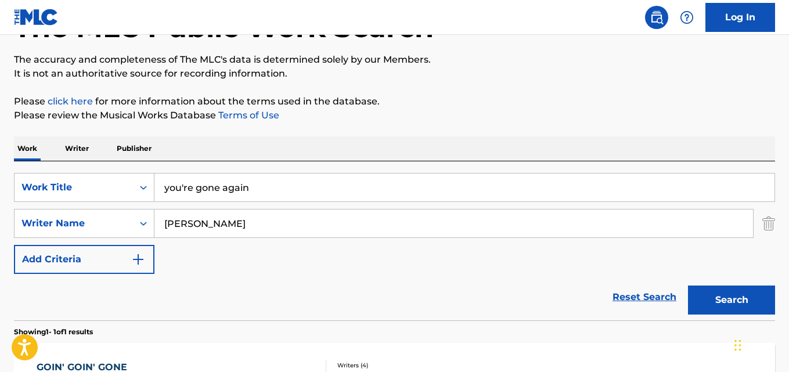
paste input "3: 10 to [GEOGRAPHIC_DATA]"
click at [688, 286] on button "Search" at bounding box center [731, 300] width 87 height 29
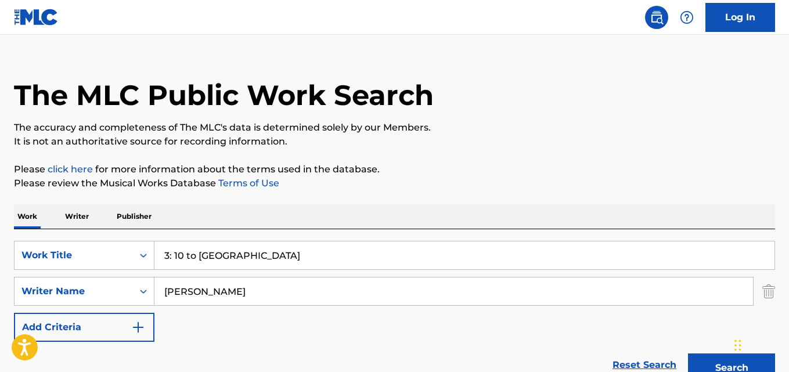
scroll to position [0, 0]
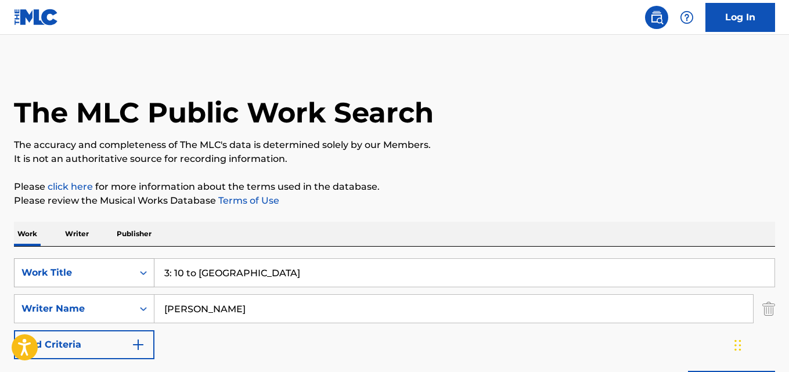
drag, startPoint x: 232, startPoint y: 268, endPoint x: 118, endPoint y: 274, distance: 114.6
click at [111, 268] on div "SearchWithCriteria28ae07e9-a377-4ffb-9205-c10d40972450 Work Title 3: 10 to [GEO…" at bounding box center [394, 272] width 761 height 29
paste input "[GEOGRAPHIC_DATA]"
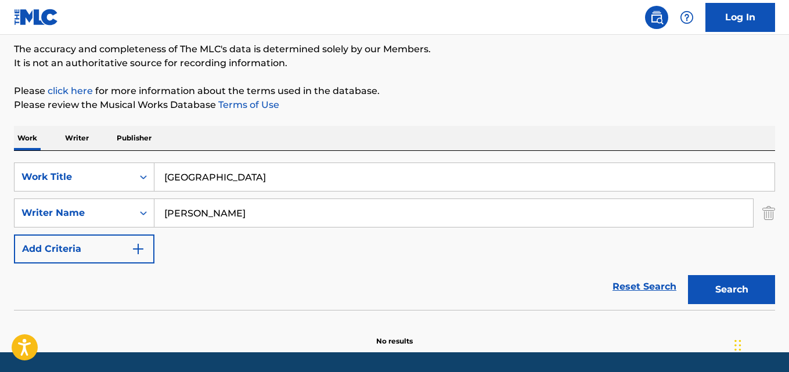
scroll to position [116, 0]
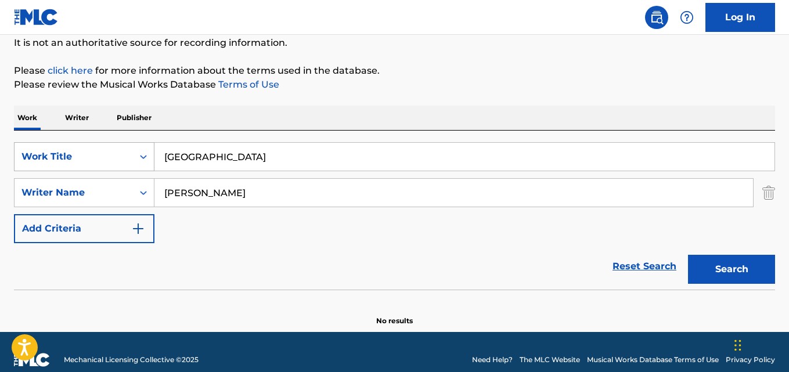
drag, startPoint x: 264, startPoint y: 157, endPoint x: 130, endPoint y: 157, distance: 133.6
click at [151, 157] on div "SearchWithCriteria28ae07e9-a377-4ffb-9205-c10d40972450 Work Title [GEOGRAPHIC_D…" at bounding box center [394, 156] width 761 height 29
paste input "he Wedding Plates"
click at [688, 255] on button "Search" at bounding box center [731, 269] width 87 height 29
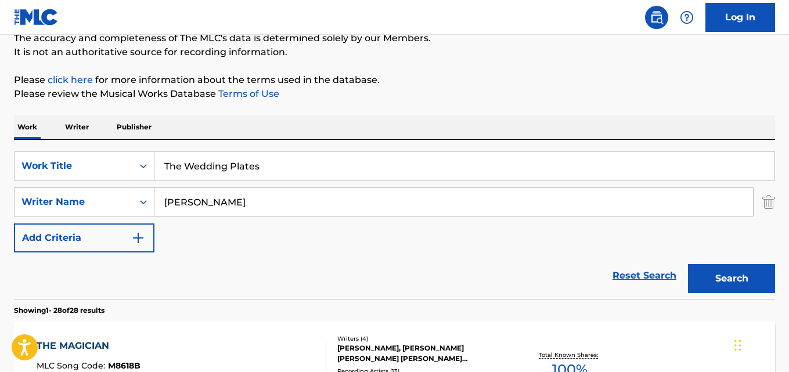
scroll to position [58, 0]
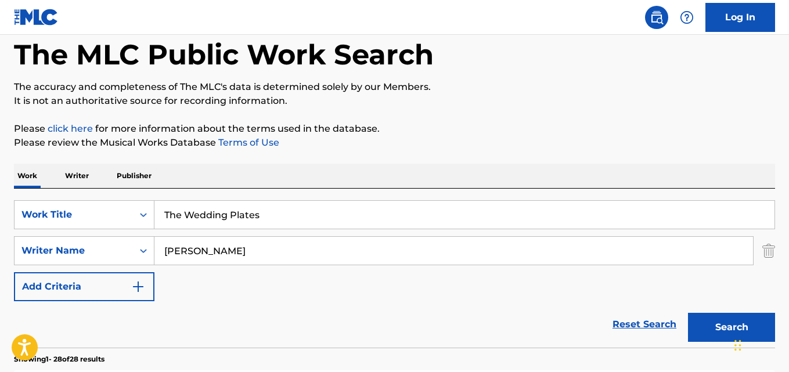
drag, startPoint x: 272, startPoint y: 213, endPoint x: 47, endPoint y: 189, distance: 226.0
click at [47, 189] on div "SearchWithCriteria28ae07e9-a377-4ffb-9205-c10d40972450 Work Title The Wedding P…" at bounding box center [394, 268] width 761 height 159
paste input "Silence Is Louder"
type input "Silence Is Louder"
drag, startPoint x: 265, startPoint y: 250, endPoint x: 84, endPoint y: 236, distance: 181.1
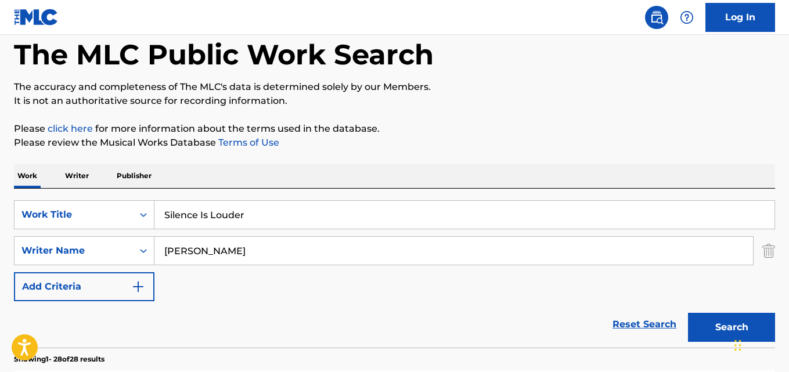
click at [105, 236] on div "SearchWithCriteria28ae07e9-a377-4ffb-9205-c10d40972450 Work Title Silence Is Lo…" at bounding box center [394, 250] width 761 height 101
paste input "[PERSON_NAME]"
type input "[PERSON_NAME]"
click at [688, 313] on button "Search" at bounding box center [731, 327] width 87 height 29
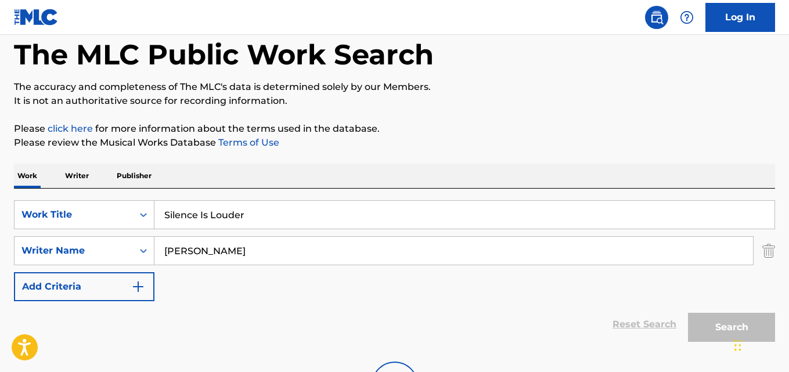
scroll to position [132, 0]
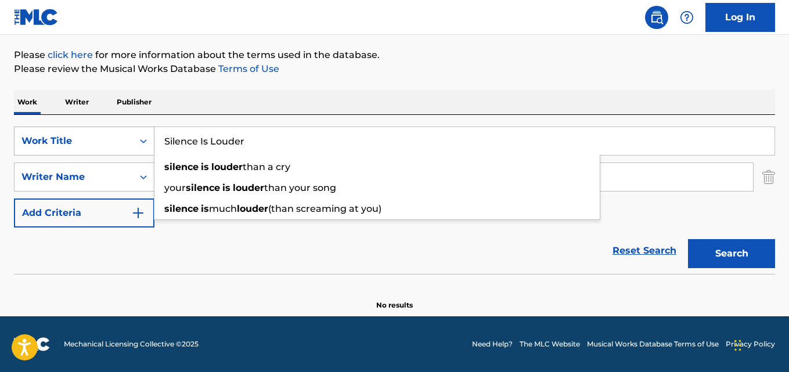
drag, startPoint x: 260, startPoint y: 143, endPoint x: 104, endPoint y: 136, distance: 156.4
click at [106, 135] on div "SearchWithCriteria28ae07e9-a377-4ffb-9205-c10d40972450 Work Title Silence Is Lo…" at bounding box center [394, 141] width 761 height 29
paste input "This Day And Age"
type input "This Day And Age"
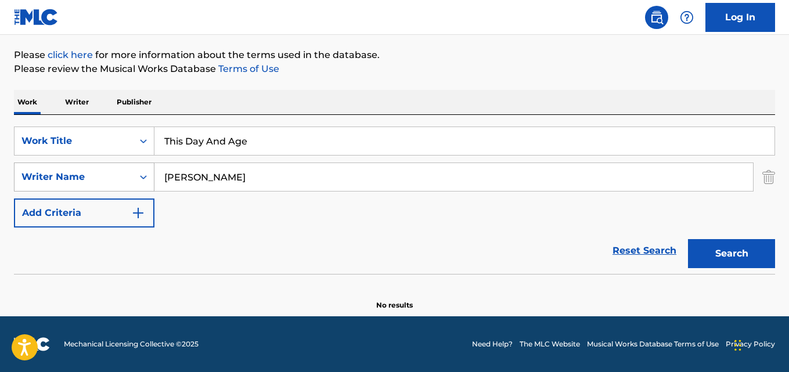
drag, startPoint x: 246, startPoint y: 175, endPoint x: 37, endPoint y: 178, distance: 208.5
click at [21, 174] on div "SearchWithCriteria631c808f-4a22-4095-b367-28aa834f3d60 Writer Name [PERSON_NAME]" at bounding box center [394, 177] width 761 height 29
paste input "[PERSON_NAME], [PERSON_NAME], [PERSON_NAME]"
click at [229, 174] on input "[PERSON_NAME], [PERSON_NAME], [PERSON_NAME]" at bounding box center [453, 177] width 599 height 28
type input "[PERSON_NAME]"
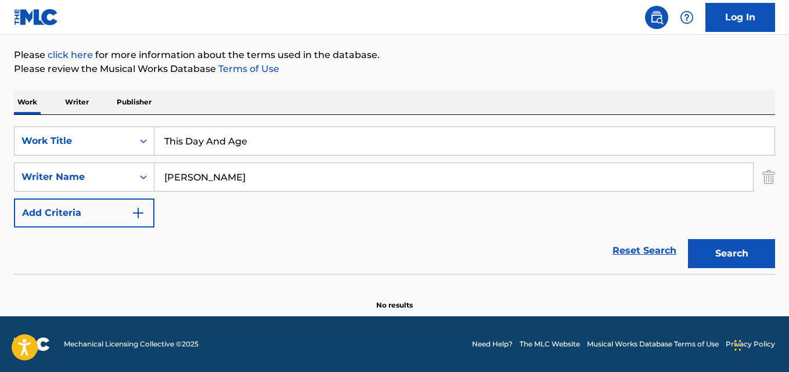
click at [688, 239] on button "Search" at bounding box center [731, 253] width 87 height 29
click at [135, 256] on div "Reset Search Search" at bounding box center [394, 251] width 761 height 46
drag, startPoint x: 177, startPoint y: 147, endPoint x: 136, endPoint y: 145, distance: 40.1
click at [141, 144] on div "SearchWithCriteria28ae07e9-a377-4ffb-9205-c10d40972450 Work Title This Day And …" at bounding box center [394, 141] width 761 height 29
paste input "Schelomo, B. 39 "Rhapsodie hébraïque for Cello and Orchestra""
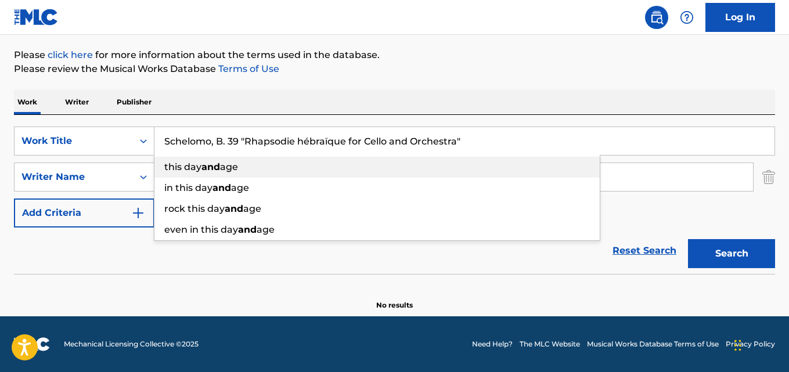
type input "Schelomo, B. 39 "Rhapsodie hébraïque for Cello and Orchestra""
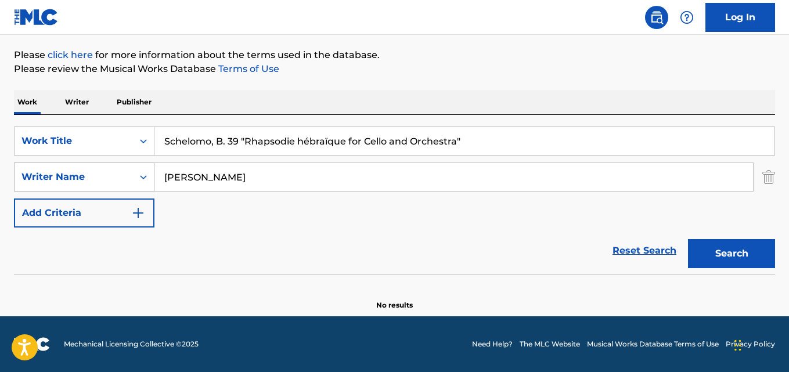
drag, startPoint x: 243, startPoint y: 182, endPoint x: 46, endPoint y: 193, distance: 197.2
click at [34, 187] on div "SearchWithCriteria631c808f-4a22-4095-b367-28aa834f3d60 Writer Name [PERSON_NAME]" at bounding box center [394, 177] width 761 height 29
paste input "[PERSON_NAME]"
type input "[PERSON_NAME]"
click at [688, 239] on button "Search" at bounding box center [731, 253] width 87 height 29
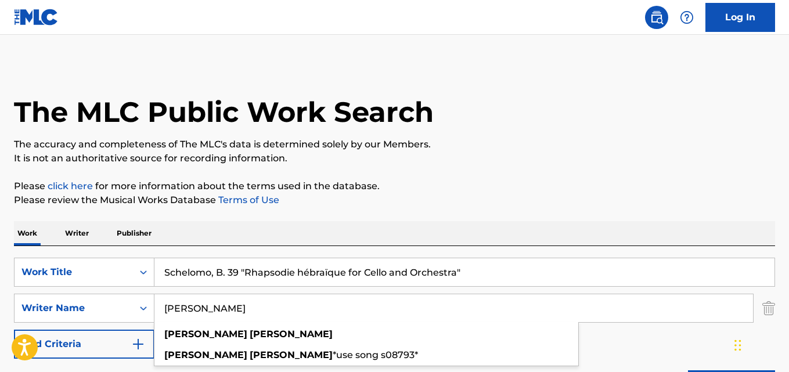
scroll to position [0, 0]
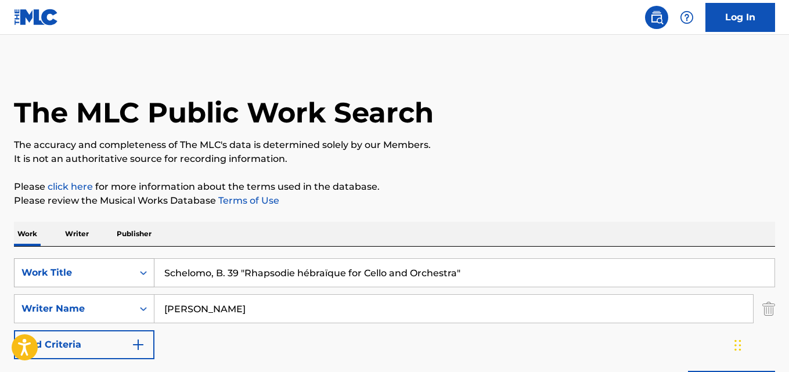
drag, startPoint x: 467, startPoint y: 267, endPoint x: 19, endPoint y: 265, distance: 448.9
click at [19, 265] on div "SearchWithCriteria28ae07e9-a377-4ffb-9205-c10d40972450 Work Title Schelomo, B. …" at bounding box center [394, 272] width 761 height 29
paste input "Once Before"
type input "Once Before"
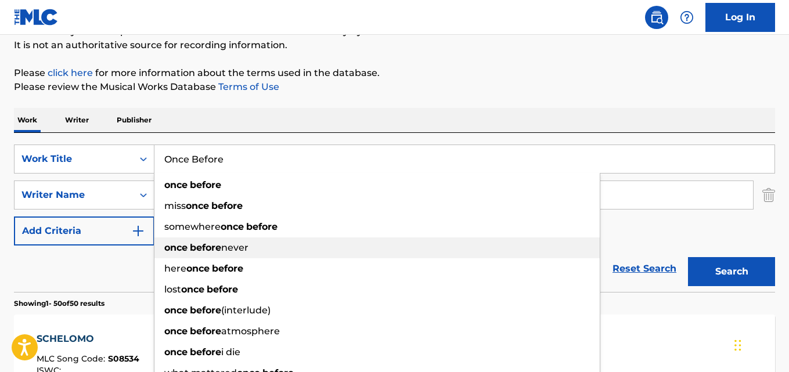
scroll to position [116, 0]
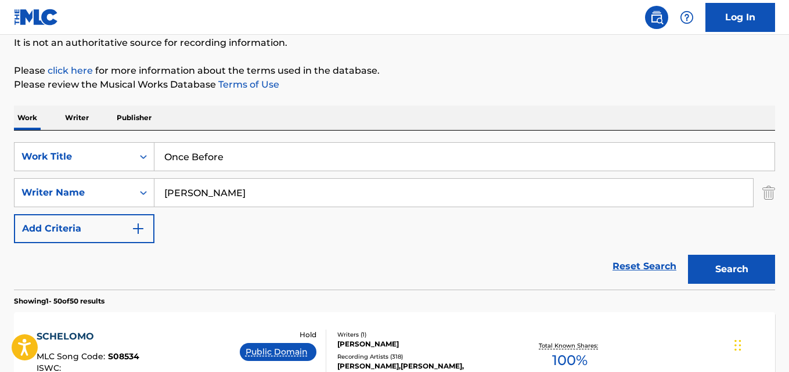
drag, startPoint x: 213, startPoint y: 197, endPoint x: 177, endPoint y: 202, distance: 36.3
click at [141, 200] on div "SearchWithCriteria631c808f-4a22-4095-b367-28aa834f3d60 Writer Name [PERSON_NAME]" at bounding box center [394, 192] width 761 height 29
paste input "[PERSON_NAME], [PERSON_NAME]"
click at [217, 193] on input "[PERSON_NAME], [PERSON_NAME]" at bounding box center [453, 193] width 599 height 28
type input "[PERSON_NAME]"
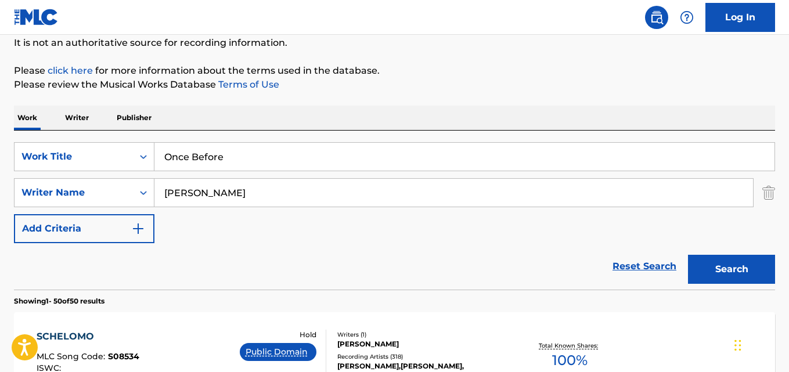
click at [688, 255] on button "Search" at bounding box center [731, 269] width 87 height 29
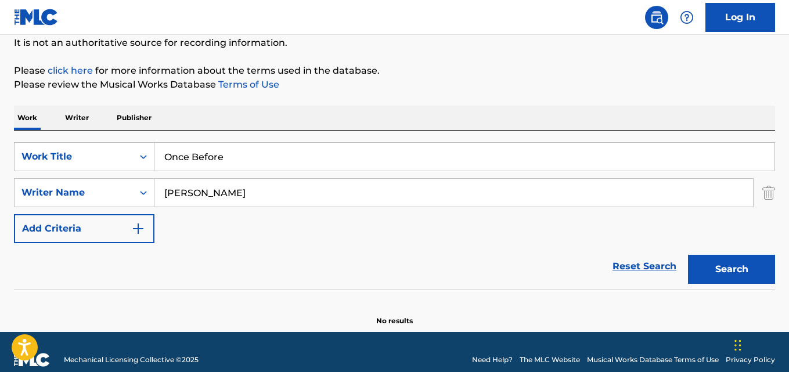
drag, startPoint x: 239, startPoint y: 157, endPoint x: 68, endPoint y: 171, distance: 171.9
click at [86, 171] on div "SearchWithCriteria28ae07e9-a377-4ffb-9205-c10d40972450 Work Title Once Before S…" at bounding box center [394, 192] width 761 height 101
paste input "Suite for Viola and Orchestra, B. 41 (Arr. for Cello and Orchestra by [PERSON_N…"
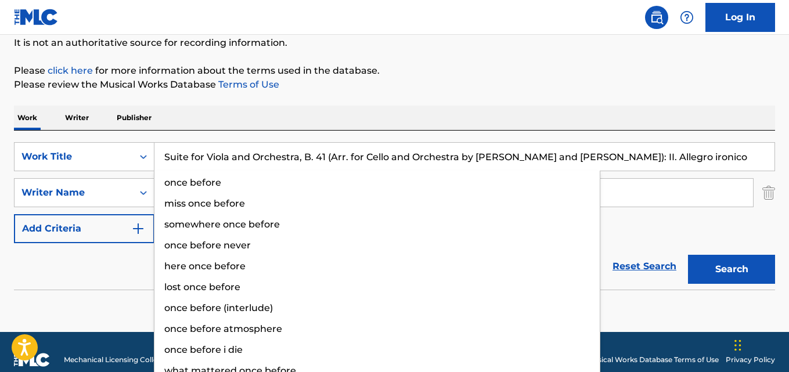
type input "Suite for Viola and Orchestra, B. 41 (Arr. for Cello and Orchestra by [PERSON_N…"
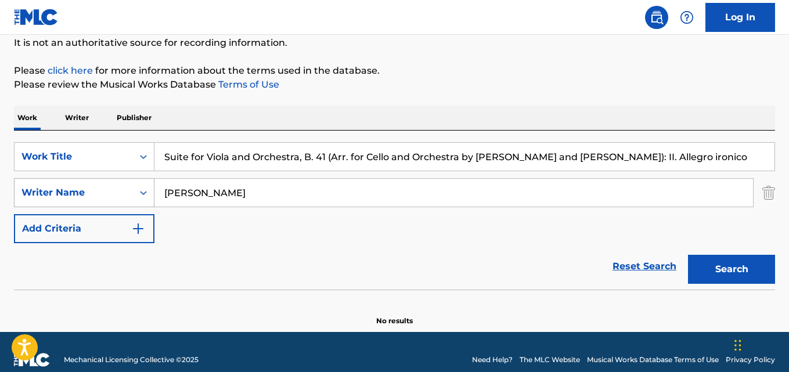
drag, startPoint x: 230, startPoint y: 197, endPoint x: 106, endPoint y: 204, distance: 123.9
click at [106, 204] on div "SearchWithCriteria631c808f-4a22-4095-b367-28aa834f3d60 Writer Name [PERSON_NAME]" at bounding box center [394, 192] width 761 height 29
paste input "[PERSON_NAME]"
type input "[PERSON_NAME]"
click at [688, 255] on button "Search" at bounding box center [731, 269] width 87 height 29
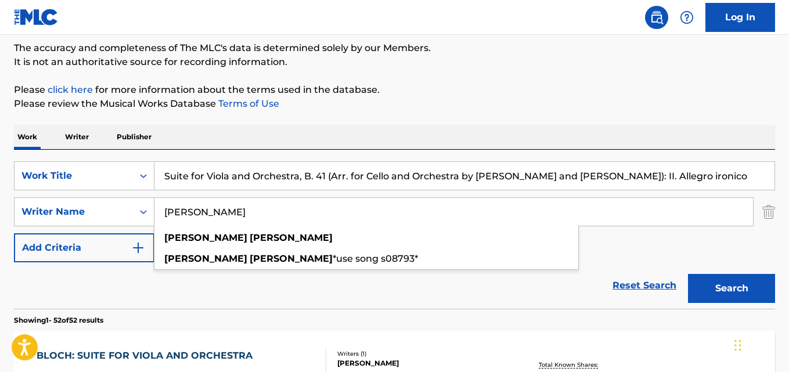
scroll to position [58, 0]
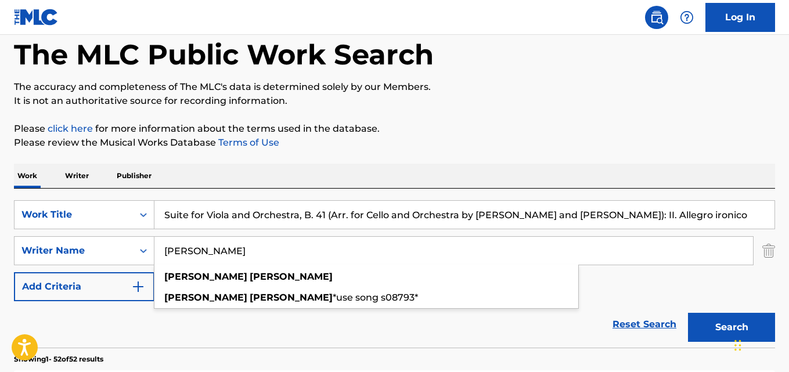
click at [220, 217] on input "Suite for Viola and Orchestra, B. 41 (Arr. for Cello and Orchestra by [PERSON_N…" at bounding box center [464, 215] width 620 height 28
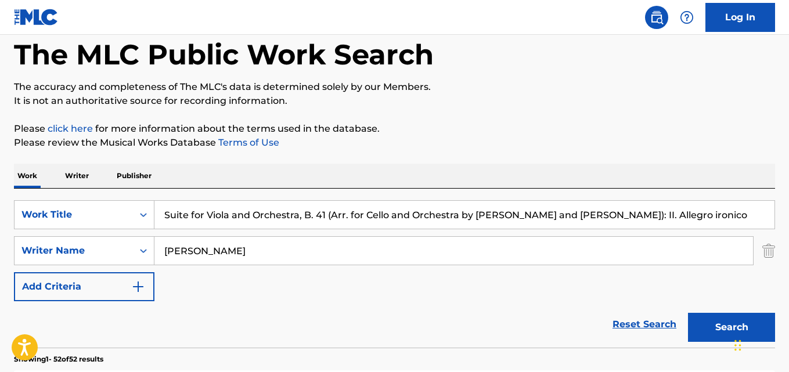
paste input "pace and Time"
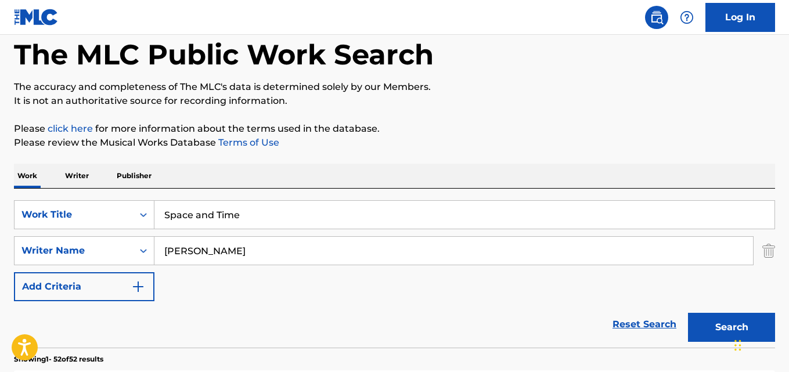
type input "Space and Time"
drag, startPoint x: 250, startPoint y: 250, endPoint x: 120, endPoint y: 249, distance: 130.1
click at [124, 246] on div "SearchWithCriteria631c808f-4a22-4095-b367-28aa834f3d60 Writer Name [PERSON_NAME]" at bounding box center [394, 250] width 761 height 29
paste input "[PERSON_NAME]"
type input "[PERSON_NAME]"
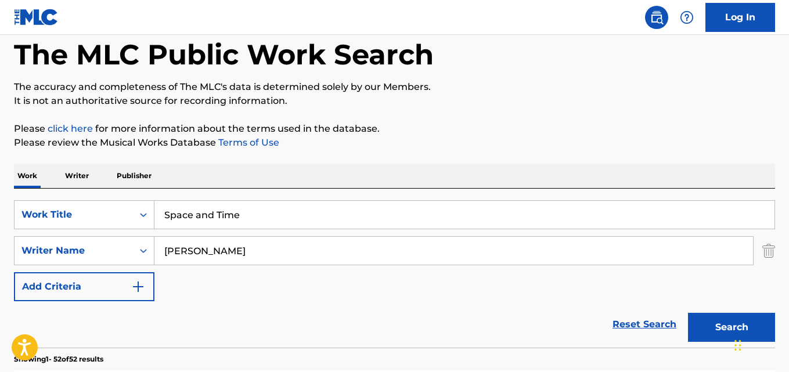
click at [688, 313] on button "Search" at bounding box center [731, 327] width 87 height 29
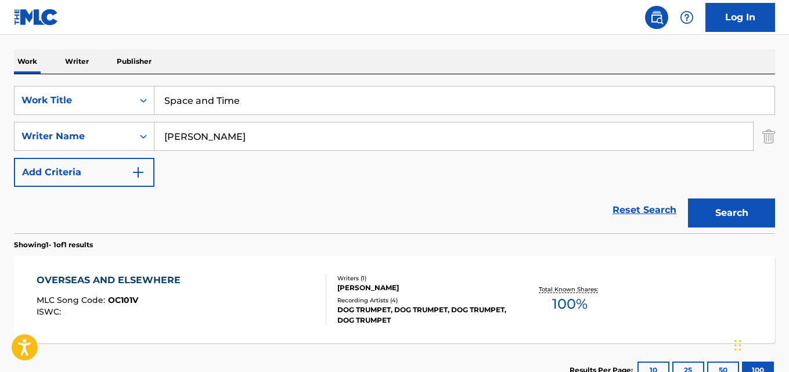
scroll to position [116, 0]
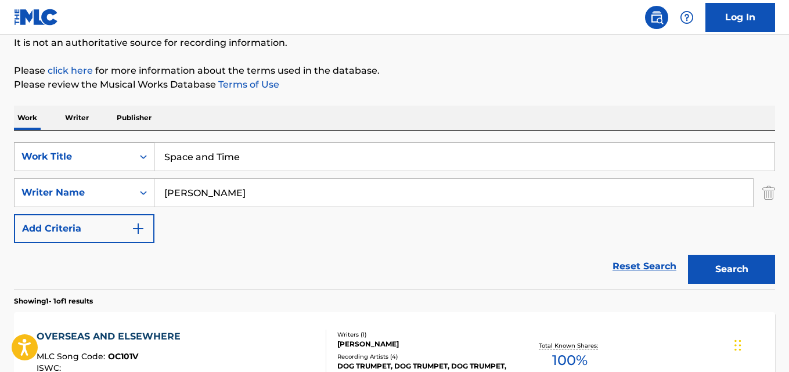
drag, startPoint x: 245, startPoint y: 156, endPoint x: 74, endPoint y: 151, distance: 170.8
click at [79, 149] on div "SearchWithCriteria28ae07e9-a377-4ffb-9205-c10d40972450 Work Title Space and Time" at bounding box center [394, 156] width 761 height 29
paste input "A Stranger's Fac"
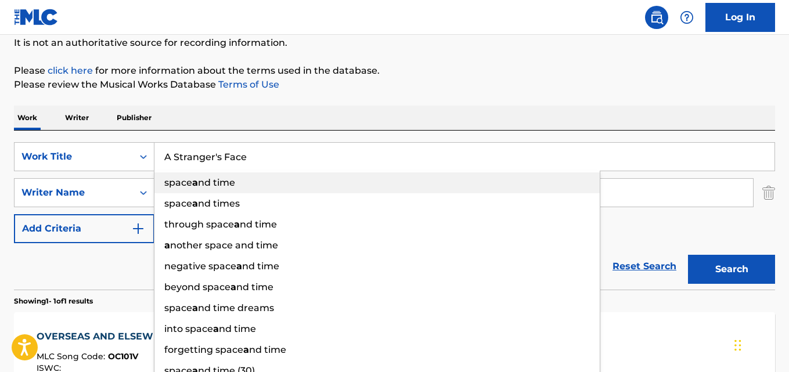
type input "A Stranger's Face"
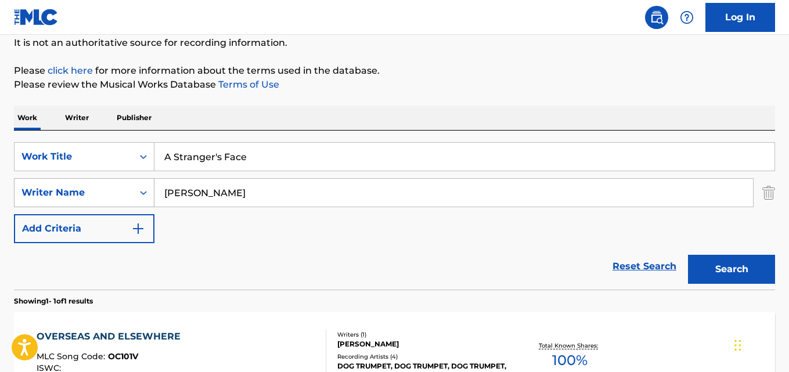
drag, startPoint x: 253, startPoint y: 190, endPoint x: 34, endPoint y: 188, distance: 219.5
click at [37, 187] on div "SearchWithCriteria631c808f-4a22-4095-b367-28aa834f3d60 Writer Name [PERSON_NAME]" at bounding box center [394, 192] width 761 height 29
paste input "[PERSON_NAME], [PERSON_NAME]"
click at [246, 191] on input "[PERSON_NAME], [PERSON_NAME]" at bounding box center [453, 193] width 599 height 28
type input "[PERSON_NAME]"
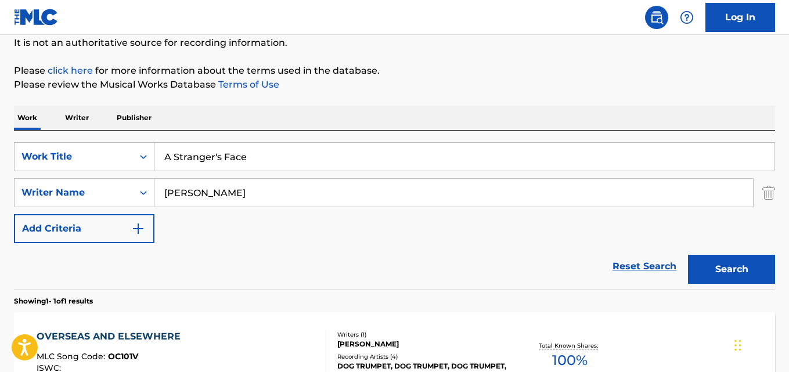
click at [688, 255] on button "Search" at bounding box center [731, 269] width 87 height 29
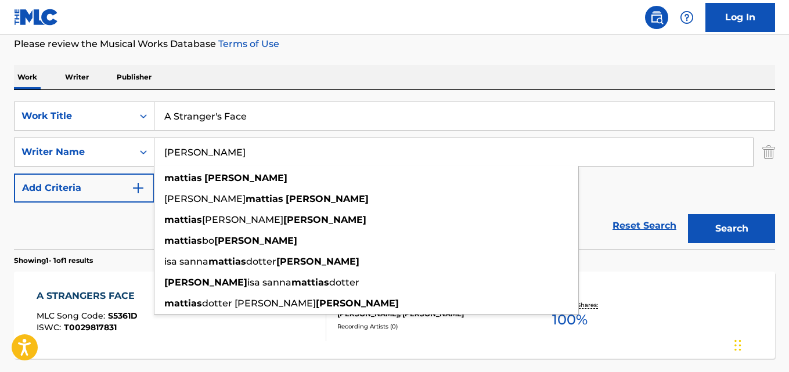
scroll to position [174, 0]
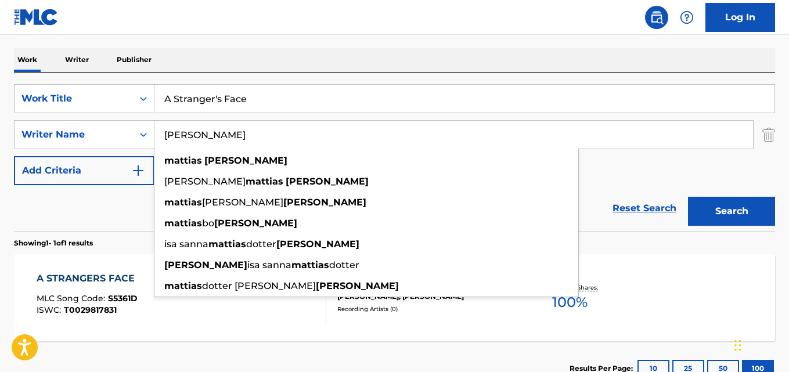
click at [99, 286] on div "A STRANGERS FACE MLC Song Code : S5361D ISWC : T0029817831" at bounding box center [89, 298] width 104 height 52
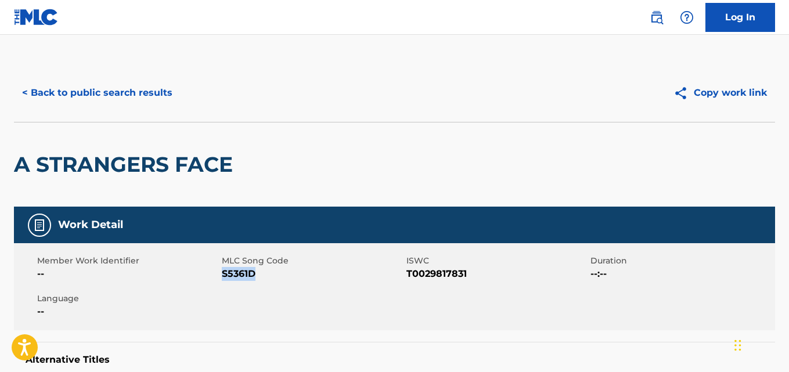
drag, startPoint x: 258, startPoint y: 277, endPoint x: 222, endPoint y: 279, distance: 36.1
click at [222, 279] on span "S5361D" at bounding box center [313, 274] width 182 height 14
copy span "S5361D"
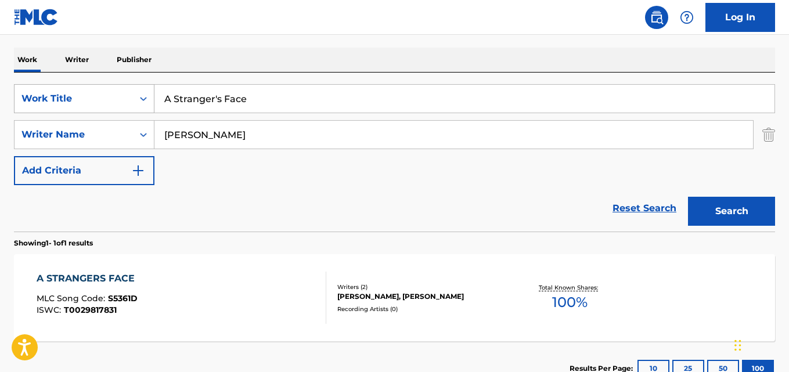
drag, startPoint x: 233, startPoint y: 92, endPoint x: 197, endPoint y: 93, distance: 36.0
click at [119, 91] on div "SearchWithCriteria28ae07e9-a377-4ffb-9205-c10d40972450 Work Title A Stranger's …" at bounding box center [394, 98] width 761 height 29
paste input "Suite for [PERSON_NAME] and Orchestra, B. 41 (Arr. for Cello and Orchestra by […"
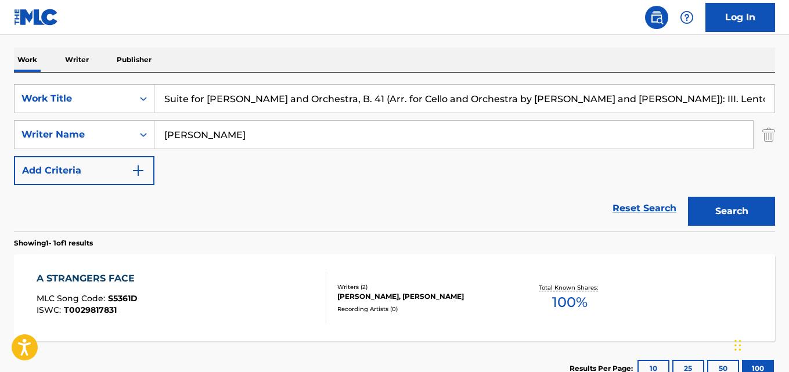
click at [272, 108] on input "Suite for [PERSON_NAME] and Orchestra, B. 41 (Arr. for Cello and Orchestra by […" at bounding box center [464, 99] width 620 height 28
paste input "Ancestral [GEOGRAPHIC_DATA]"
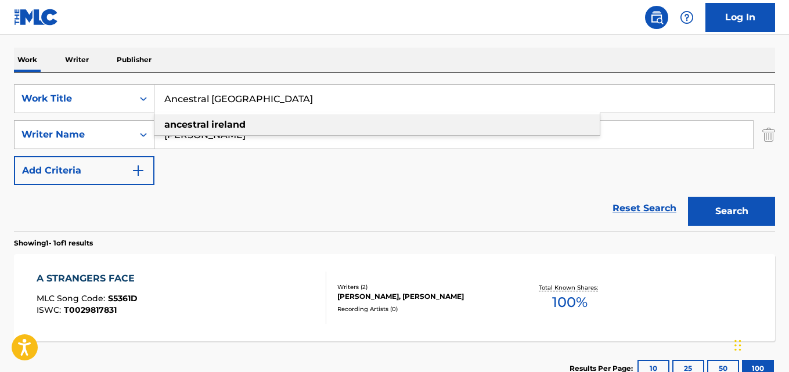
drag, startPoint x: 278, startPoint y: 131, endPoint x: 153, endPoint y: 127, distance: 124.4
click at [167, 127] on div "ancestral ireland" at bounding box center [376, 124] width 445 height 21
type input "ancestral ireland"
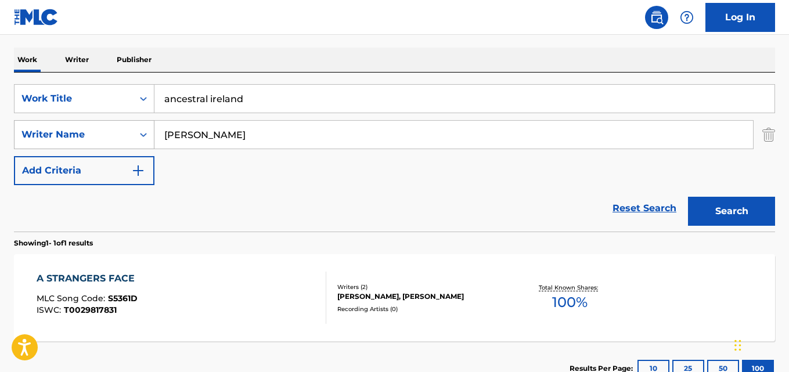
drag, startPoint x: 272, startPoint y: 139, endPoint x: 127, endPoint y: 135, distance: 145.2
click at [100, 131] on div "SearchWithCriteria631c808f-4a22-4095-b367-28aa834f3d60 Writer Name [PERSON_NAME]" at bounding box center [394, 134] width 761 height 29
paste input "[PERSON_NAME]"
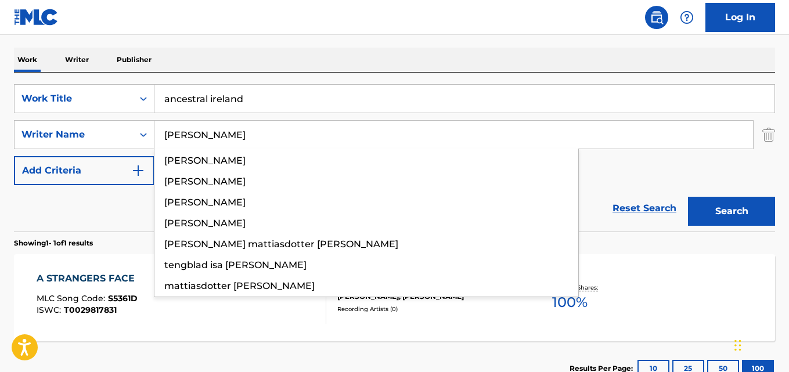
type input "[PERSON_NAME]"
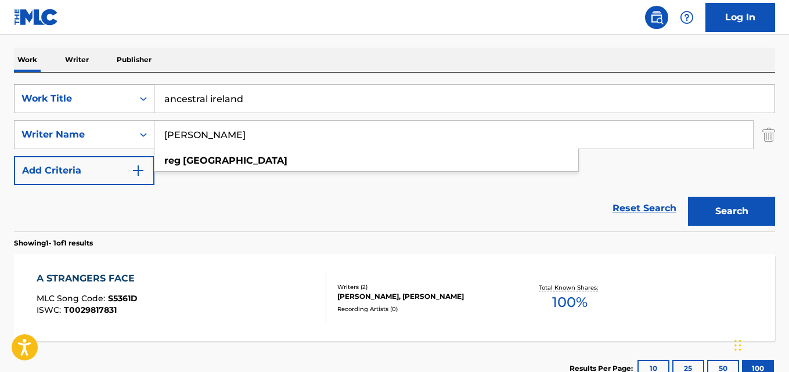
drag, startPoint x: 268, startPoint y: 105, endPoint x: 99, endPoint y: 96, distance: 169.2
click at [99, 96] on div "SearchWithCriteria28ae07e9-a377-4ffb-9205-c10d40972450 Work Title ancestral ire…" at bounding box center [394, 98] width 761 height 29
paste input "Ancestral I"
drag, startPoint x: 238, startPoint y: 134, endPoint x: 93, endPoint y: 132, distance: 144.0
click at [95, 131] on div "SearchWithCriteria631c808f-4a22-4095-b367-28aa834f3d60 Writer Name [PERSON_NAME]" at bounding box center [394, 134] width 761 height 29
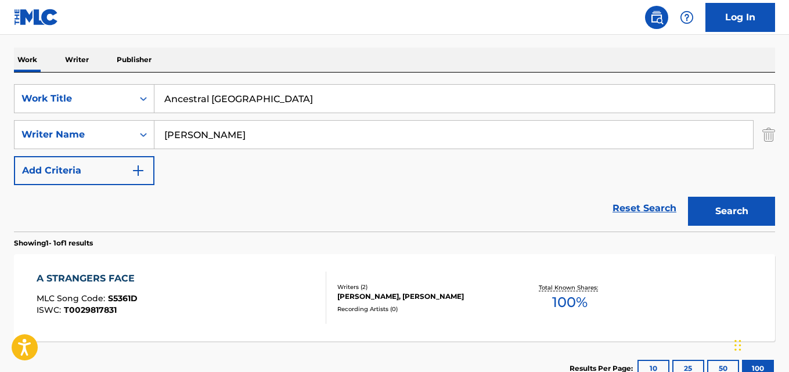
click at [688, 197] on button "Search" at bounding box center [731, 211] width 87 height 29
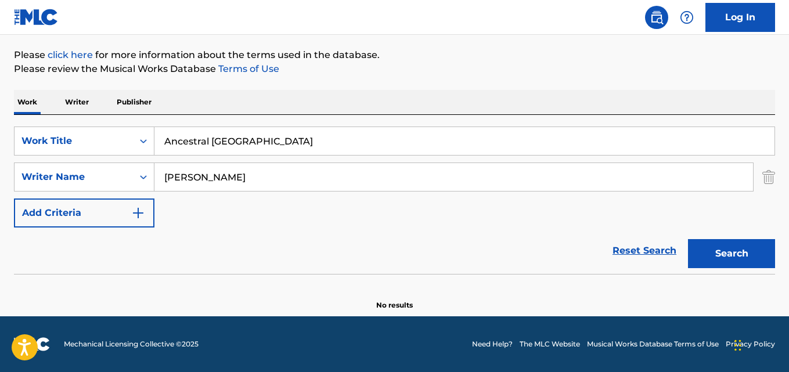
scroll to position [132, 0]
drag, startPoint x: 267, startPoint y: 139, endPoint x: 146, endPoint y: 137, distance: 120.8
click at [142, 137] on div "SearchWithCriteria28ae07e9-a377-4ffb-9205-c10d40972450 Work Title Ancestral [GE…" at bounding box center [394, 141] width 761 height 29
paste input "No Fool For Love"
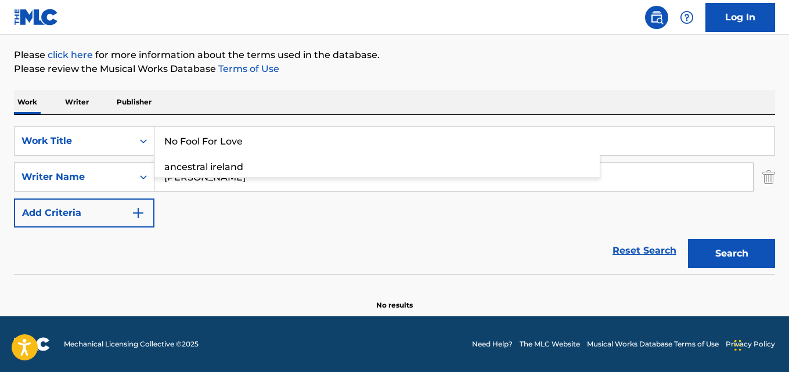
type input "No Fool For Love"
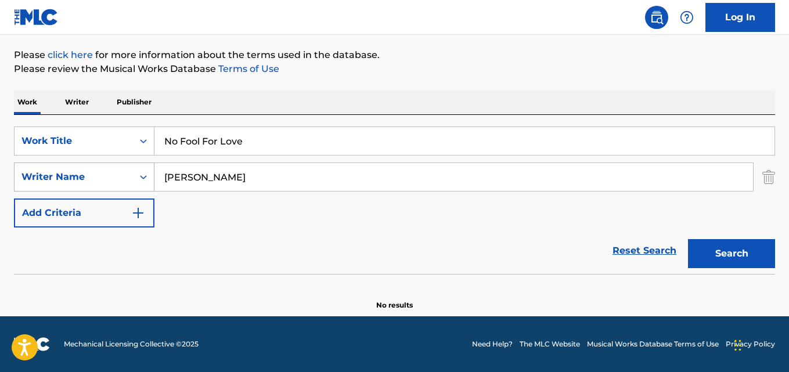
drag, startPoint x: 233, startPoint y: 177, endPoint x: 134, endPoint y: 177, distance: 98.7
click at [112, 177] on div "SearchWithCriteria631c808f-4a22-4095-b367-28aa834f3d60 Writer Name [PERSON_NAME]" at bounding box center [394, 177] width 761 height 29
paste input "[PERSON_NAME], [PERSON_NAME], [PERSON_NAME]"
click at [688, 239] on button "Search" at bounding box center [731, 253] width 87 height 29
click at [240, 176] on input "[PERSON_NAME], [PERSON_NAME], [PERSON_NAME]" at bounding box center [453, 177] width 599 height 28
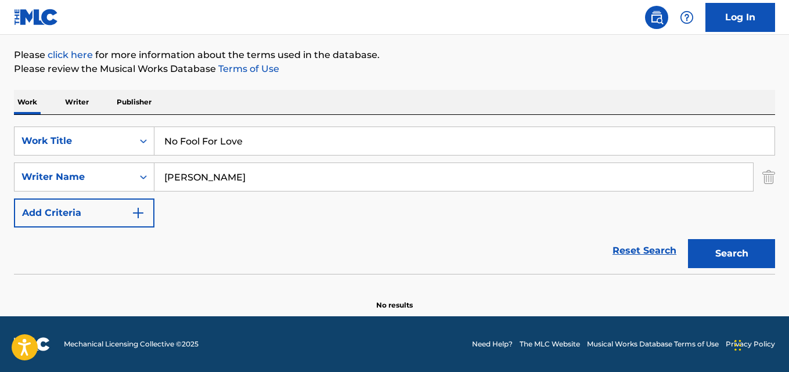
type input "[PERSON_NAME]"
click at [688, 239] on button "Search" at bounding box center [731, 253] width 87 height 29
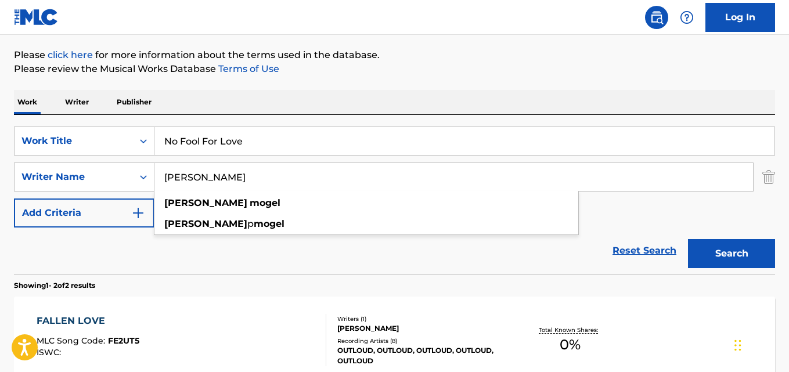
click at [193, 274] on section "Showing 1 - 2 of 2 results" at bounding box center [394, 282] width 761 height 17
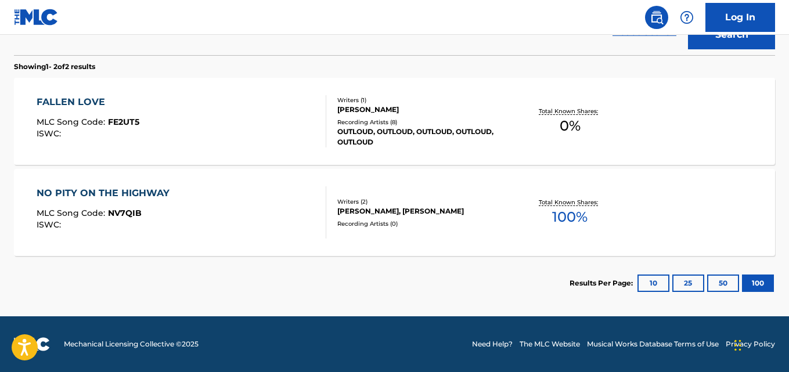
scroll to position [118, 0]
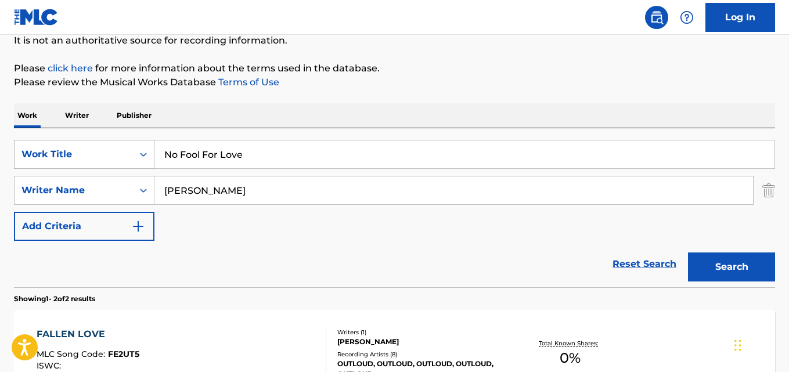
click at [112, 146] on div "SearchWithCriteria28ae07e9-a377-4ffb-9205-c10d40972450 Work Title No Fool For L…" at bounding box center [394, 154] width 761 height 29
paste input "Prison Of Illusion"
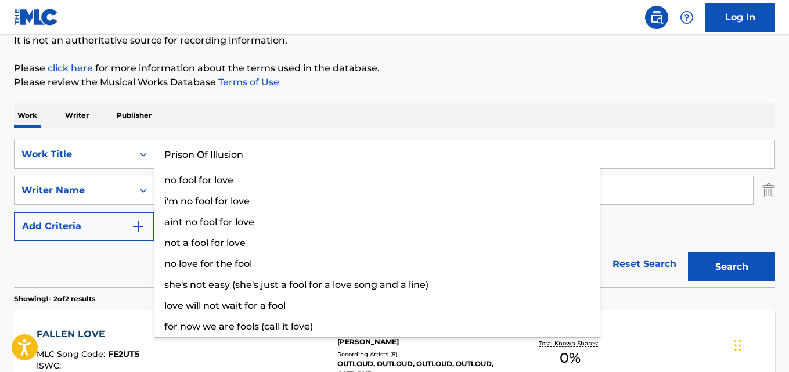
type input "Prison Of Illusion"
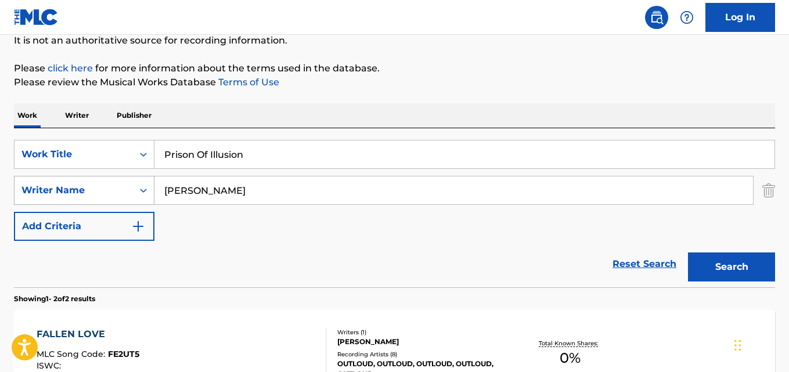
drag, startPoint x: 253, startPoint y: 191, endPoint x: 95, endPoint y: 185, distance: 158.1
click at [84, 185] on div "SearchWithCriteria631c808f-4a22-4095-b367-28aa834f3d60 Writer Name [PERSON_NAME]" at bounding box center [394, 190] width 761 height 29
paste input "[PERSON_NAME], [PERSON_NAME],"
click at [232, 192] on input "[PERSON_NAME], [PERSON_NAME], [PERSON_NAME]" at bounding box center [453, 191] width 599 height 28
type input "[PERSON_NAME]"
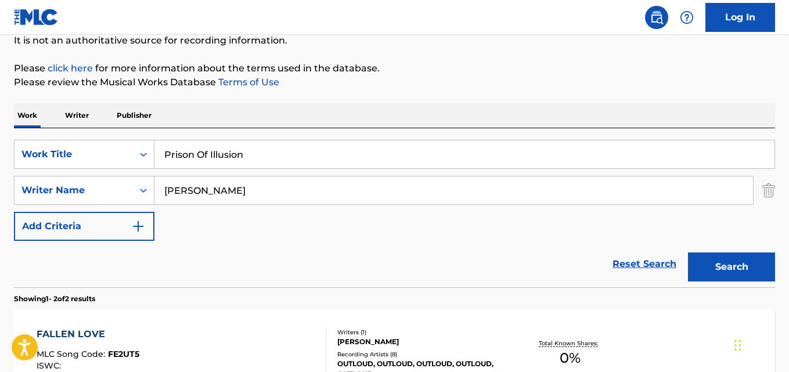
click at [688, 253] on button "Search" at bounding box center [731, 267] width 87 height 29
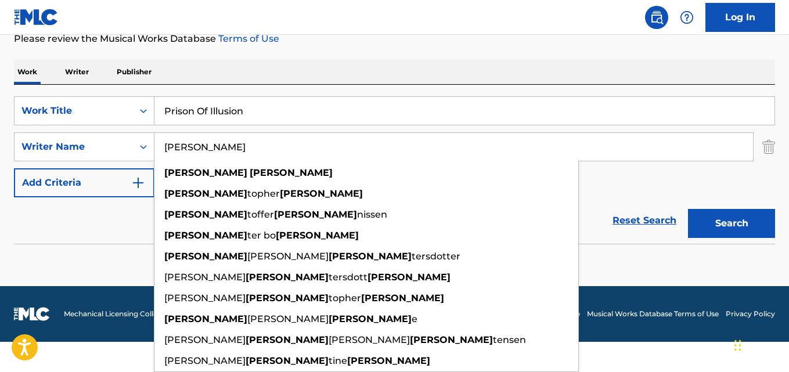
scroll to position [132, 0]
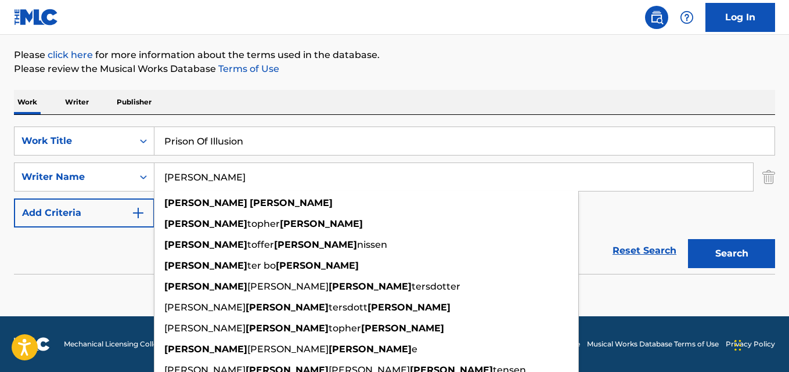
click at [109, 226] on form "SearchWithCriteria28ae07e9-a377-4ffb-9205-c10d40972450 Work Title Prison Of Ill…" at bounding box center [394, 201] width 761 height 148
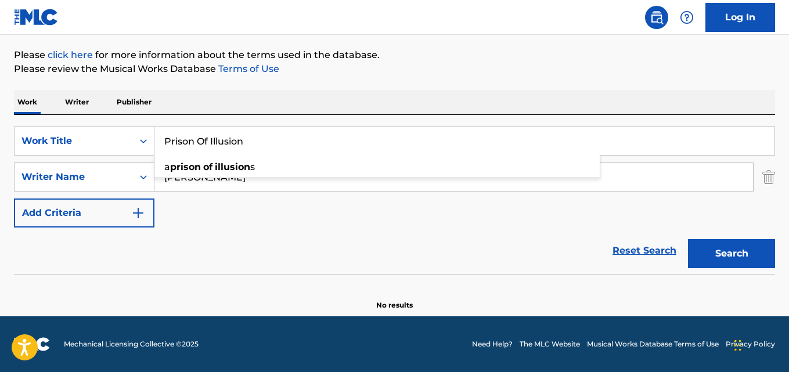
drag, startPoint x: 254, startPoint y: 151, endPoint x: 170, endPoint y: 146, distance: 84.3
click at [153, 146] on div "SearchWithCriteria28ae07e9-a377-4ffb-9205-c10d40972450 Work Title Prison Of Ill…" at bounding box center [394, 141] width 761 height 29
paste input "Love Could Rule"
type input "Love Could Rule"
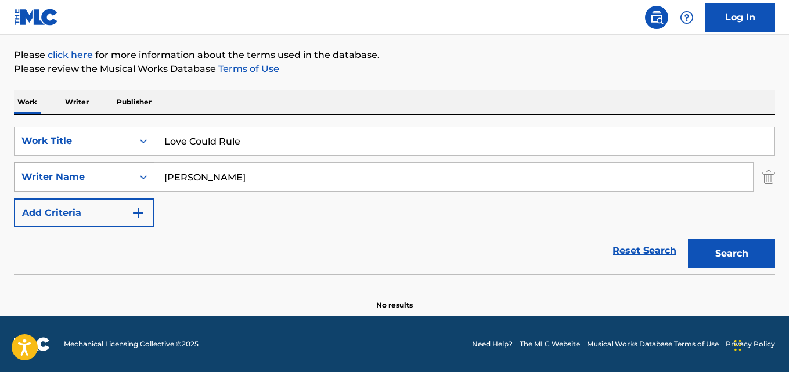
drag, startPoint x: 203, startPoint y: 180, endPoint x: 103, endPoint y: 180, distance: 99.9
click at [98, 180] on div "SearchWithCriteria631c808f-4a22-4095-b367-28aa834f3d60 Writer Name [PERSON_NAME]" at bounding box center [394, 177] width 761 height 29
paste input "[PERSON_NAME]"
type input "[PERSON_NAME]"
click at [688, 239] on button "Search" at bounding box center [731, 253] width 87 height 29
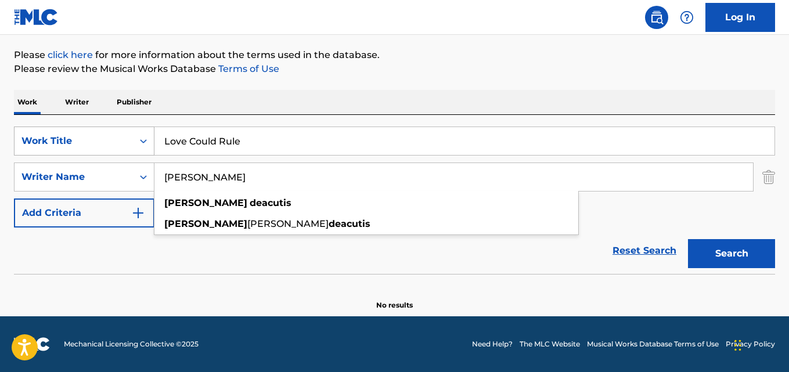
click at [105, 132] on div "SearchWithCriteria28ae07e9-a377-4ffb-9205-c10d40972450 Work Title Love Could Ru…" at bounding box center [394, 141] width 761 height 29
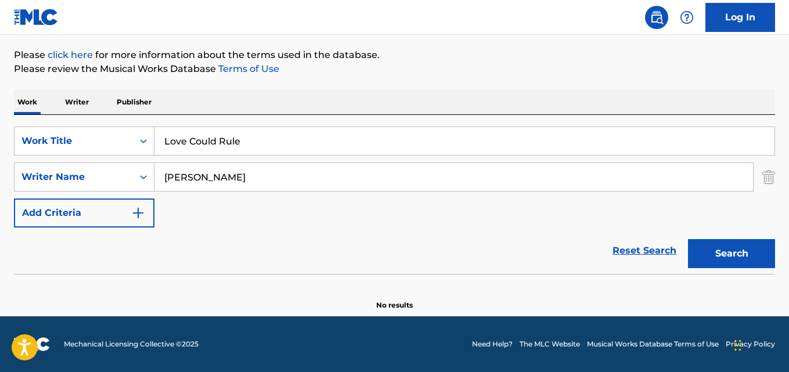
paste
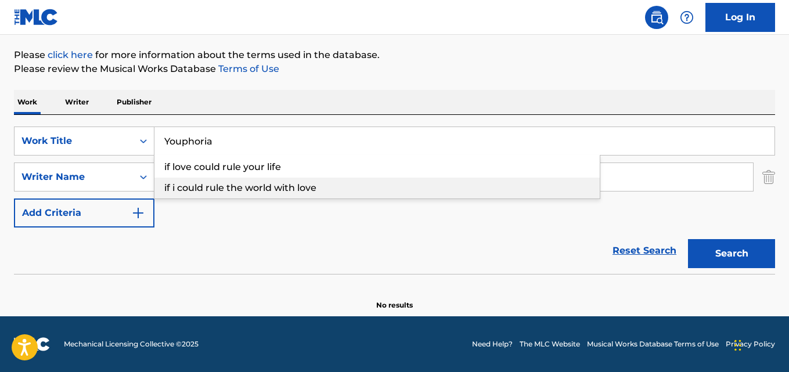
type input "Youphoria"
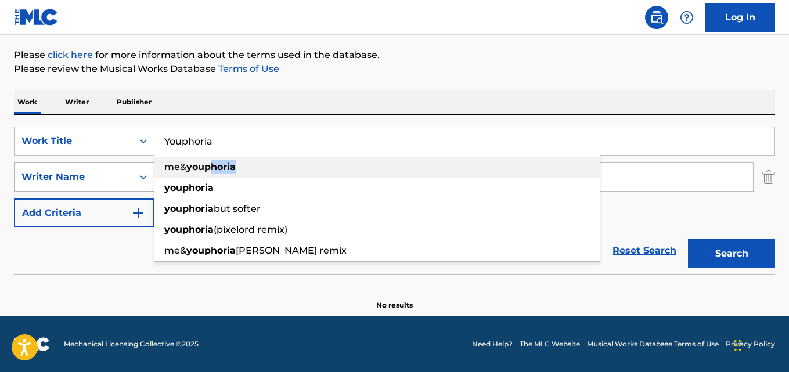
click at [119, 165] on div "SearchWithCriteria28ae07e9-a377-4ffb-9205-c10d40972450 Work Title Youphoria me&…" at bounding box center [394, 177] width 761 height 101
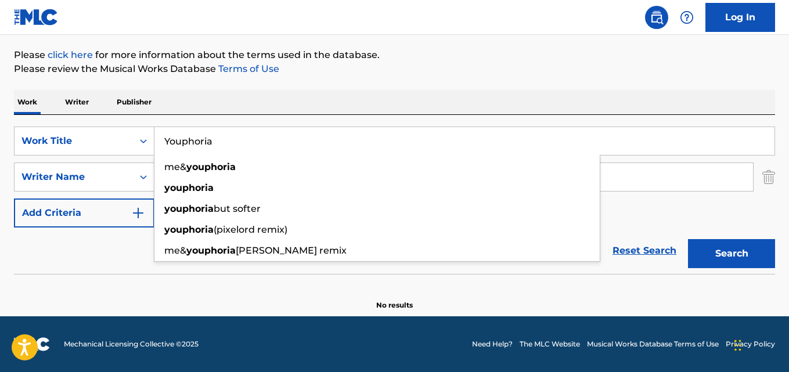
click at [123, 280] on section at bounding box center [394, 277] width 761 height 6
click at [128, 240] on div "Reset Search Search" at bounding box center [394, 251] width 761 height 46
click at [562, 82] on div "The MLC Public Work Search The accuracy and completeness of The MLC's data is d…" at bounding box center [394, 121] width 789 height 379
click at [645, 213] on div "SearchWithCriteria28ae07e9-a377-4ffb-9205-c10d40972450 Work Title Youphoria me&…" at bounding box center [394, 177] width 761 height 101
click at [314, 143] on input "Youphoria" at bounding box center [464, 141] width 620 height 28
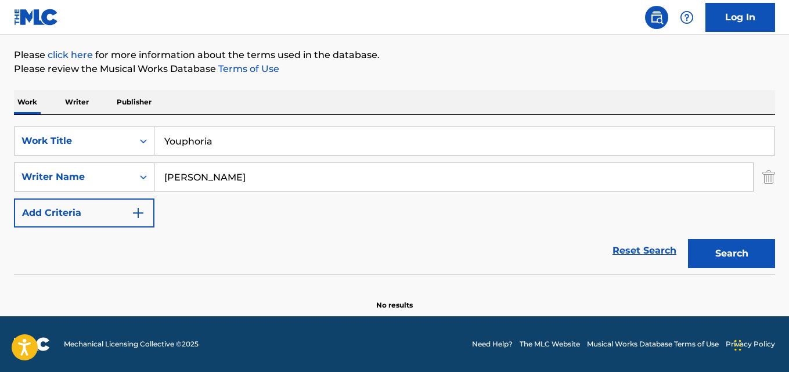
drag, startPoint x: 247, startPoint y: 171, endPoint x: 37, endPoint y: 174, distance: 210.2
click at [17, 167] on div "SearchWithCriteria631c808f-4a22-4095-b367-28aa834f3d60 Writer Name [PERSON_NAME]" at bounding box center [394, 177] width 761 height 29
click at [688, 239] on button "Search" at bounding box center [731, 253] width 87 height 29
click at [236, 176] on input "[PERSON_NAME], [PERSON_NAME], [PERSON_NAME]" at bounding box center [453, 177] width 599 height 28
type input "[PERSON_NAME]"
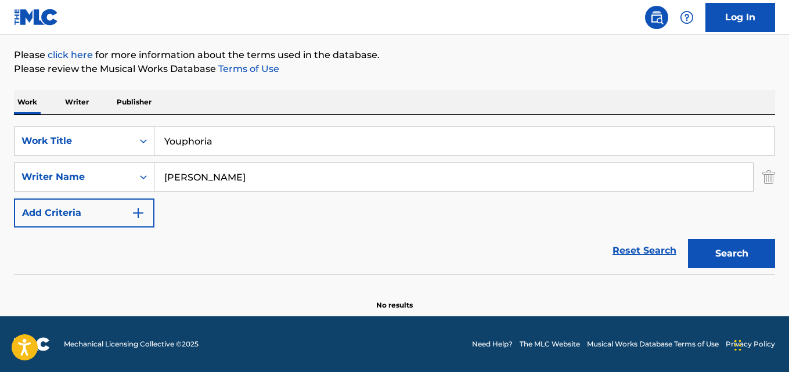
click at [688, 239] on button "Search" at bounding box center [731, 253] width 87 height 29
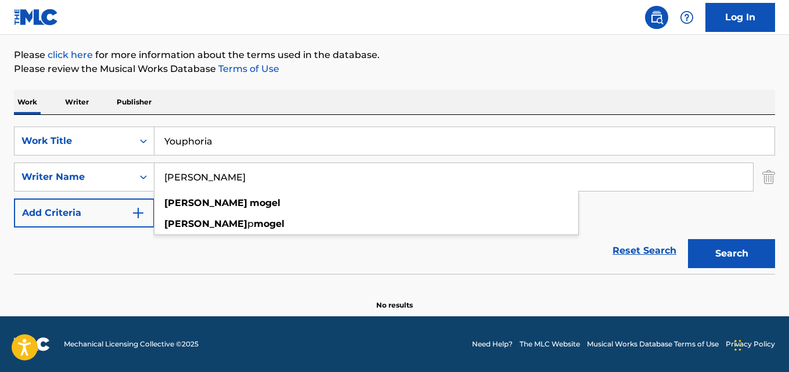
click at [233, 261] on div "Reset Search Search" at bounding box center [394, 251] width 761 height 46
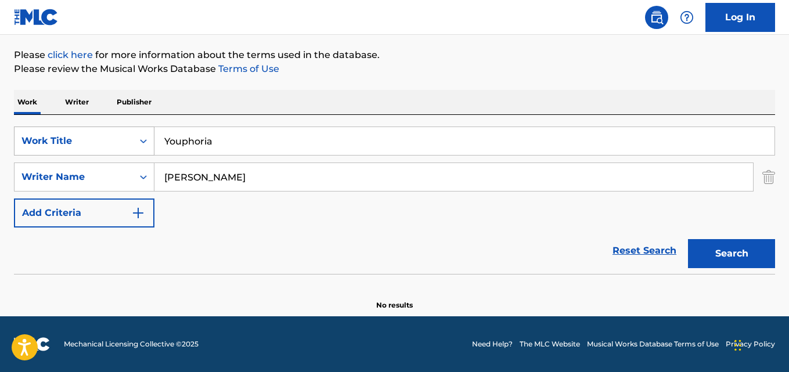
drag, startPoint x: 226, startPoint y: 143, endPoint x: 131, endPoint y: 137, distance: 95.4
click at [142, 137] on div "SearchWithCriteria28ae07e9-a377-4ffb-9205-c10d40972450 Work Title Youphoria" at bounding box center [394, 141] width 761 height 29
type input "[DEMOGRAPHIC_DATA] Of The Open Mind"
click at [77, 170] on div "SearchWithCriteria631c808f-4a22-4095-b367-28aa834f3d60 Writer Name [PERSON_NAME]" at bounding box center [394, 177] width 761 height 29
type input "[PERSON_NAME]"
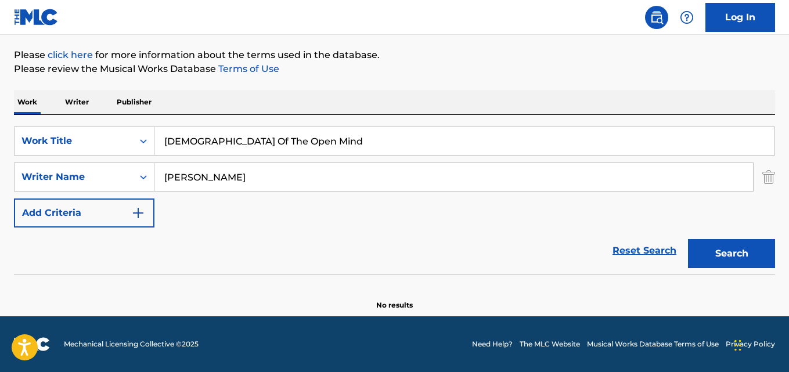
click at [688, 239] on button "Search" at bounding box center [731, 253] width 87 height 29
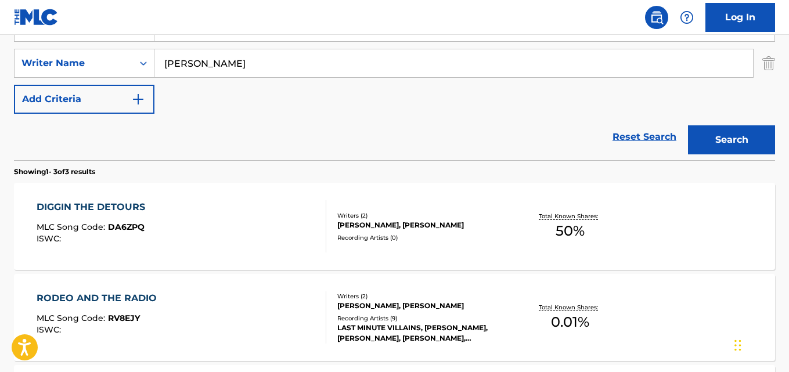
scroll to position [190, 0]
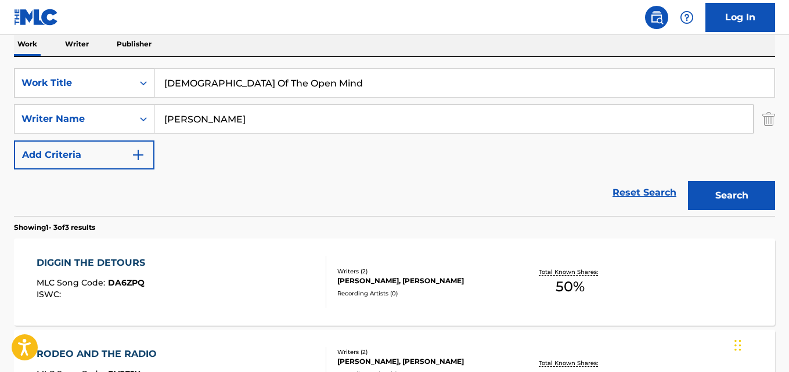
drag, startPoint x: 306, startPoint y: 88, endPoint x: 80, endPoint y: 82, distance: 226.6
click at [80, 82] on div "SearchWithCriteria28ae07e9-a377-4ffb-9205-c10d40972450 Work Title [DEMOGRAPHIC_…" at bounding box center [394, 83] width 761 height 29
type input "Ding Dong Butterfly"
drag, startPoint x: 243, startPoint y: 119, endPoint x: 123, endPoint y: 117, distance: 119.7
click at [127, 117] on div "SearchWithCriteria631c808f-4a22-4095-b367-28aa834f3d60 Writer Name [PERSON_NAME]" at bounding box center [394, 119] width 761 height 29
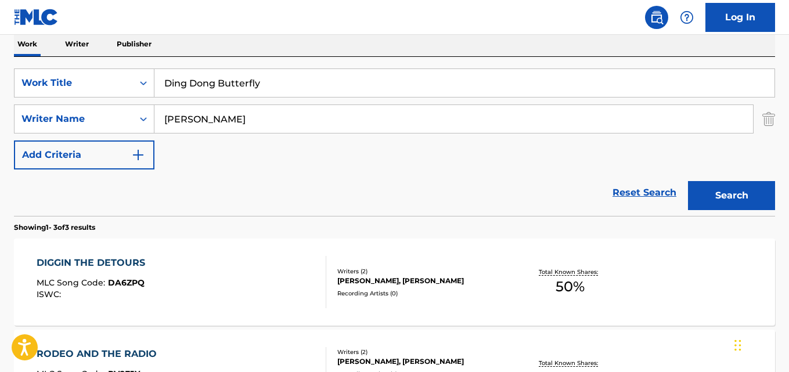
type input "[PERSON_NAME]"
click at [688, 181] on button "Search" at bounding box center [731, 195] width 87 height 29
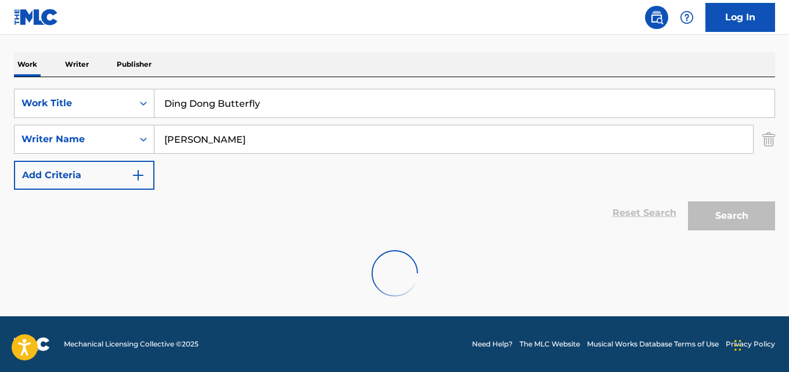
scroll to position [132, 0]
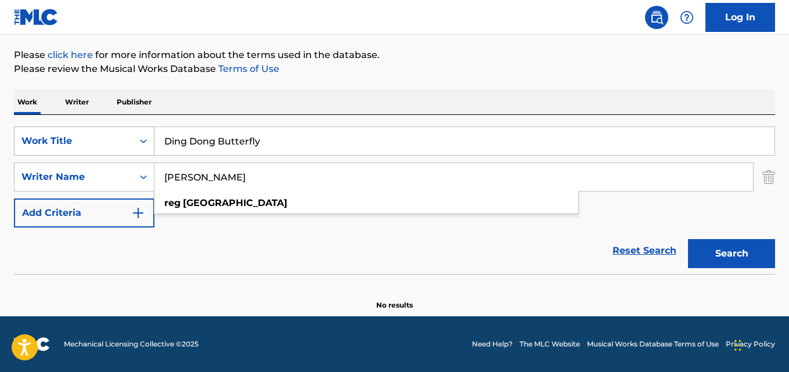
drag, startPoint x: 274, startPoint y: 150, endPoint x: 113, endPoint y: 142, distance: 161.1
click at [130, 143] on div "SearchWithCriteria28ae07e9-a377-4ffb-9205-c10d40972450 Work Title Ding Dong But…" at bounding box center [394, 141] width 761 height 29
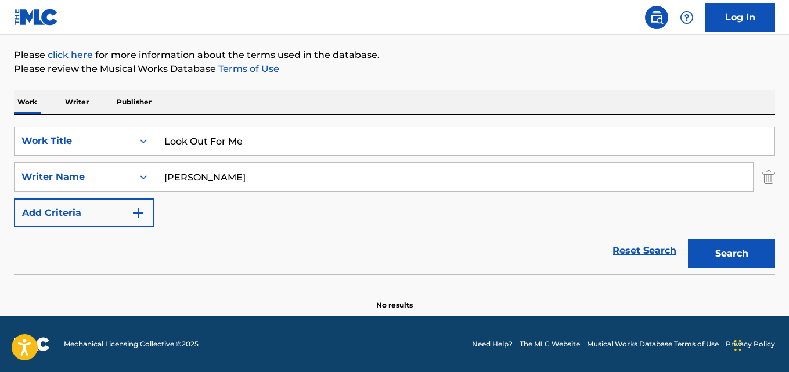
type input "Look Out For Me"
drag, startPoint x: 240, startPoint y: 171, endPoint x: 130, endPoint y: 168, distance: 110.4
click at [143, 170] on div "SearchWithCriteria631c808f-4a22-4095-b367-28aa834f3d60 Writer Name [PERSON_NAME]" at bounding box center [394, 177] width 761 height 29
type input "[PERSON_NAME], [PERSON_NAME], [PERSON_NAME]"
click at [688, 239] on button "Search" at bounding box center [731, 253] width 87 height 29
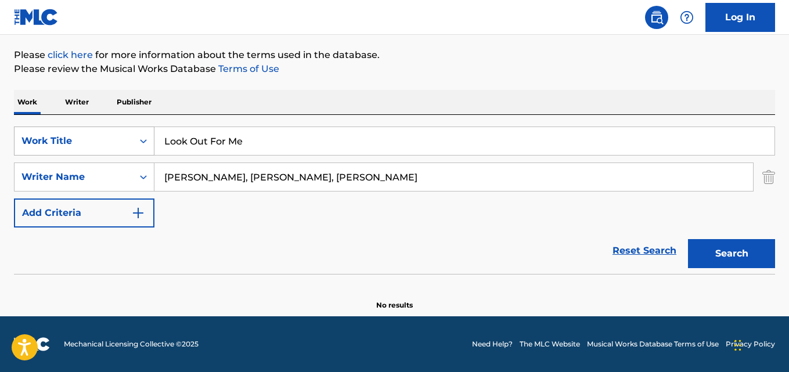
drag, startPoint x: 263, startPoint y: 139, endPoint x: 88, endPoint y: 138, distance: 174.8
click at [94, 138] on div "SearchWithCriteria28ae07e9-a377-4ffb-9205-c10d40972450 Work Title Look Out For …" at bounding box center [394, 141] width 761 height 29
type input "I Know The Way"
click at [280, 175] on input "[PERSON_NAME], [PERSON_NAME], [PERSON_NAME]" at bounding box center [453, 177] width 599 height 28
click at [226, 174] on input "[PERSON_NAME], [PERSON_NAME]" at bounding box center [453, 177] width 599 height 28
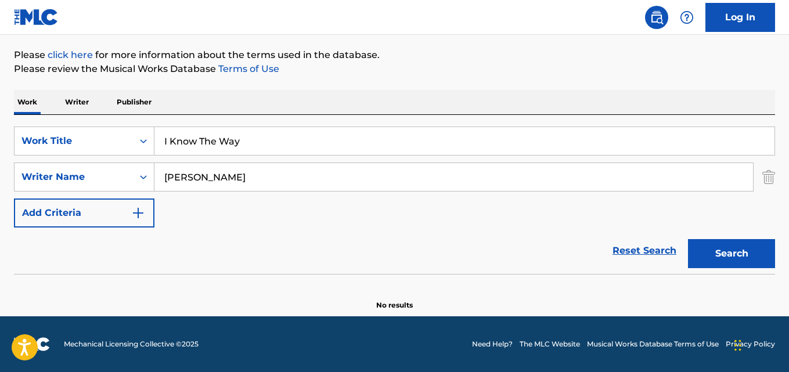
type input "[PERSON_NAME]"
click at [688, 239] on button "Search" at bounding box center [731, 253] width 87 height 29
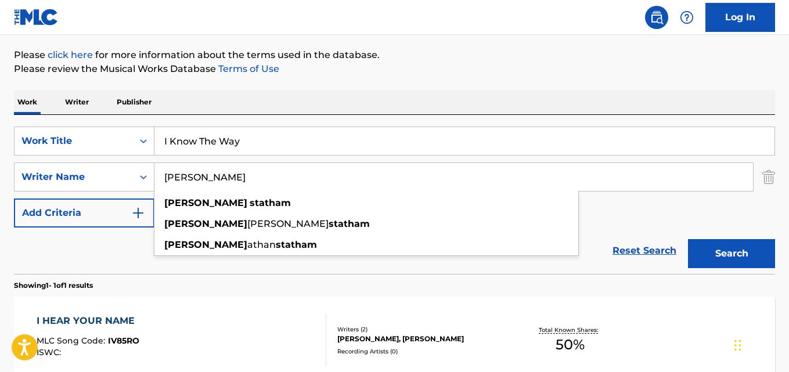
click at [99, 255] on div "Reset Search Search" at bounding box center [394, 251] width 761 height 46
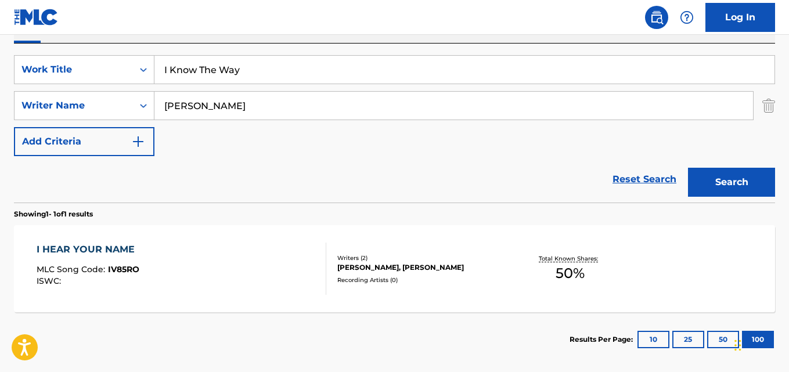
scroll to position [143, 0]
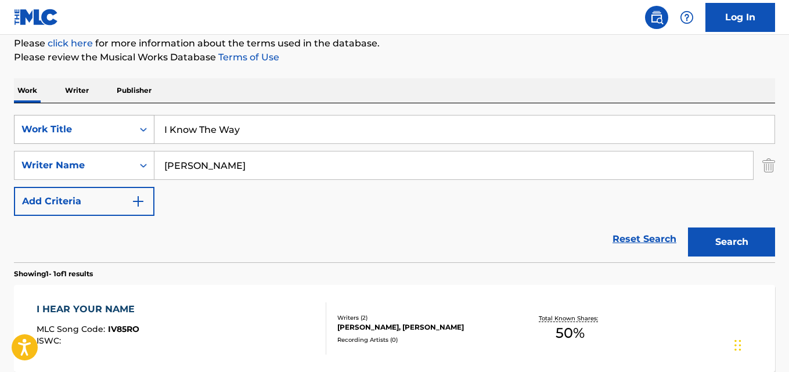
drag, startPoint x: 255, startPoint y: 132, endPoint x: 107, endPoint y: 128, distance: 147.6
click at [136, 128] on div "SearchWithCriteria28ae07e9-a377-4ffb-9205-c10d40972450 Work Title I Know The Way" at bounding box center [394, 129] width 761 height 29
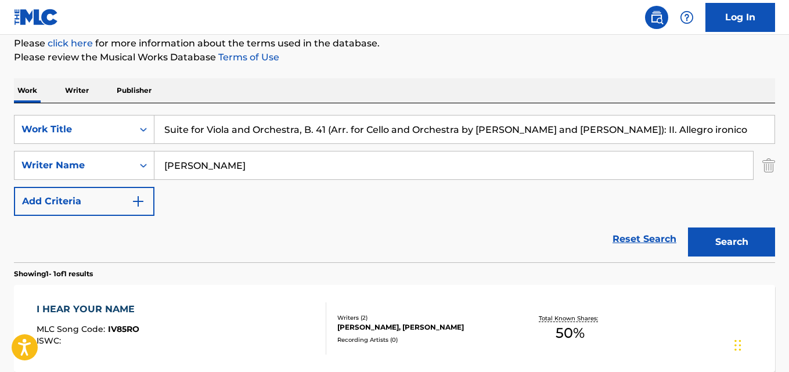
click at [251, 131] on input "Suite for Viola and Orchestra, B. 41 (Arr. for Cello and Orchestra by [PERSON_N…" at bounding box center [464, 130] width 620 height 28
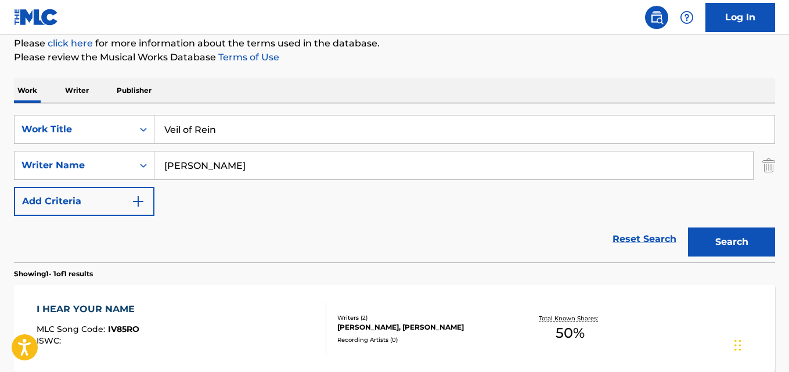
type input "Veil of Rein"
drag, startPoint x: 228, startPoint y: 172, endPoint x: 96, endPoint y: 161, distance: 132.3
click at [98, 161] on div "SearchWithCriteria631c808f-4a22-4095-b367-28aa834f3d60 Writer Name [PERSON_NAME]" at bounding box center [394, 165] width 761 height 29
type input "[PERSON_NAME]"
click at [688, 228] on button "Search" at bounding box center [731, 242] width 87 height 29
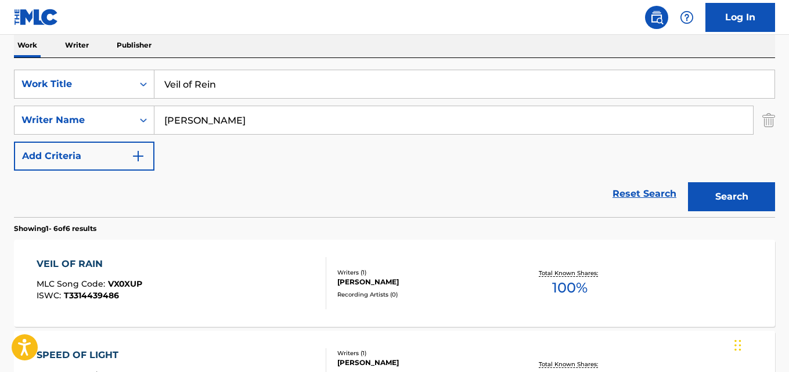
scroll to position [202, 0]
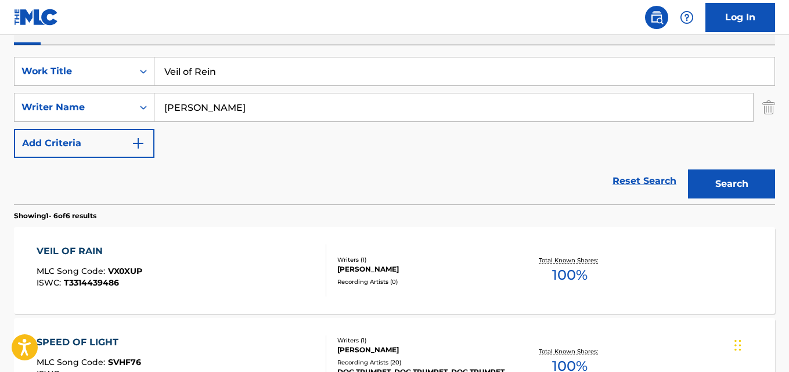
click at [208, 267] on div "VEIL OF RAIN MLC Song Code : VX0XUP ISWC : T3314439486" at bounding box center [181, 270] width 289 height 52
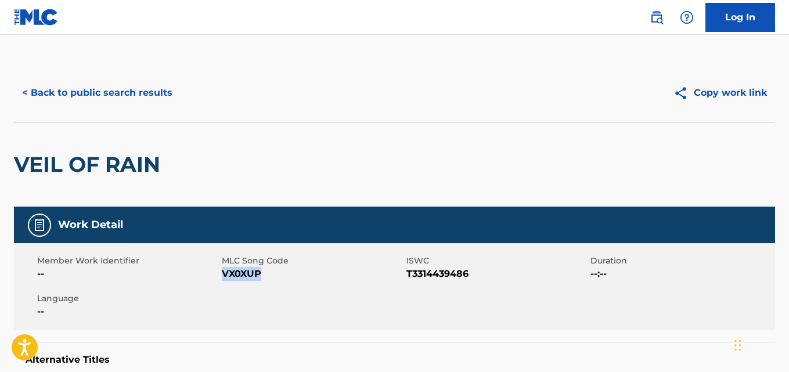
drag, startPoint x: 263, startPoint y: 276, endPoint x: 221, endPoint y: 278, distance: 41.9
click at [222, 278] on span "VX0XUP" at bounding box center [313, 274] width 182 height 14
copy span "VX0XUP"
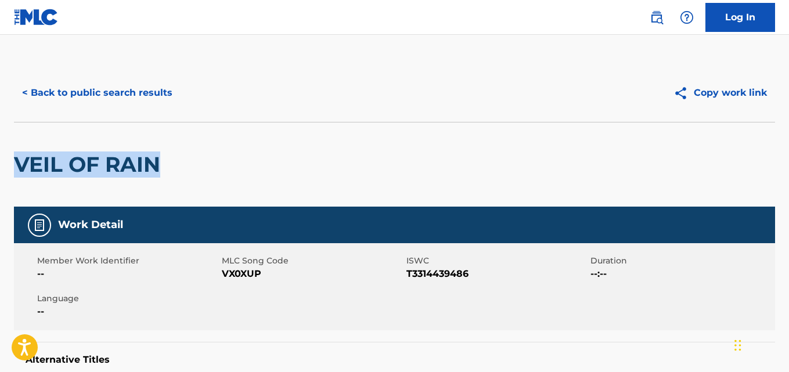
drag, startPoint x: 172, startPoint y: 174, endPoint x: 6, endPoint y: 163, distance: 166.4
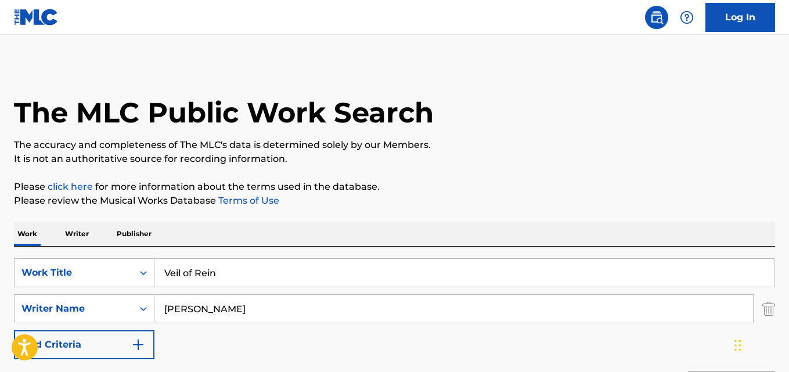
scroll to position [202, 0]
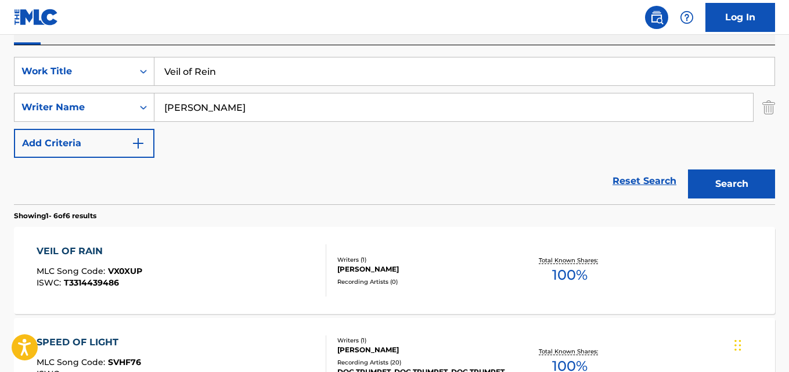
drag, startPoint x: 231, startPoint y: 67, endPoint x: 74, endPoint y: 54, distance: 157.9
click at [89, 56] on div "SearchWithCriteria28ae07e9-a377-4ffb-9205-c10d40972450 Work Title Veil of Rein …" at bounding box center [394, 124] width 761 height 159
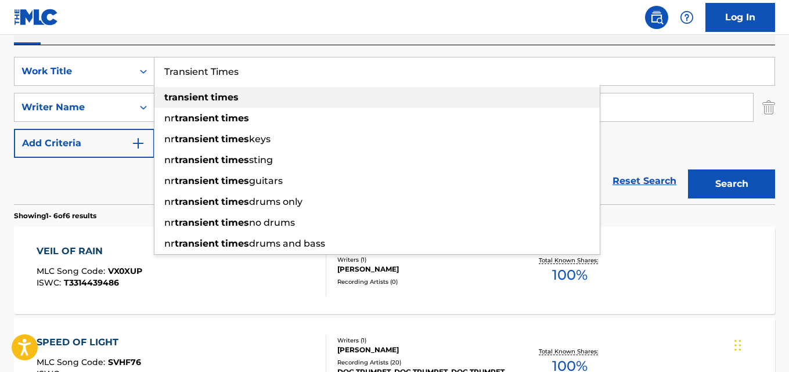
drag, startPoint x: 232, startPoint y: 136, endPoint x: 242, endPoint y: 104, distance: 34.2
click at [245, 102] on div "transient times" at bounding box center [376, 97] width 445 height 21
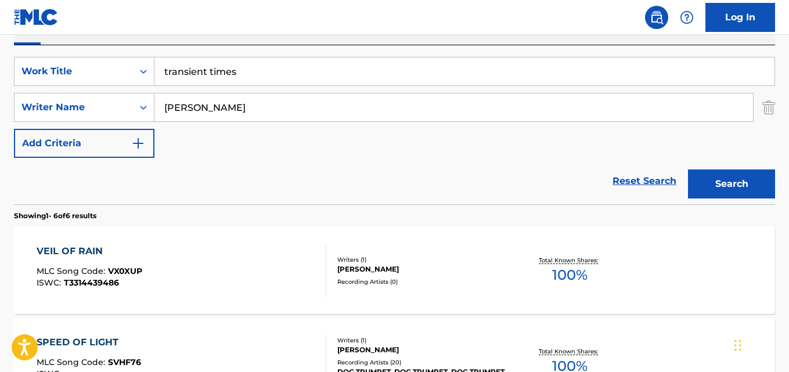
click at [257, 67] on input "transient times" at bounding box center [464, 71] width 620 height 28
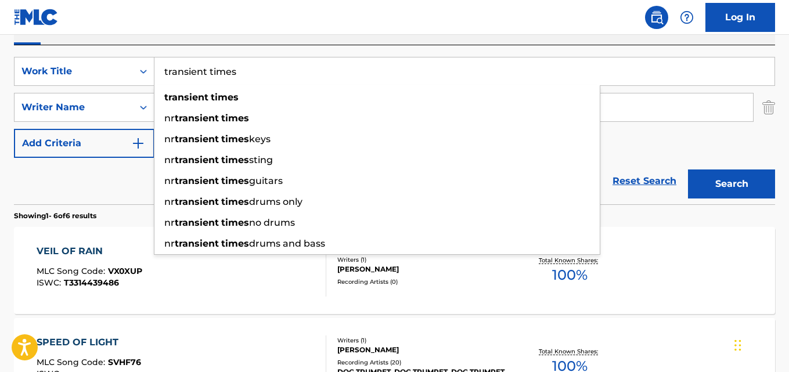
drag, startPoint x: 261, startPoint y: 75, endPoint x: 0, endPoint y: 45, distance: 263.1
click at [1, 45] on div "The MLC Public Work Search The accuracy and completeness of The MLC's data is d…" at bounding box center [394, 343] width 789 height 962
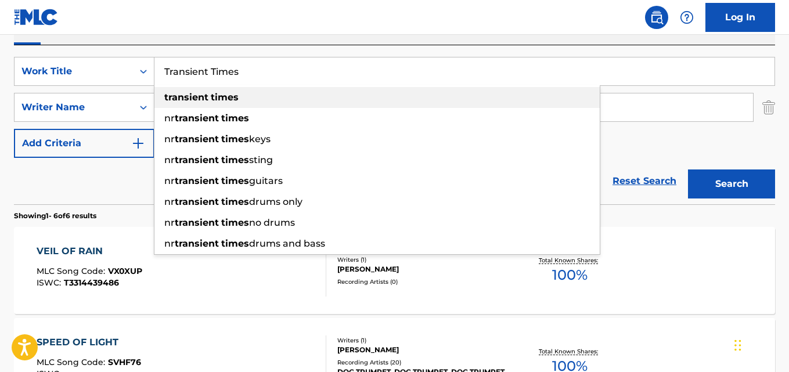
type input "Transient Times"
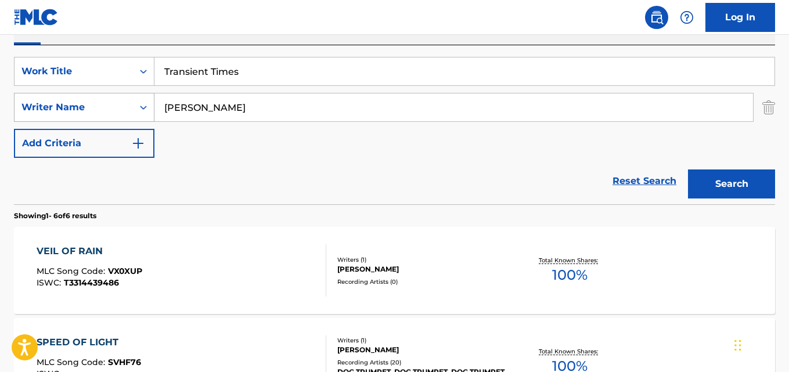
drag, startPoint x: 253, startPoint y: 105, endPoint x: 99, endPoint y: 100, distance: 154.5
click at [99, 100] on div "SearchWithCriteria631c808f-4a22-4095-b367-28aa834f3d60 Writer Name [PERSON_NAME]" at bounding box center [394, 107] width 761 height 29
type input "[PERSON_NAME]"
click at [688, 170] on button "Search" at bounding box center [731, 184] width 87 height 29
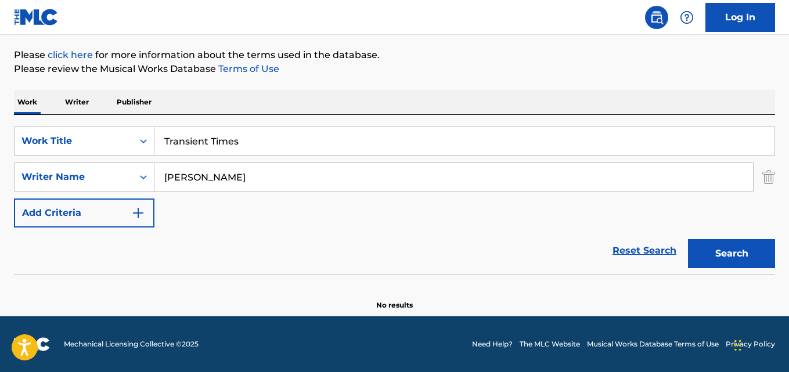
scroll to position [132, 0]
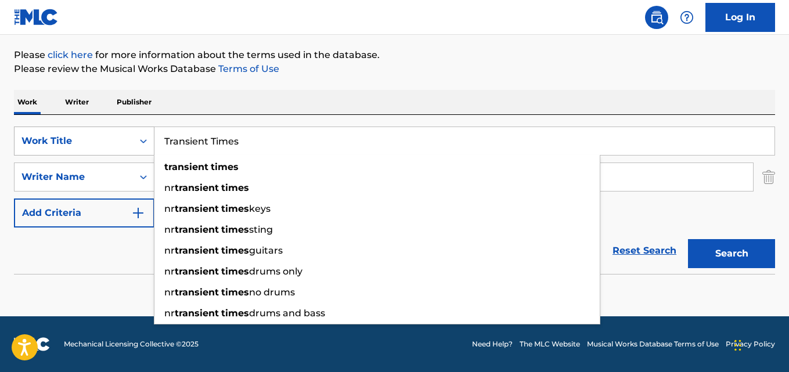
drag, startPoint x: 269, startPoint y: 141, endPoint x: 85, endPoint y: 138, distance: 184.1
click at [86, 137] on div "SearchWithCriteria28ae07e9-a377-4ffb-9205-c10d40972450 Work Title Transient Tim…" at bounding box center [394, 141] width 761 height 29
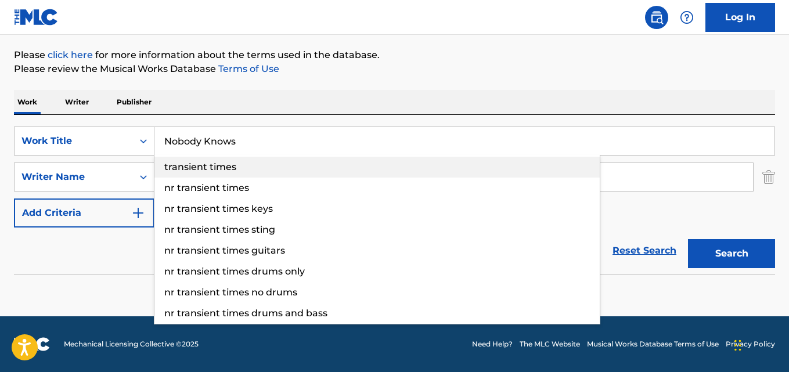
type input "Nobody Knows"
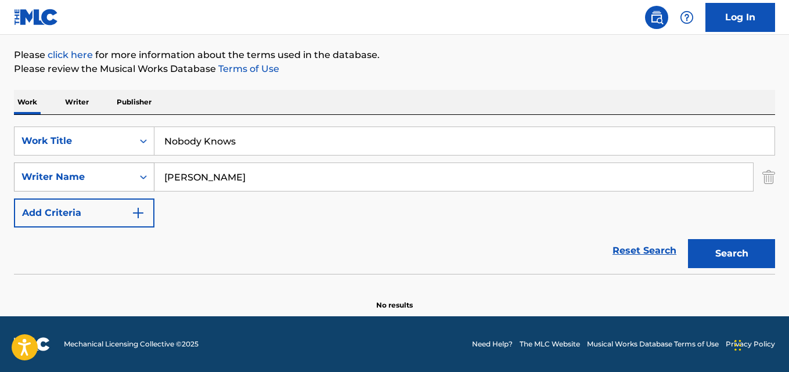
drag, startPoint x: 239, startPoint y: 182, endPoint x: 134, endPoint y: 177, distance: 105.8
click at [124, 177] on div "SearchWithCriteria631c808f-4a22-4095-b367-28aa834f3d60 Writer Name [PERSON_NAME]" at bounding box center [394, 177] width 761 height 29
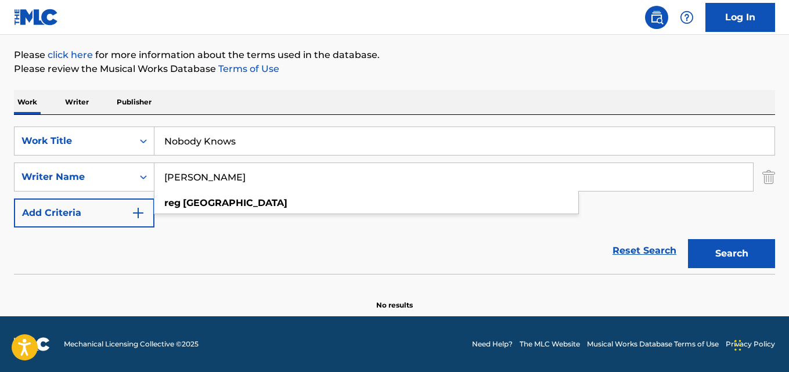
type input "[PERSON_NAME]"
click at [688, 239] on button "Search" at bounding box center [731, 253] width 87 height 29
drag, startPoint x: 282, startPoint y: 141, endPoint x: 160, endPoint y: 137, distance: 122.0
click at [181, 137] on input "Nobody Knows" at bounding box center [464, 141] width 620 height 28
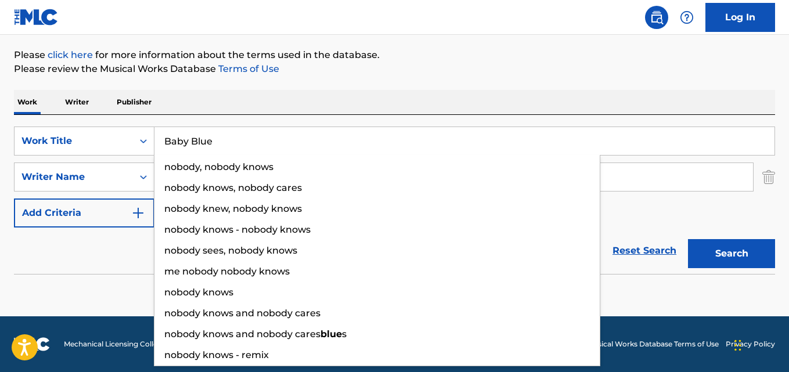
type input "Baby Blue"
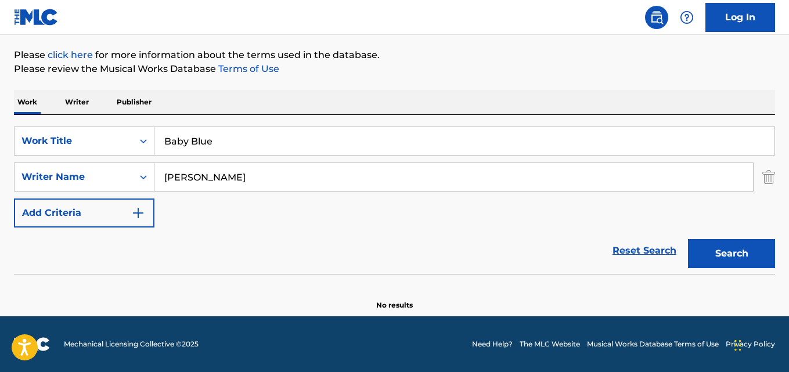
drag, startPoint x: 248, startPoint y: 177, endPoint x: 6, endPoint y: 144, distance: 244.4
click at [0, 145] on div "The MLC Public Work Search The accuracy and completeness of The MLC's data is d…" at bounding box center [394, 121] width 789 height 379
click at [229, 178] on input "[PERSON_NAME], [PERSON_NAME], [PERSON_NAME], [PERSON_NAME]" at bounding box center [453, 177] width 599 height 28
type input "[PERSON_NAME]"
click at [688, 239] on button "Search" at bounding box center [731, 253] width 87 height 29
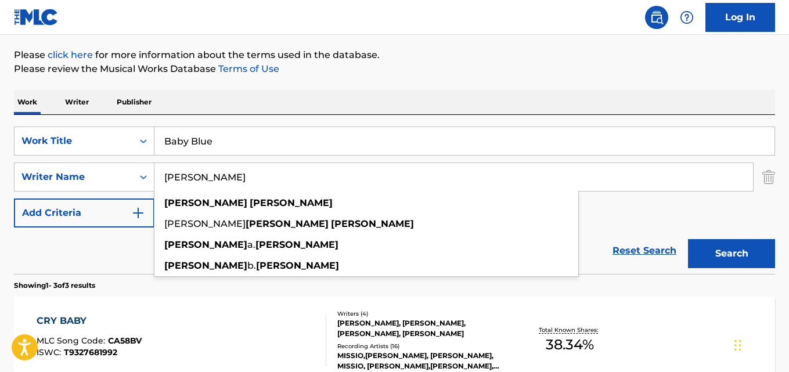
click at [98, 251] on div "Reset Search Search" at bounding box center [394, 251] width 761 height 46
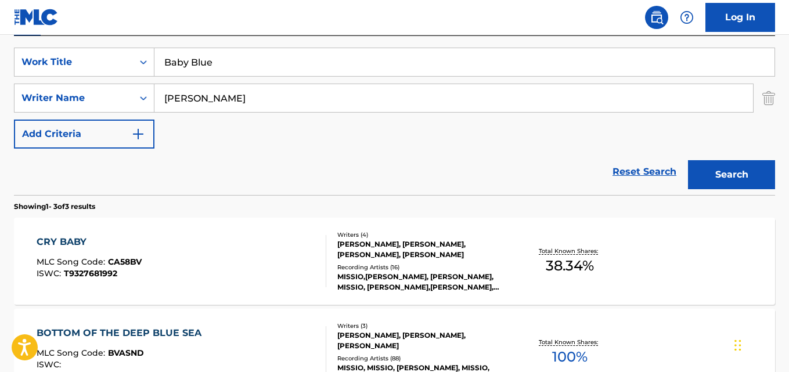
scroll to position [210, 0]
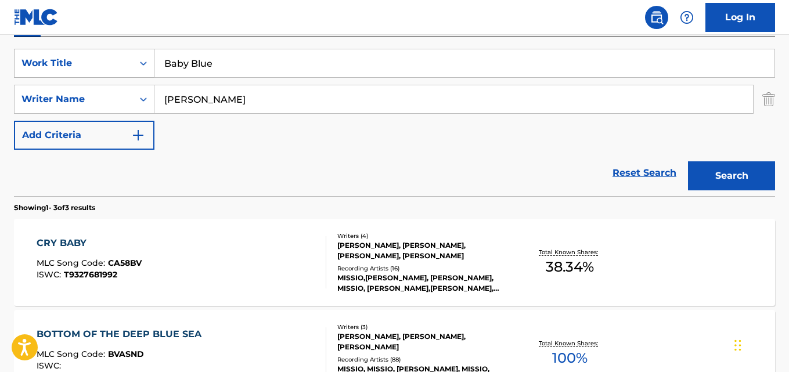
drag, startPoint x: 228, startPoint y: 62, endPoint x: 69, endPoint y: 59, distance: 159.7
click at [44, 51] on div "SearchWithCriteria28ae07e9-a377-4ffb-9205-c10d40972450 Work Title Baby Blue" at bounding box center [394, 63] width 761 height 29
click at [271, 70] on input "Deux Pièces, Op. 158: II. Prélude Dans Les Style Ancien" at bounding box center [464, 63] width 620 height 28
type input "Office Pour La [DEMOGRAPHIC_DATA], Op. 97: I. Ante Introitum"
drag, startPoint x: 133, startPoint y: 91, endPoint x: 100, endPoint y: 99, distance: 34.1
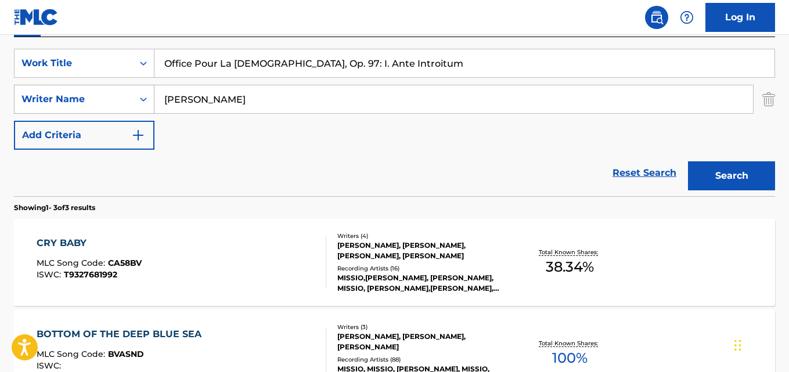
click at [92, 91] on div "SearchWithCriteria631c808f-4a22-4095-b367-28aa834f3d60 Writer Name [PERSON_NAME]" at bounding box center [394, 99] width 761 height 29
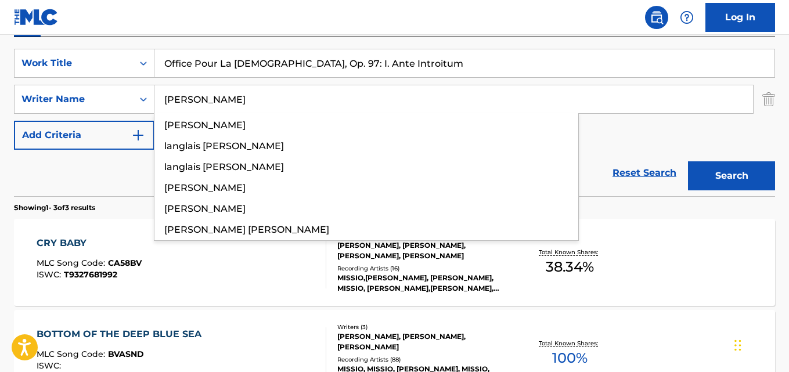
click at [252, 95] on input "[PERSON_NAME]" at bounding box center [453, 99] width 599 height 28
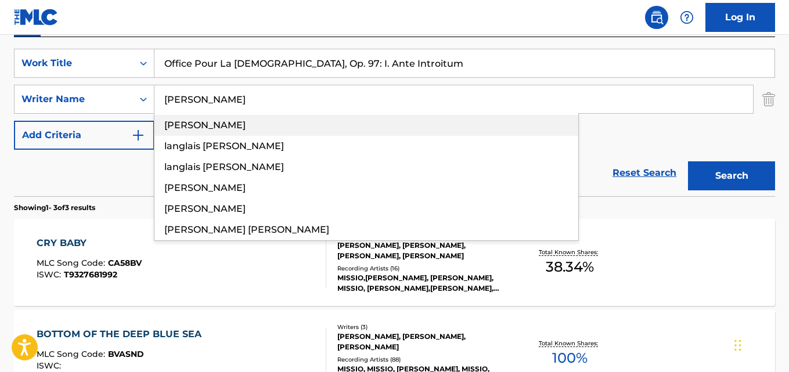
type input "[PERSON_NAME]"
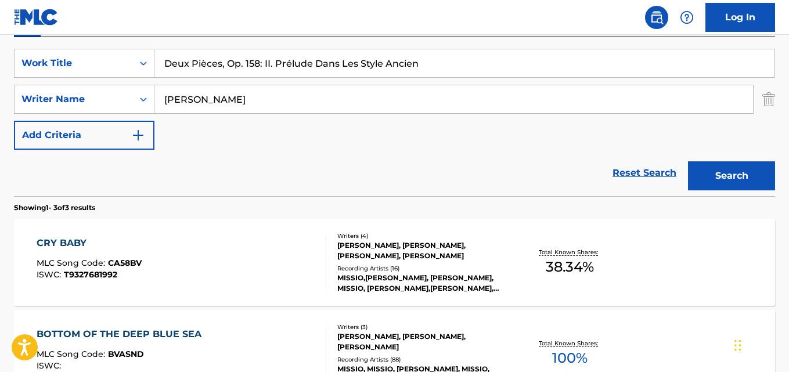
type input "Deux Pièces, Op. 158: II. Prélude Dans Les Style Ancien"
drag, startPoint x: 229, startPoint y: 94, endPoint x: 13, endPoint y: 62, distance: 218.5
click at [15, 62] on div "SearchWithCriteria28ae07e9-a377-4ffb-9205-c10d40972450 Work Title Deux Pièces, …" at bounding box center [394, 99] width 761 height 101
type input "[PERSON_NAME]"
click at [688, 161] on button "Search" at bounding box center [731, 175] width 87 height 29
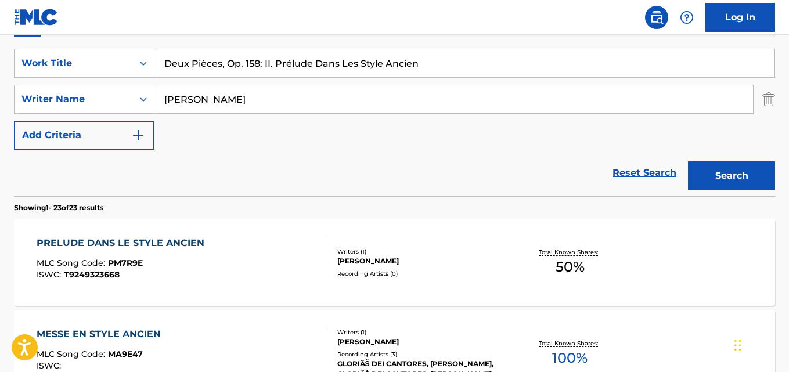
drag, startPoint x: 444, startPoint y: 59, endPoint x: 149, endPoint y: 12, distance: 298.7
click at [688, 161] on button "Search" at bounding box center [731, 175] width 87 height 29
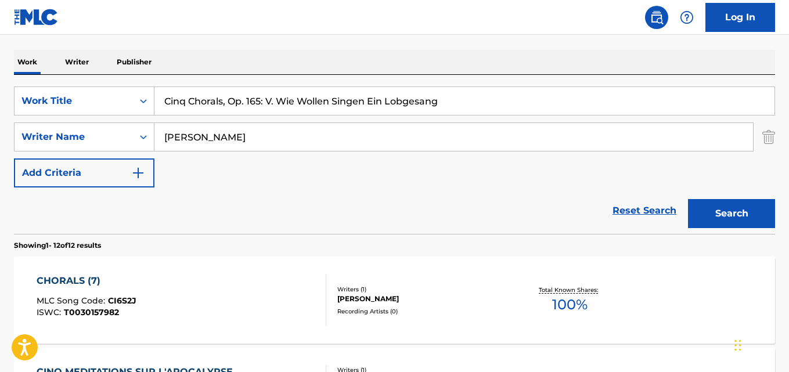
scroll to position [152, 0]
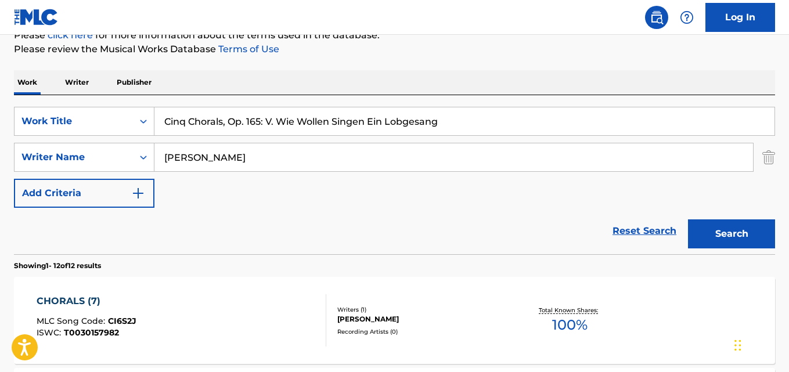
drag, startPoint x: 261, startPoint y: 108, endPoint x: 35, endPoint y: 81, distance: 226.9
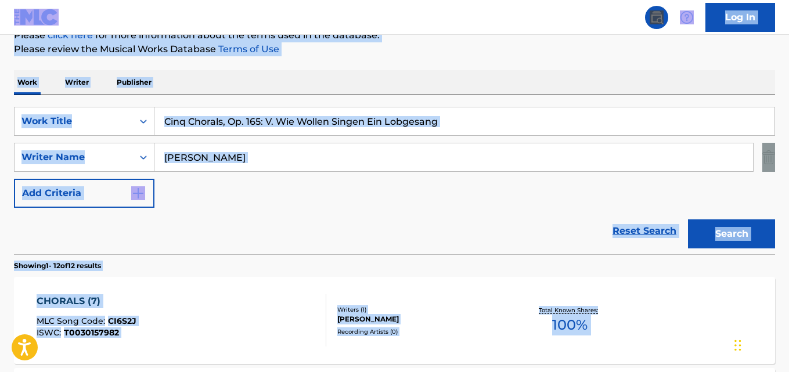
click at [448, 117] on input "Cinq Chorals, Op. 165: V. Wie Wollen Singen Ein Lobgesang" at bounding box center [464, 121] width 620 height 28
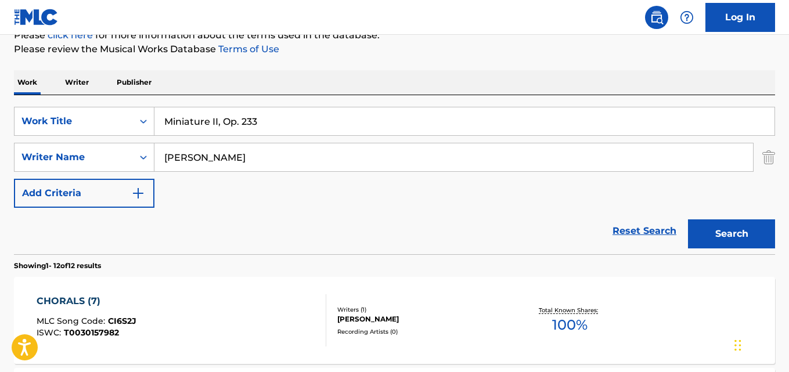
click at [688, 220] on button "Search" at bounding box center [731, 234] width 87 height 29
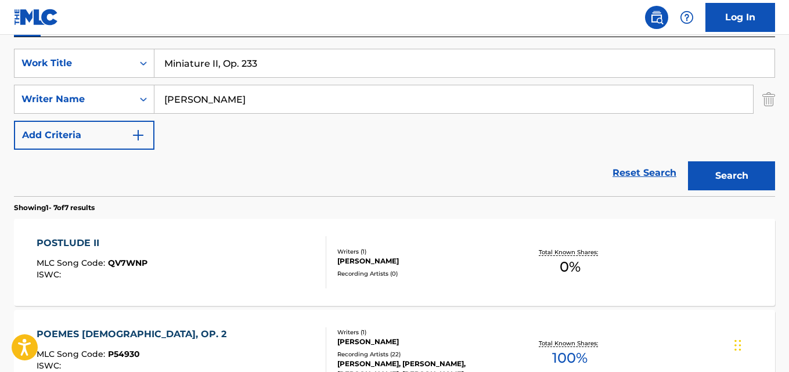
scroll to position [93, 0]
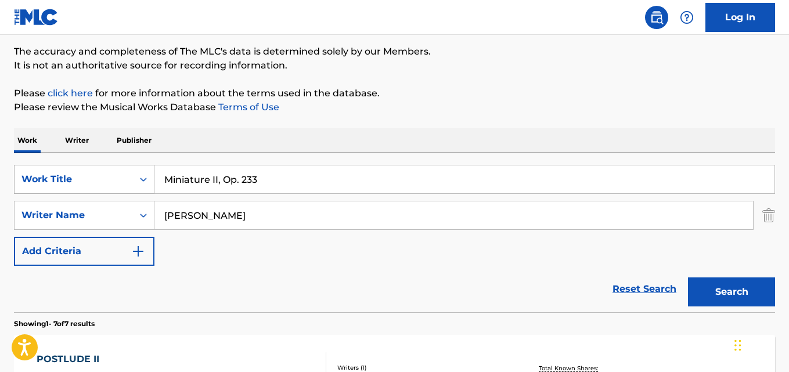
drag, startPoint x: 264, startPoint y: 181, endPoint x: 118, endPoint y: 171, distance: 146.1
click at [118, 171] on div "SearchWithCriteria28ae07e9-a377-4ffb-9205-c10d40972450 Work Title Miniature II,…" at bounding box center [394, 179] width 761 height 29
type input "Sunshine of My Life"
drag, startPoint x: 215, startPoint y: 207, endPoint x: 177, endPoint y: 211, distance: 37.9
click at [174, 210] on input "[PERSON_NAME]" at bounding box center [453, 216] width 599 height 28
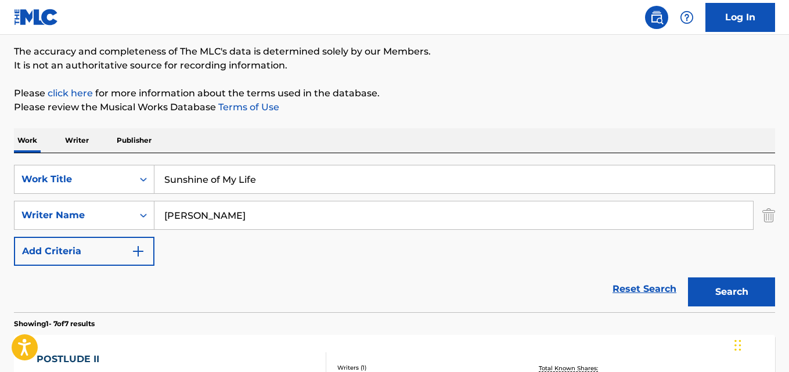
type input "[PERSON_NAME]"
click at [688, 278] on button "Search" at bounding box center [731, 292] width 87 height 29
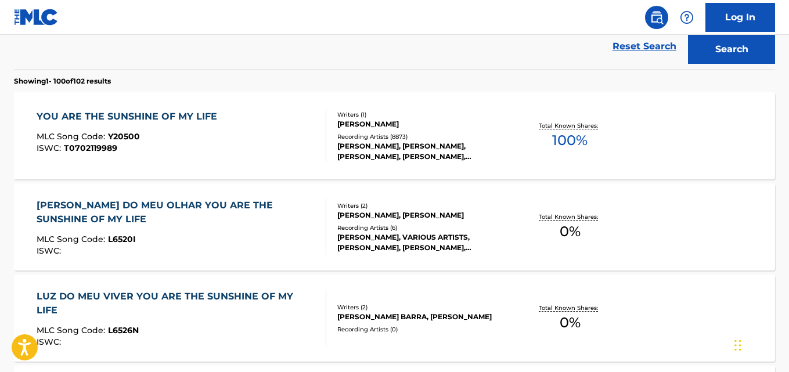
scroll to position [326, 0]
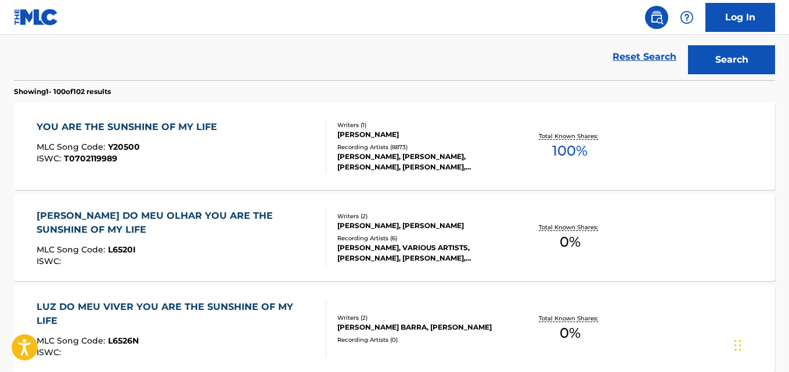
click at [250, 158] on div "YOU ARE THE SUNSHINE OF MY LIFE MLC Song Code : Y20500 ISWC : T0702119989" at bounding box center [181, 146] width 289 height 52
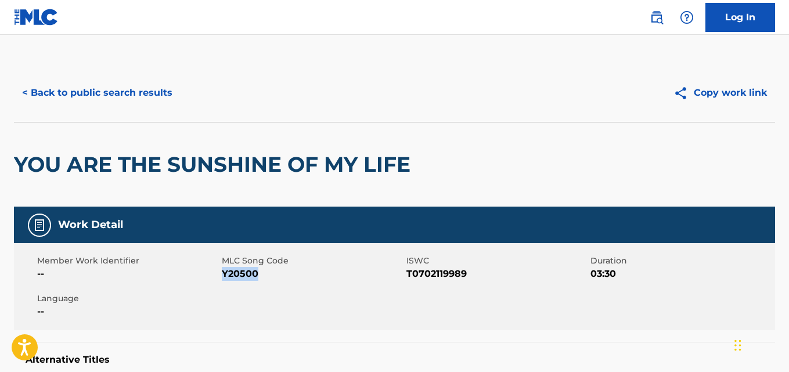
drag, startPoint x: 263, startPoint y: 274, endPoint x: 222, endPoint y: 282, distance: 42.0
click at [222, 282] on div "Member Work Identifier -- MLC Song Code Y20500 ISWC T0702119989 Duration 03:30 …" at bounding box center [394, 286] width 761 height 87
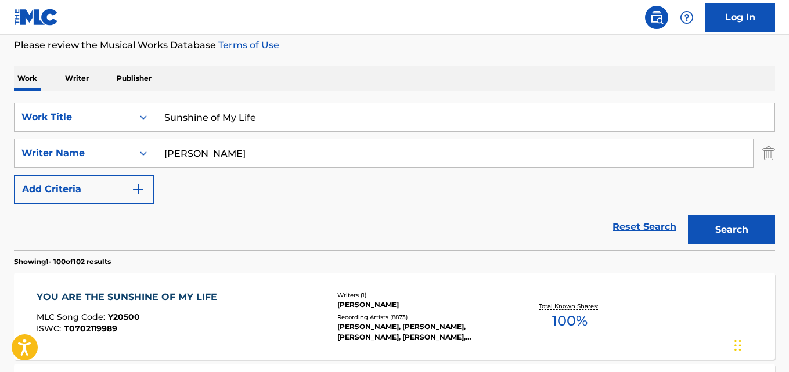
scroll to position [102, 0]
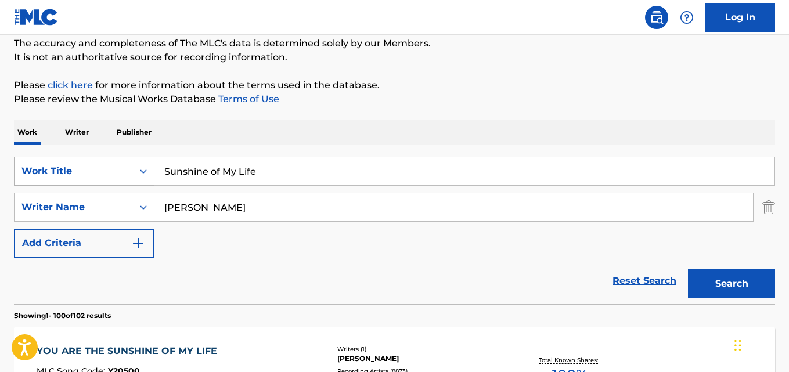
drag, startPoint x: 271, startPoint y: 171, endPoint x: 105, endPoint y: 166, distance: 166.2
click at [105, 166] on div "SearchWithCriteria28ae07e9-a377-4ffb-9205-c10d40972450 Work Title Sunshine of M…" at bounding box center [394, 171] width 761 height 29
type input "Abandoned Cricket Games"
drag, startPoint x: 244, startPoint y: 210, endPoint x: 1, endPoint y: 203, distance: 244.0
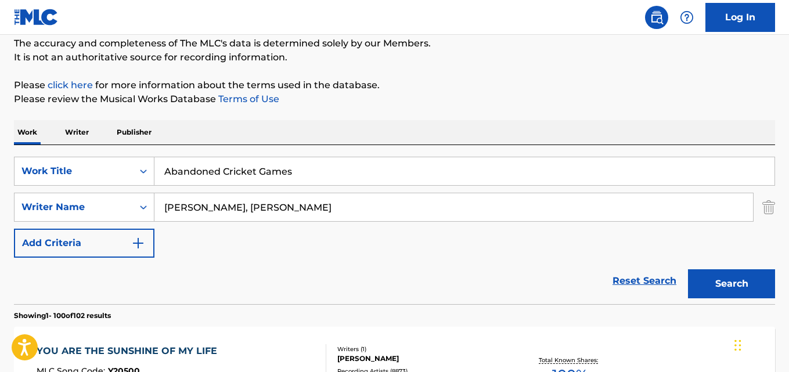
click at [232, 207] on input "[PERSON_NAME], [PERSON_NAME]" at bounding box center [453, 207] width 599 height 28
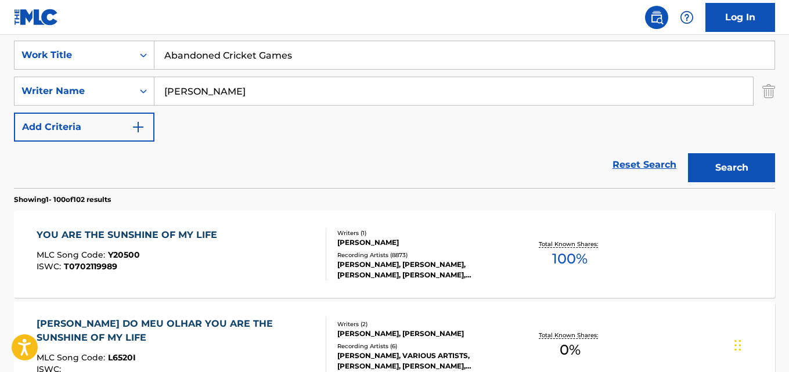
type input "[PERSON_NAME]"
click at [688, 153] on button "Search" at bounding box center [731, 167] width 87 height 29
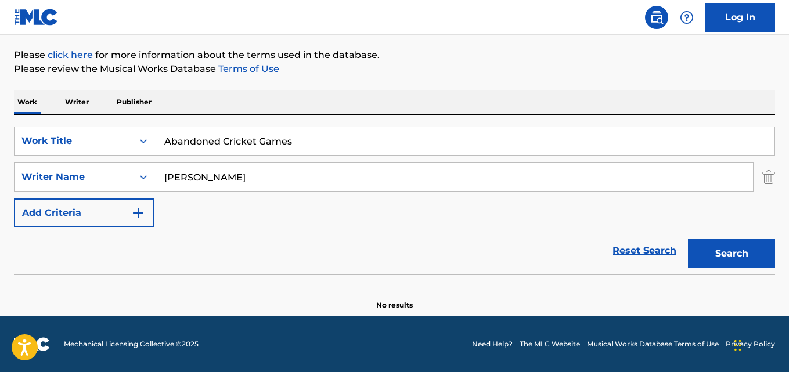
scroll to position [132, 0]
click at [32, 148] on div "SearchWithCriteria28ae07e9-a377-4ffb-9205-c10d40972450 Work Title Abandoned Cri…" at bounding box center [394, 141] width 761 height 29
type input "Space-Age Cowboy"
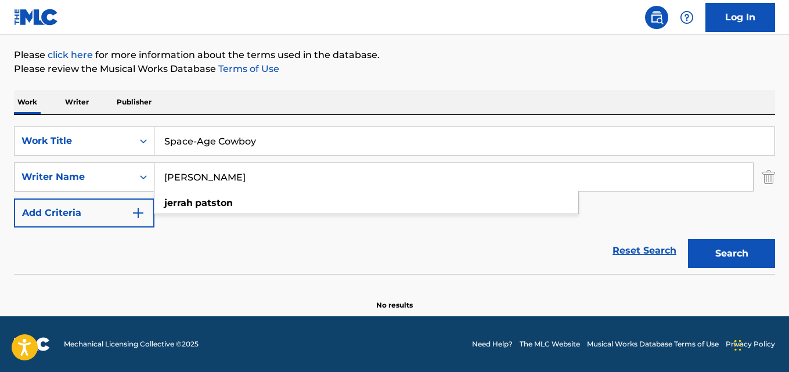
drag, startPoint x: 239, startPoint y: 175, endPoint x: 133, endPoint y: 175, distance: 105.7
click at [134, 175] on div "SearchWithCriteria631c808f-4a22-4095-b367-28aa834f3d60 Writer Name [PERSON_NAME]" at bounding box center [394, 177] width 761 height 29
type input "[PERSON_NAME]"
click at [688, 239] on button "Search" at bounding box center [731, 253] width 87 height 29
drag, startPoint x: 196, startPoint y: 134, endPoint x: 127, endPoint y: 139, distance: 69.9
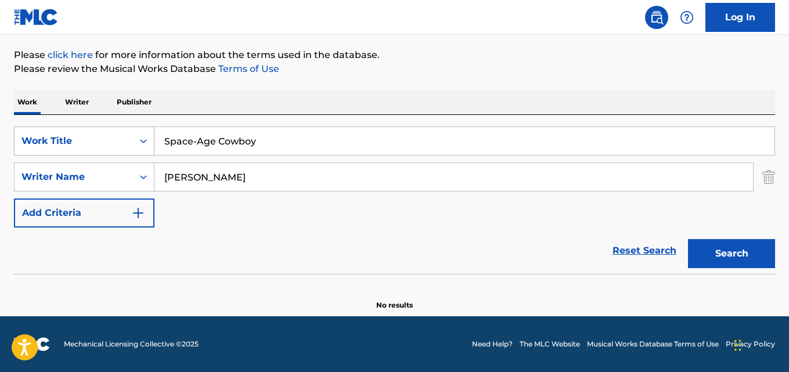
click at [114, 138] on div "SearchWithCriteria28ae07e9-a377-4ffb-9205-c10d40972450 Work Title Space-Age Cow…" at bounding box center [394, 141] width 761 height 29
type input "Night Piano"
drag, startPoint x: 232, startPoint y: 175, endPoint x: 116, endPoint y: 179, distance: 116.2
click at [117, 179] on div "SearchWithCriteria631c808f-4a22-4095-b367-28aa834f3d60 Writer Name [PERSON_NAME]" at bounding box center [394, 177] width 761 height 29
type input "[PERSON_NAME]"
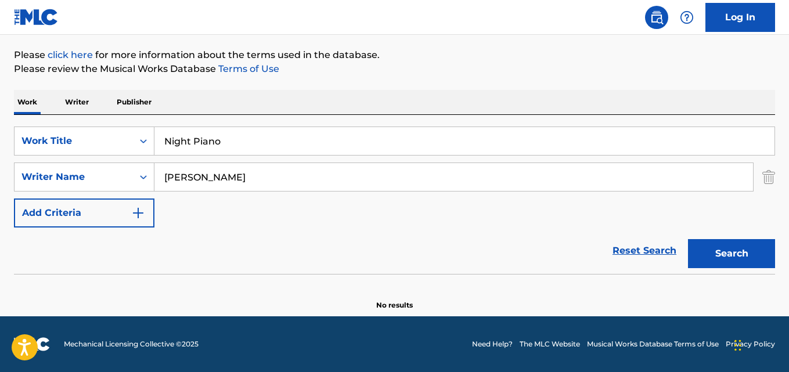
click at [688, 239] on button "Search" at bounding box center [731, 253] width 87 height 29
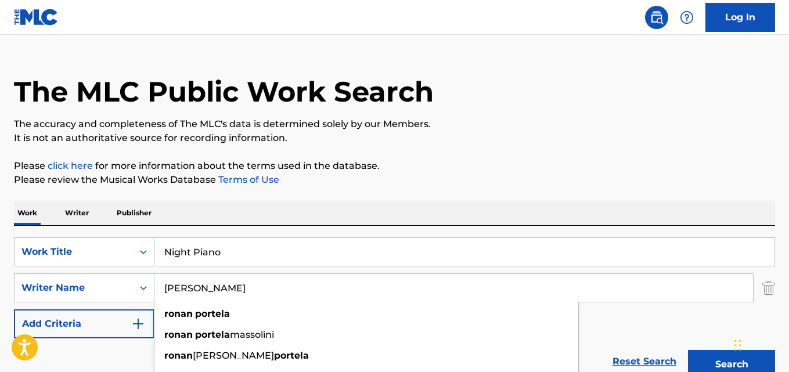
scroll to position [0, 0]
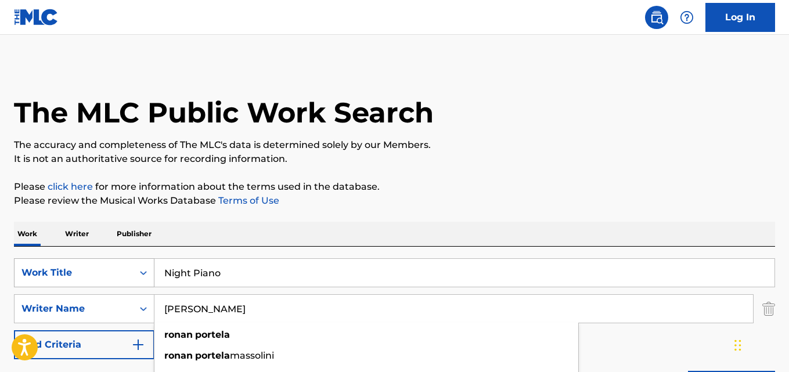
drag, startPoint x: 240, startPoint y: 268, endPoint x: 33, endPoint y: 262, distance: 208.0
click at [33, 262] on div "SearchWithCriteria28ae07e9-a377-4ffb-9205-c10d40972450 Work Title Night Piano" at bounding box center [394, 272] width 761 height 29
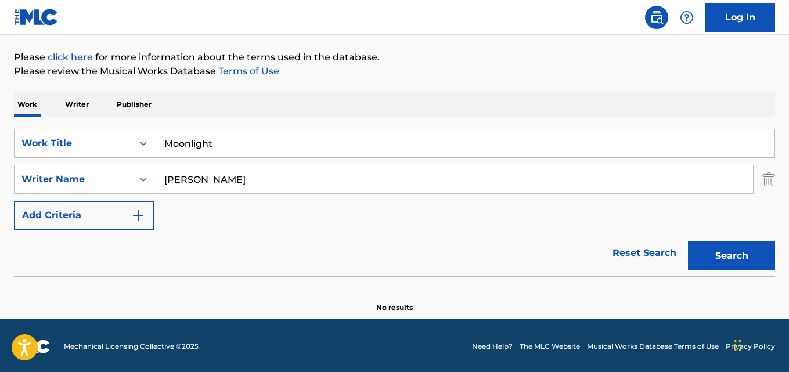
scroll to position [132, 0]
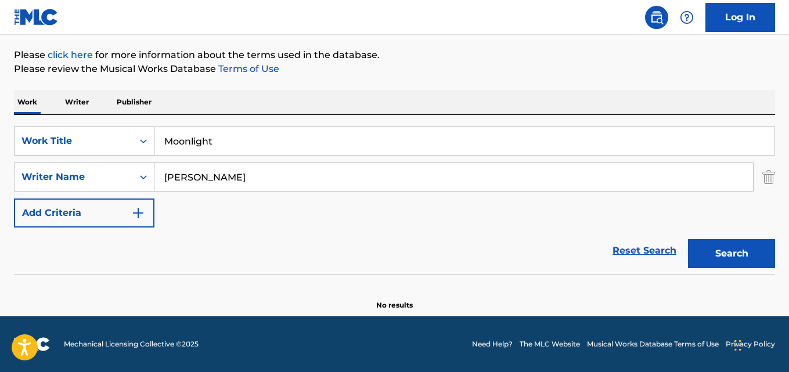
drag, startPoint x: 249, startPoint y: 144, endPoint x: 56, endPoint y: 143, distance: 193.4
click at [55, 140] on div "SearchWithCriteria28ae07e9-a377-4ffb-9205-c10d40972450 Work Title Moonlight" at bounding box center [394, 141] width 761 height 29
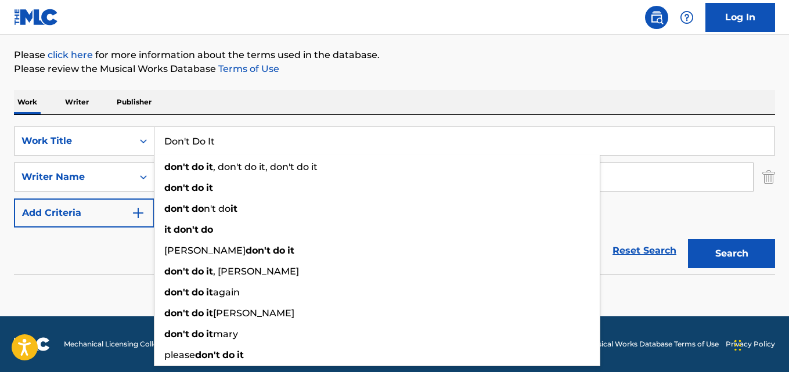
type input "Don't Do It"
click at [688, 239] on button "Search" at bounding box center [731, 253] width 87 height 29
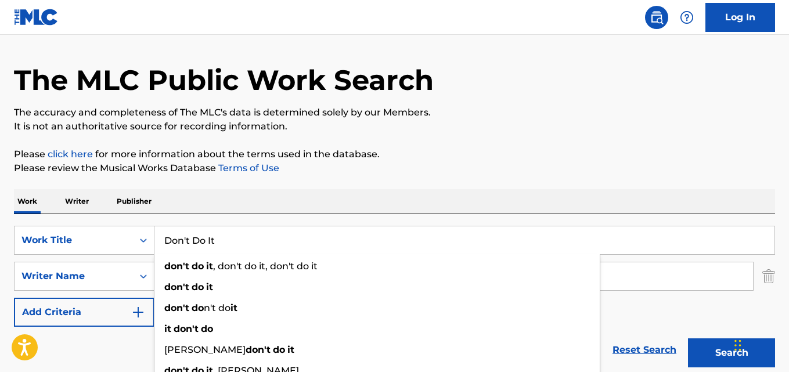
scroll to position [0, 0]
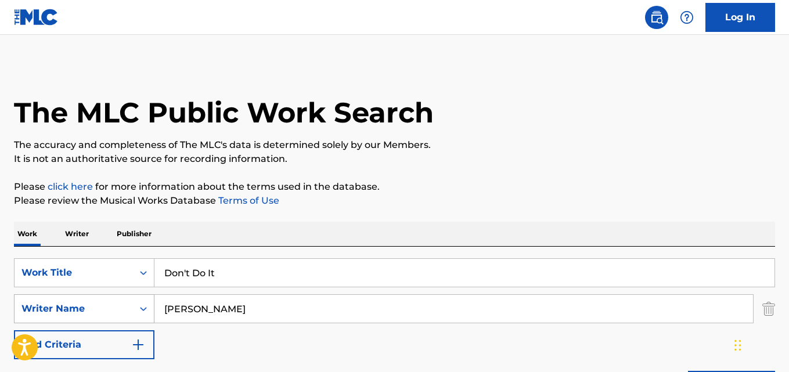
drag, startPoint x: 239, startPoint y: 312, endPoint x: 85, endPoint y: 297, distance: 154.6
click at [84, 297] on div "SearchWithCriteria631c808f-4a22-4095-b367-28aa834f3d60 Writer Name [PERSON_NAME]" at bounding box center [394, 308] width 761 height 29
type input "[PERSON_NAME]"
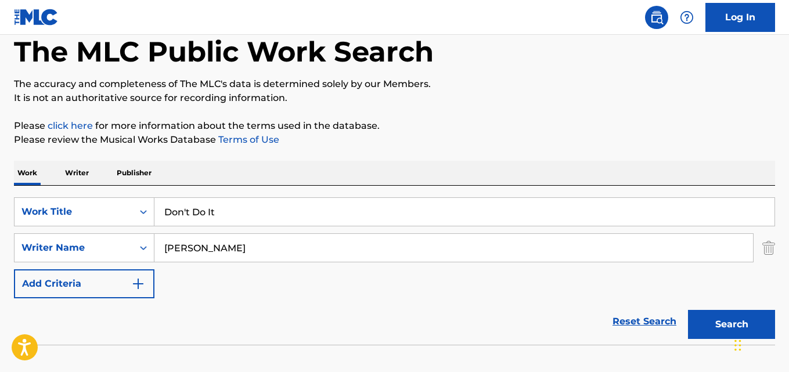
scroll to position [116, 0]
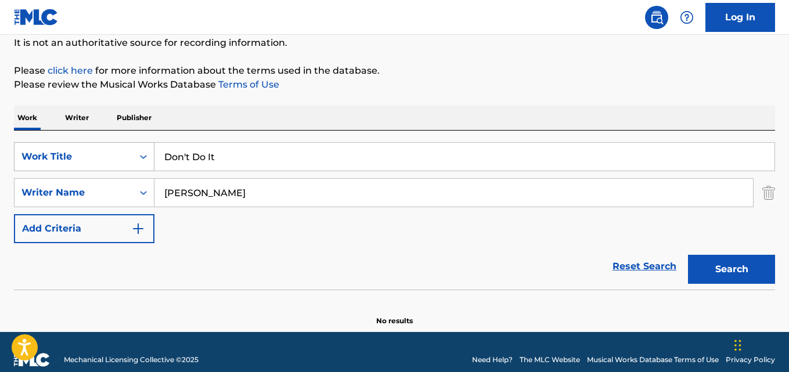
click at [82, 161] on div "SearchWithCriteria28ae07e9-a377-4ffb-9205-c10d40972450 Work Title Don't Do It" at bounding box center [394, 156] width 761 height 29
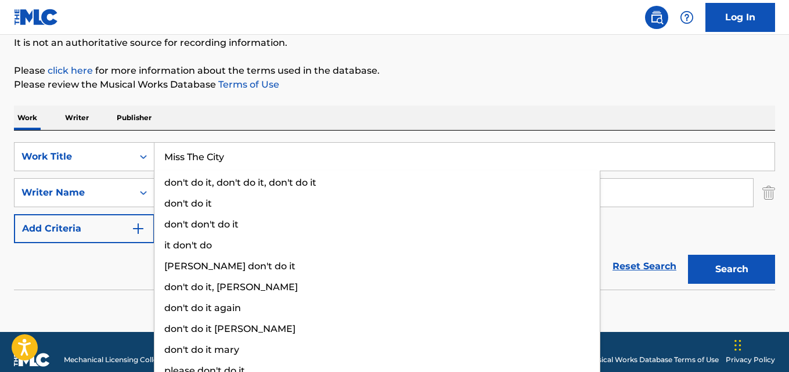
type input "Miss The City"
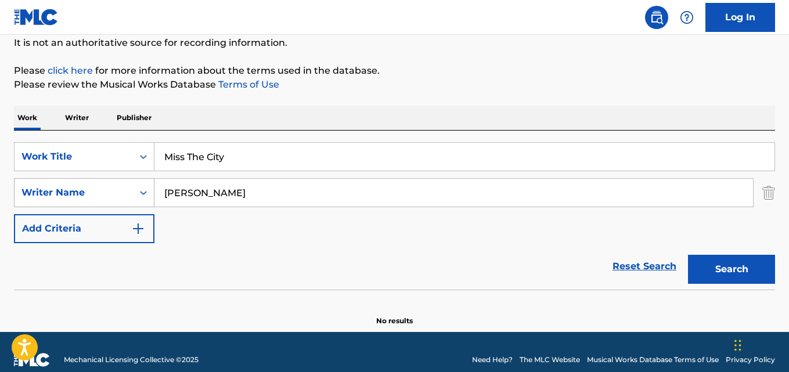
click at [67, 188] on div "SearchWithCriteria631c808f-4a22-4095-b367-28aa834f3d60 Writer Name [PERSON_NAME]" at bounding box center [394, 192] width 761 height 29
type input "[PERSON_NAME]"
click at [688, 255] on button "Search" at bounding box center [731, 269] width 87 height 29
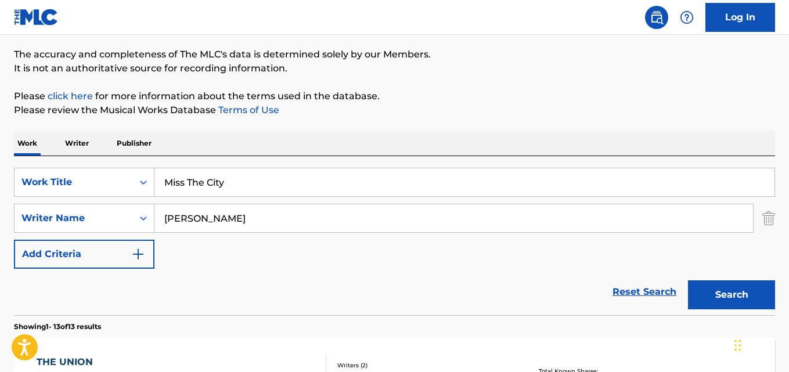
scroll to position [58, 0]
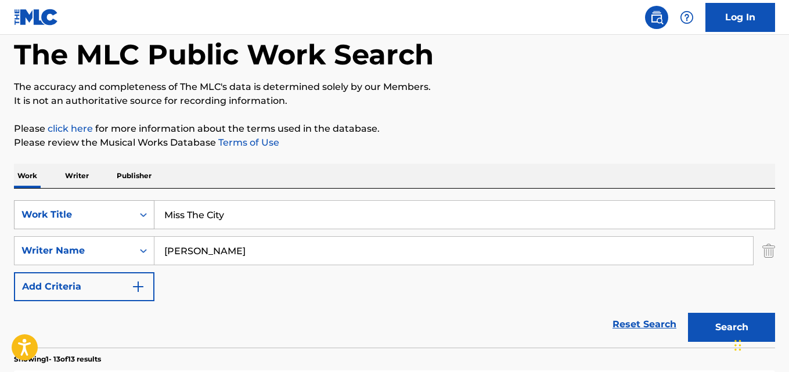
click at [688, 313] on button "Search" at bounding box center [731, 327] width 87 height 29
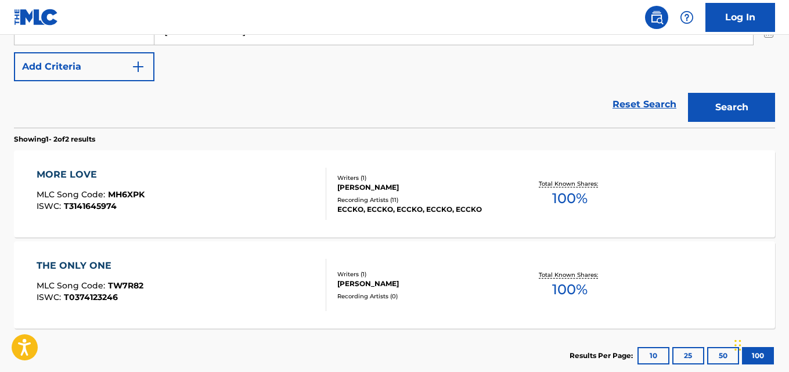
scroll to position [232, 0]
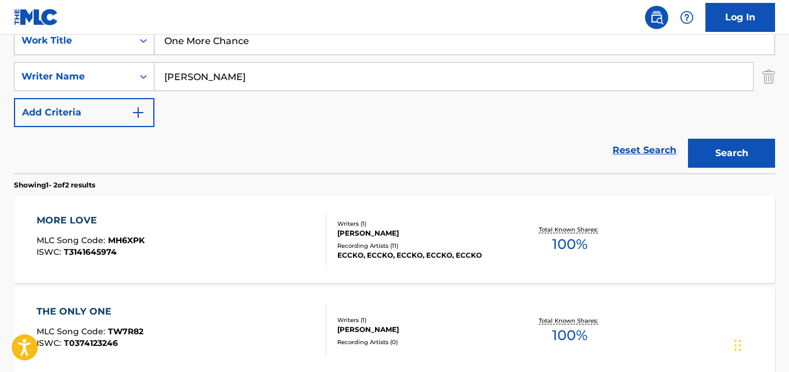
drag, startPoint x: 273, startPoint y: 46, endPoint x: 56, endPoint y: 41, distance: 217.3
click at [56, 41] on div "SearchWithCriteria28ae07e9-a377-4ffb-9205-c10d40972450 Work Title One More Chan…" at bounding box center [394, 40] width 761 height 29
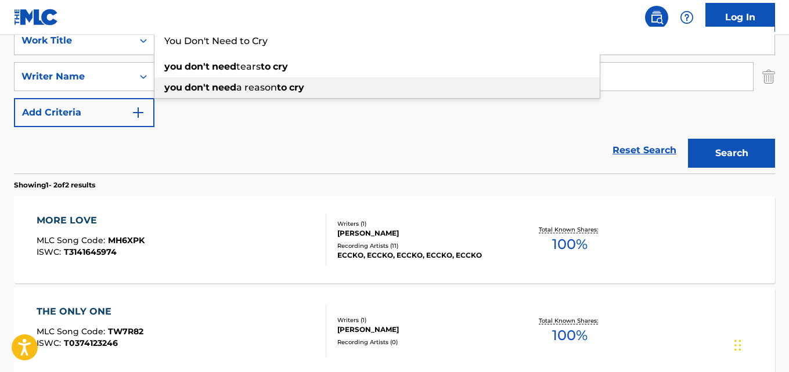
type input "You Don't Need to Cry"
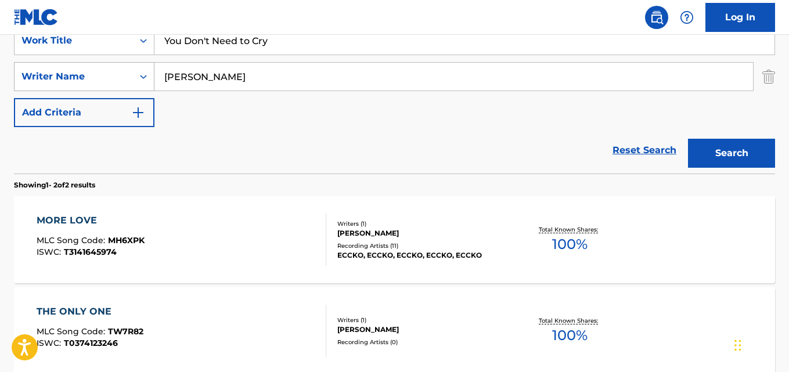
drag, startPoint x: 189, startPoint y: 83, endPoint x: 79, endPoint y: 83, distance: 110.3
click at [79, 83] on div "SearchWithCriteria631c808f-4a22-4095-b367-28aa834f3d60 Writer Name [PERSON_NAME]" at bounding box center [394, 76] width 761 height 29
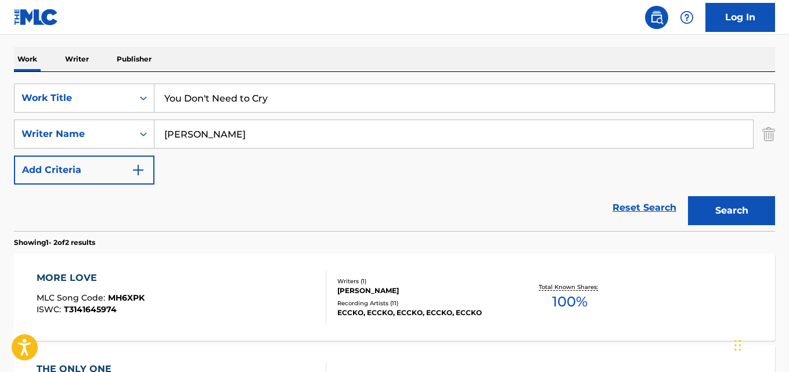
scroll to position [174, 0]
type input "[PERSON_NAME]"
click at [731, 203] on button "Search" at bounding box center [731, 211] width 87 height 29
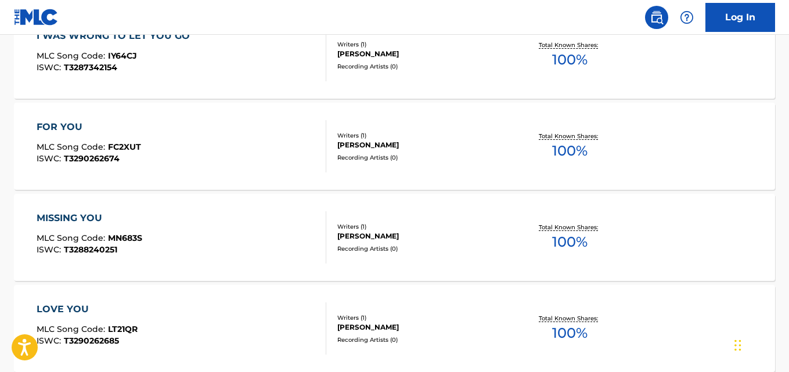
scroll to position [367, 0]
